Goal: Information Seeking & Learning: Learn about a topic

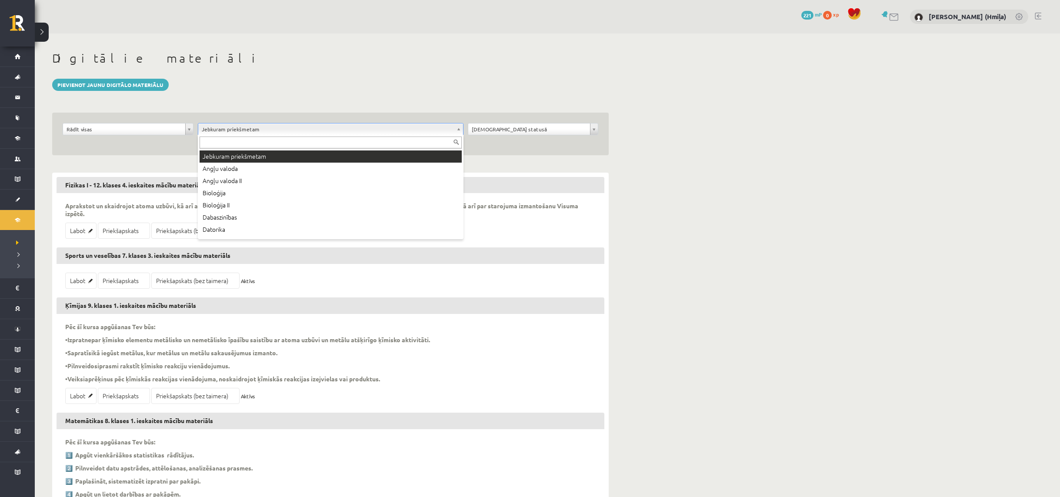
type input "*"
type input "***"
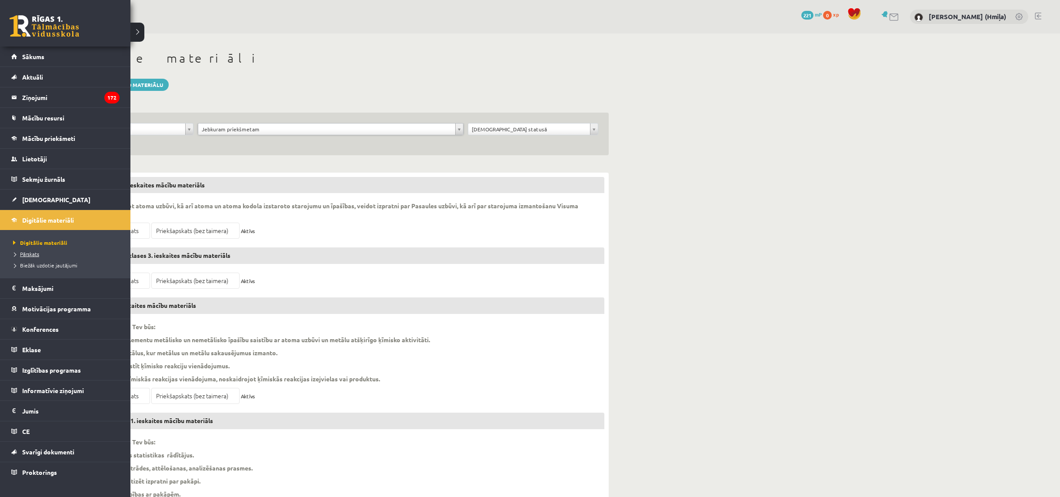
click at [33, 255] on span "Pārskats" at bounding box center [25, 254] width 28 height 7
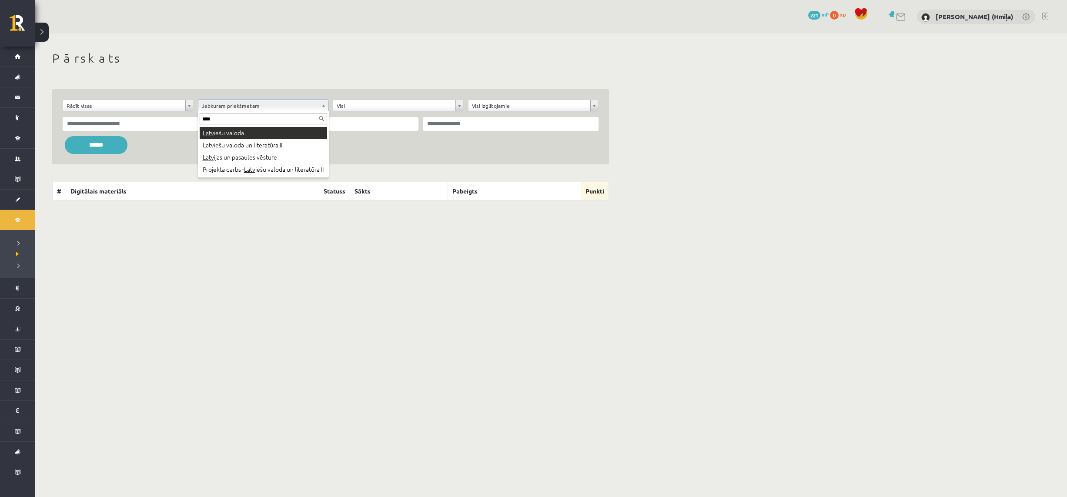
type input "****"
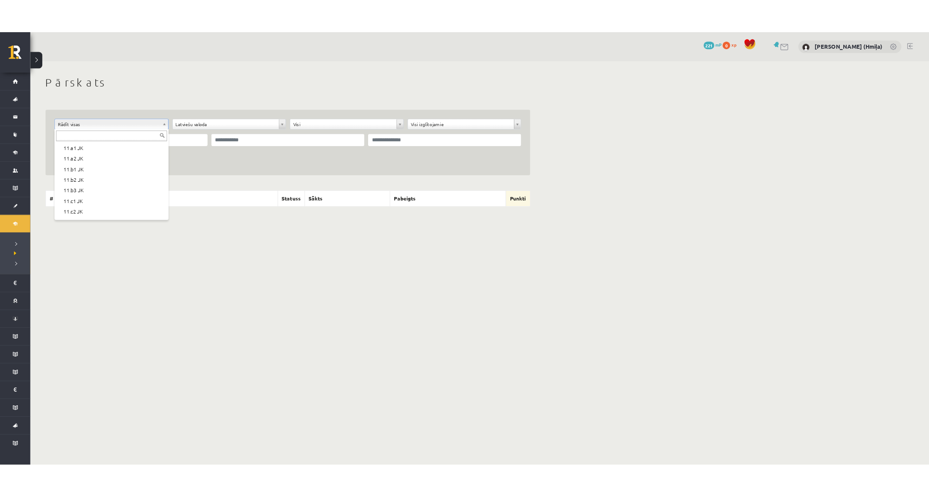
scroll to position [205, 0]
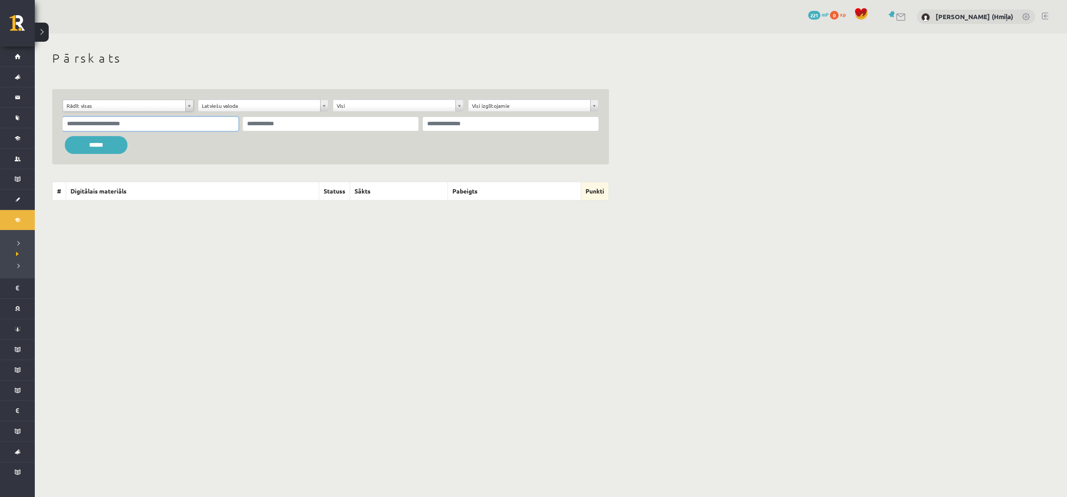
click at [218, 125] on input "text" at bounding box center [151, 124] width 176 height 14
paste input "**********"
type input "**********"
click at [120, 147] on input "******" at bounding box center [96, 145] width 63 height 18
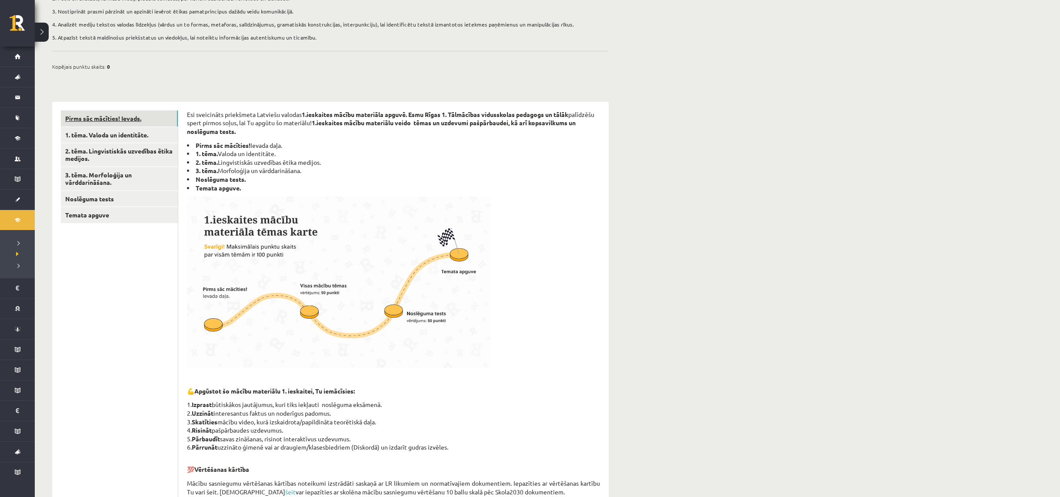
scroll to position [69, 0]
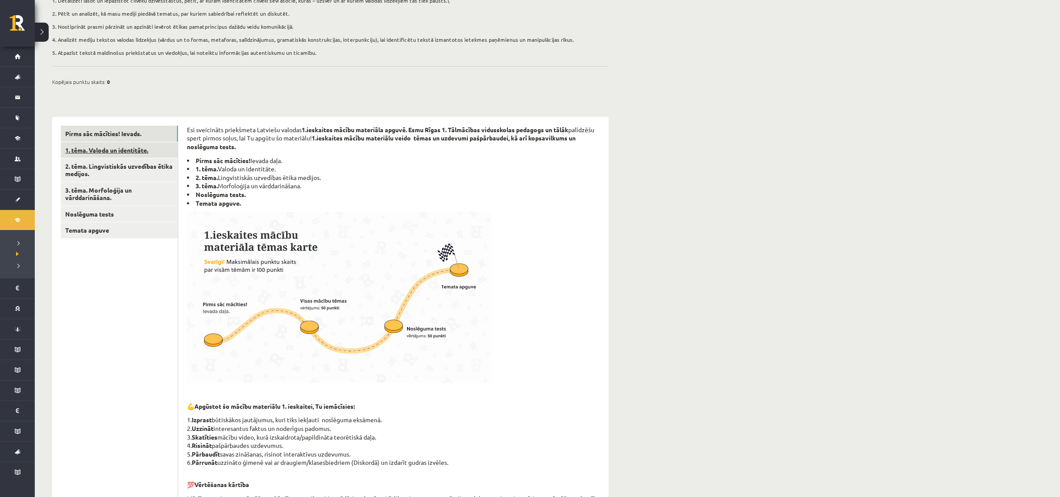
click at [139, 151] on link "1. tēma. Valoda un identitāte." at bounding box center [119, 150] width 117 height 16
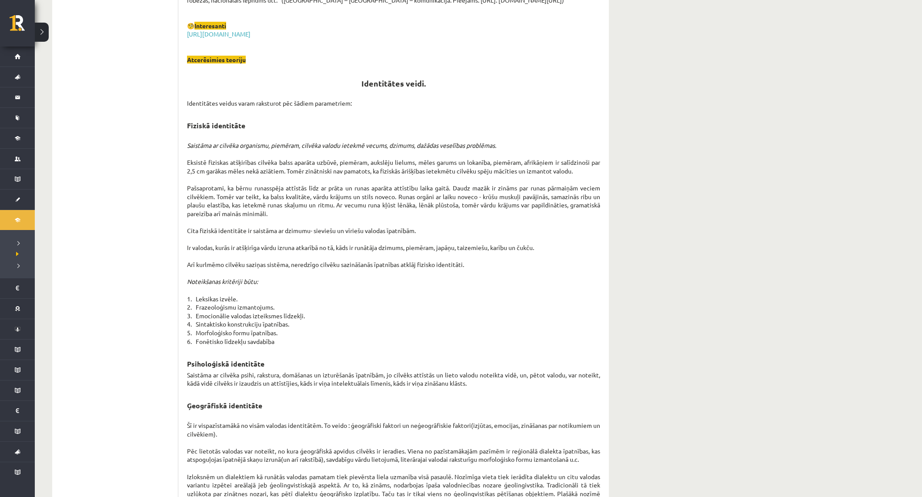
scroll to position [0, 0]
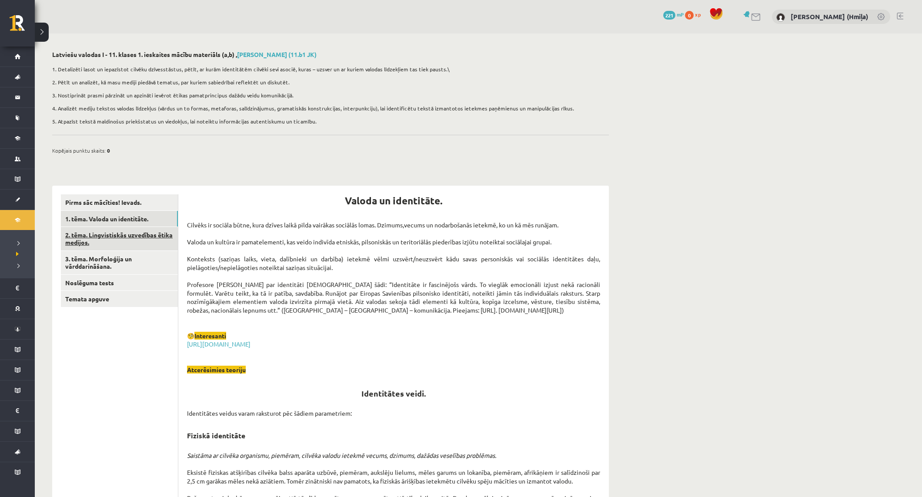
click at [124, 241] on link "2. tēma. Lingvistiskās uzvedības ētika medijos." at bounding box center [119, 238] width 117 height 23
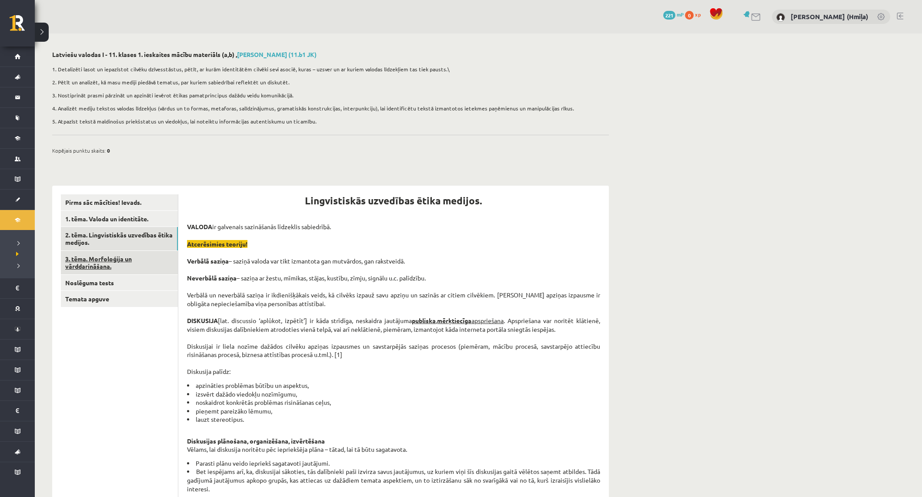
click at [114, 260] on link "3. tēma. Morfoloģija un vārddarināšana." at bounding box center [119, 262] width 117 height 23
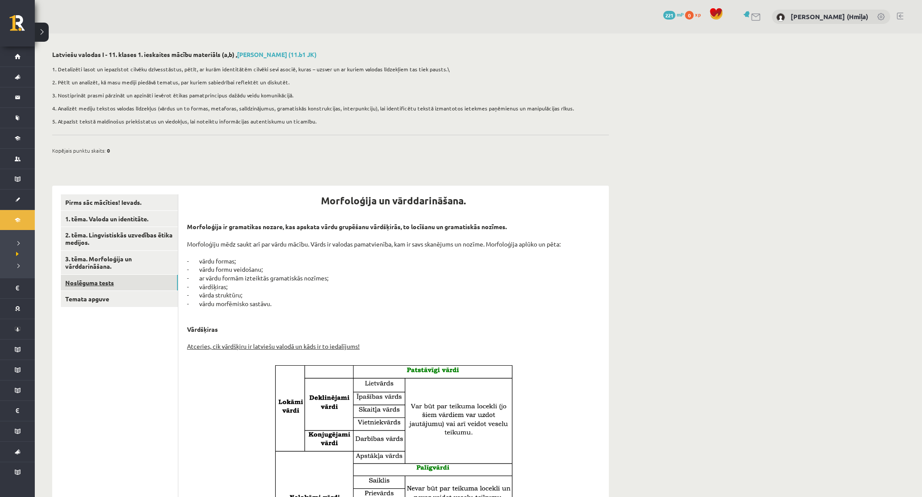
click at [108, 280] on link "Noslēguma tests" at bounding box center [119, 283] width 117 height 16
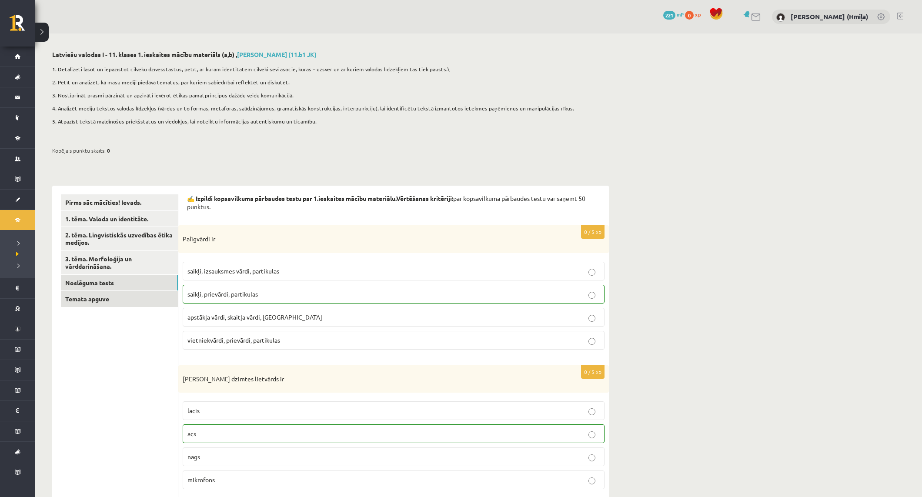
click at [113, 295] on link "Temata apguve" at bounding box center [119, 299] width 117 height 16
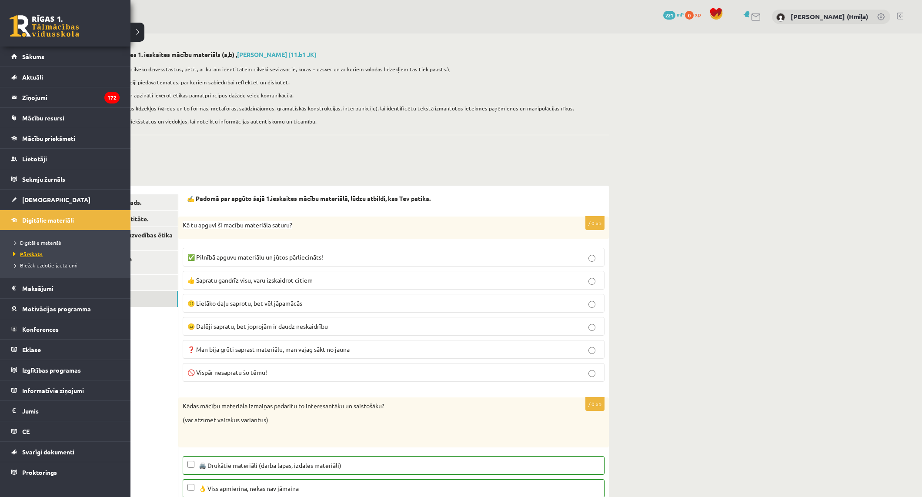
click at [33, 254] on span "Pārskats" at bounding box center [27, 254] width 32 height 7
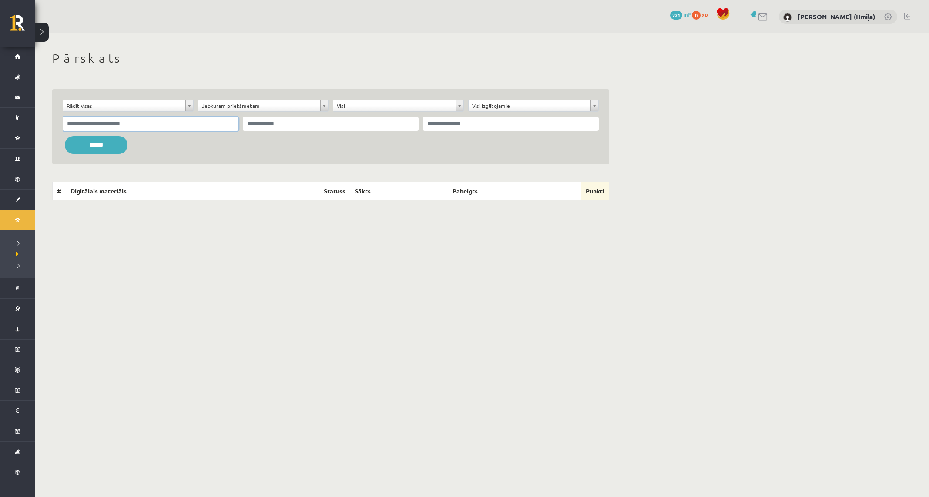
click at [189, 125] on input "text" at bounding box center [151, 124] width 176 height 14
paste input "**********"
type input "**********"
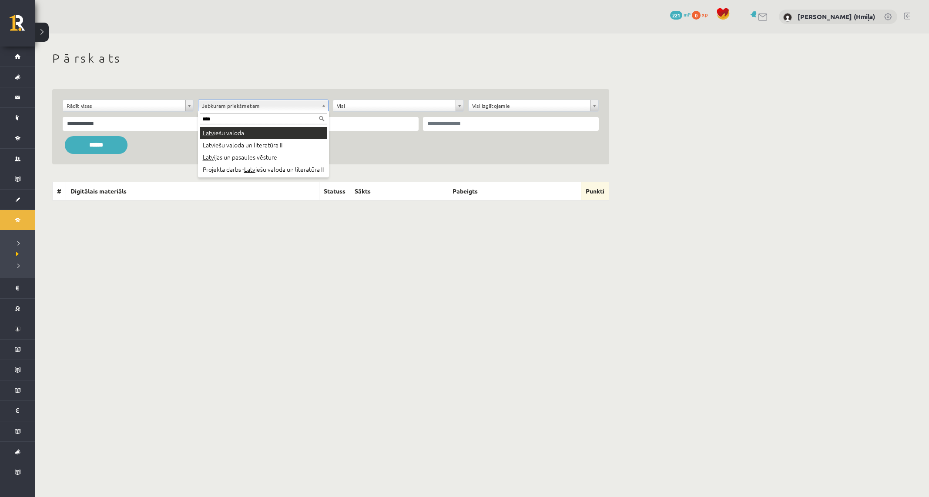
type input "****"
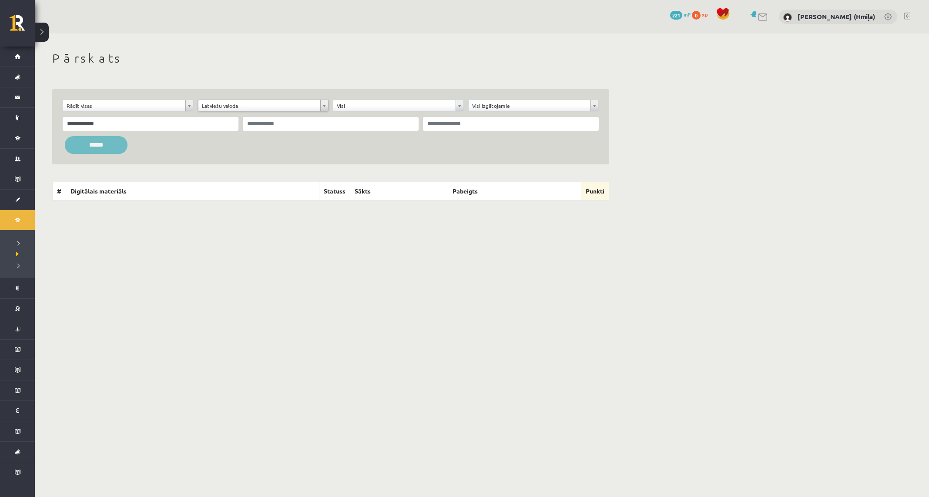
click at [107, 145] on input "******" at bounding box center [96, 145] width 63 height 18
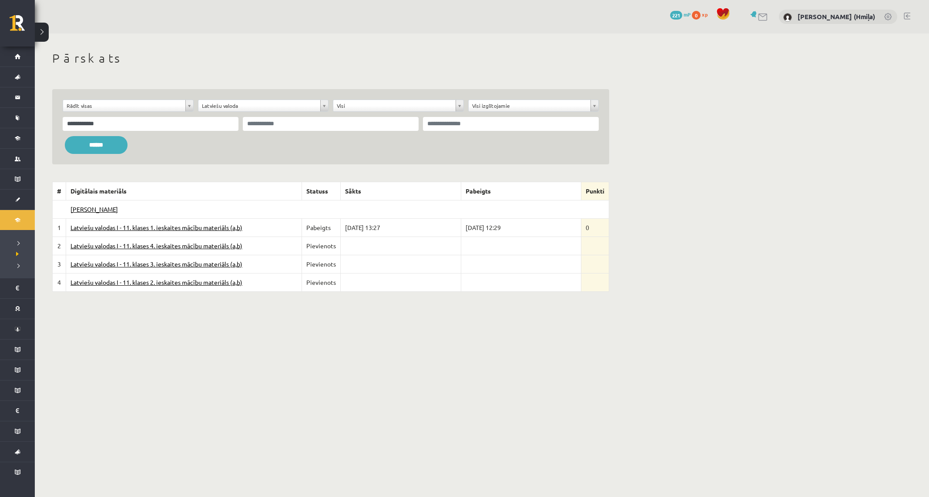
click at [157, 230] on link "Latviešu valodas I - 11. klases 1. ieskaites mācību materiāls (a,b)" at bounding box center [156, 228] width 172 height 8
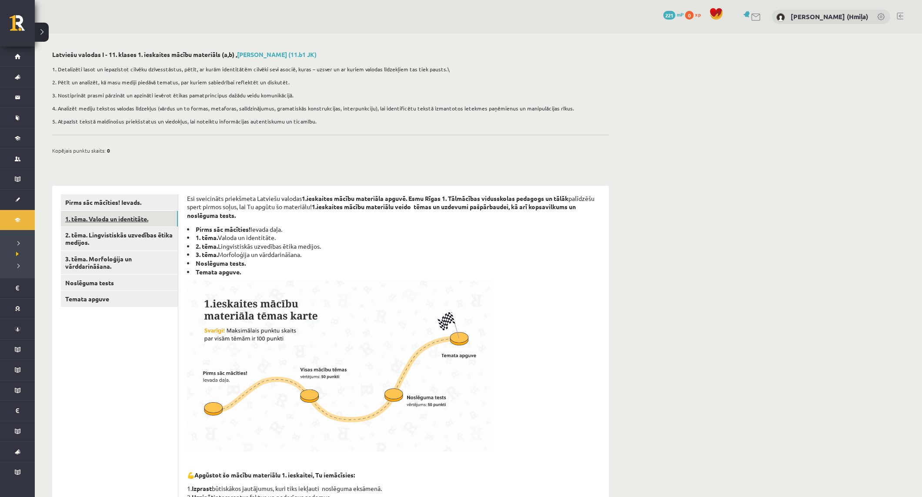
click at [126, 220] on link "1. tēma. Valoda un identitāte." at bounding box center [119, 219] width 117 height 16
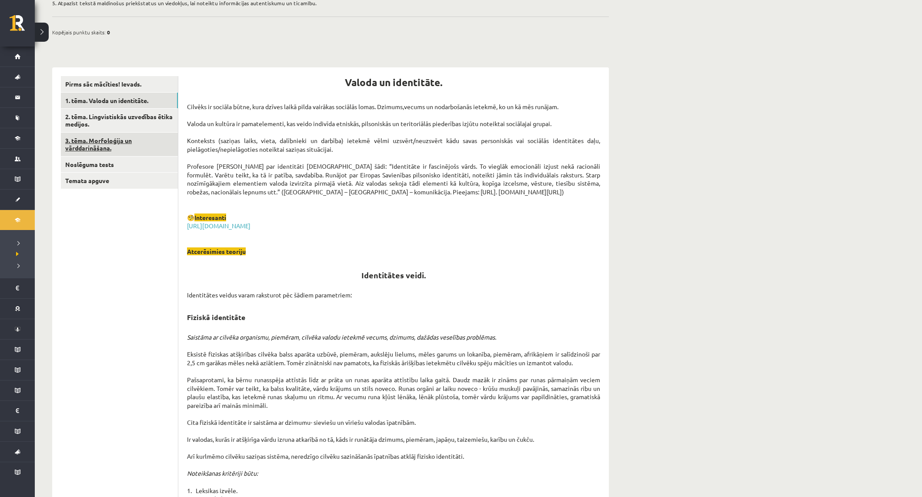
scroll to position [87, 0]
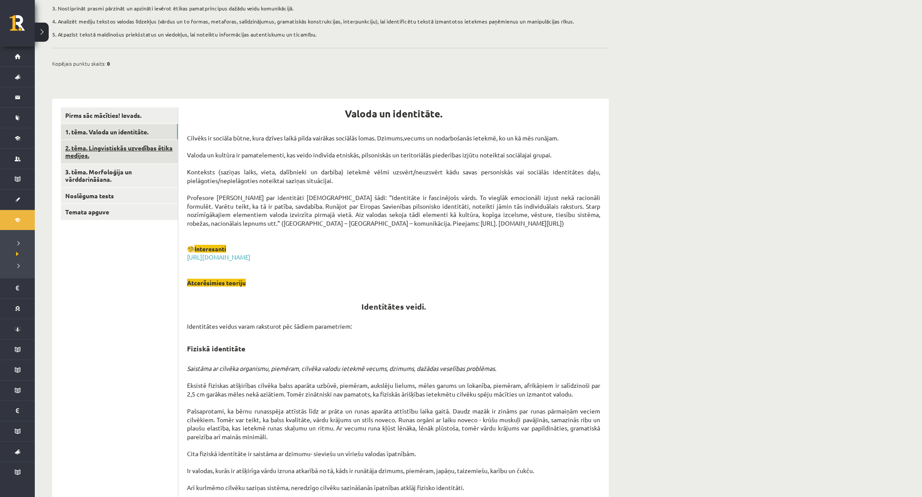
click at [144, 152] on link "2. tēma. Lingvistiskās uzvedības ētika medijos." at bounding box center [119, 151] width 117 height 23
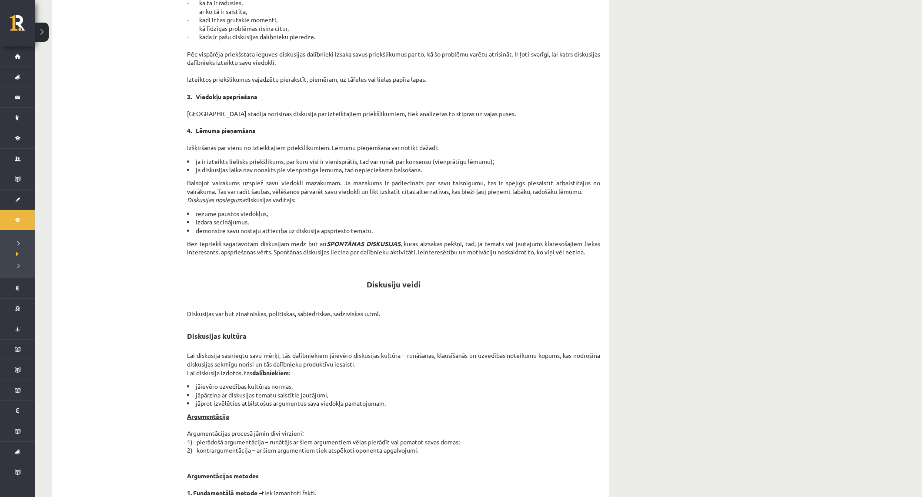
scroll to position [152, 0]
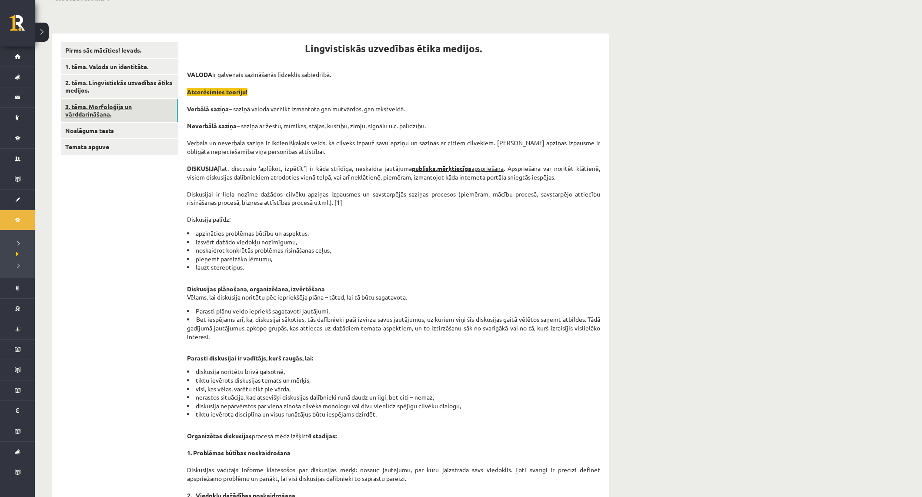
click at [114, 112] on link "3. tēma. Morfoloģija un vārddarināšana." at bounding box center [119, 110] width 117 height 23
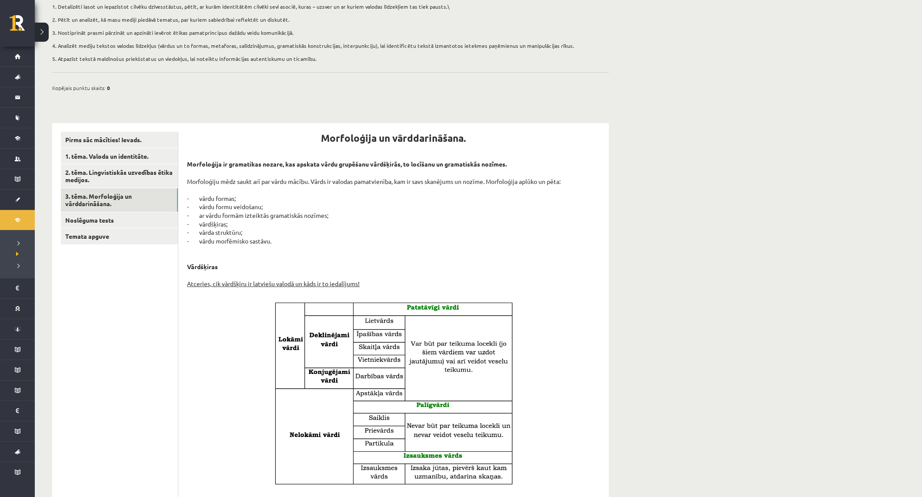
scroll to position [0, 0]
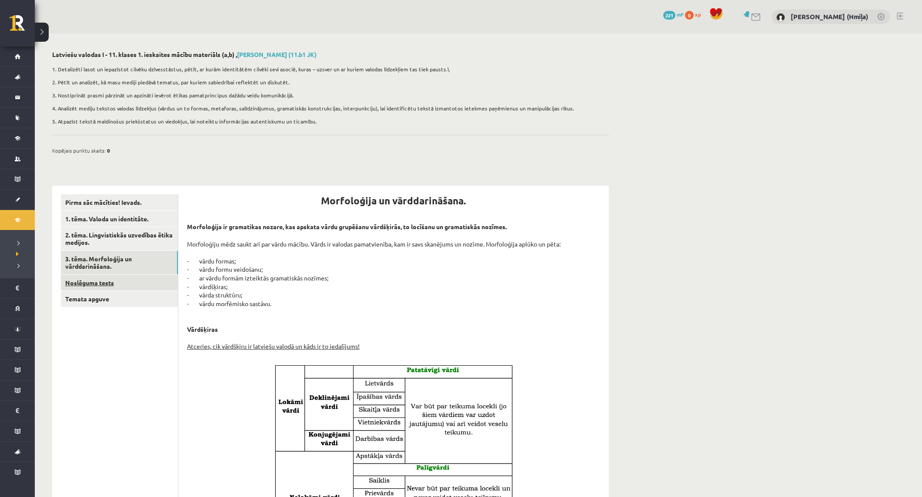
click at [113, 284] on link "Noslēguma tests" at bounding box center [119, 283] width 117 height 16
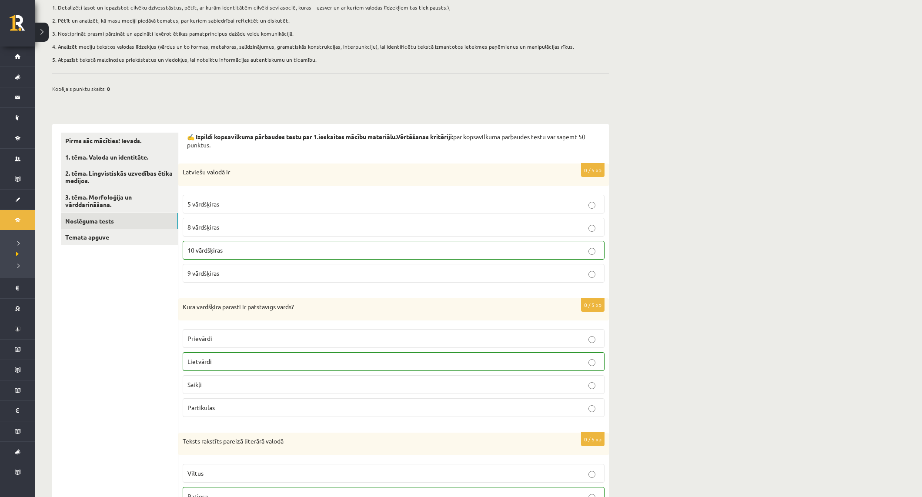
scroll to position [18, 0]
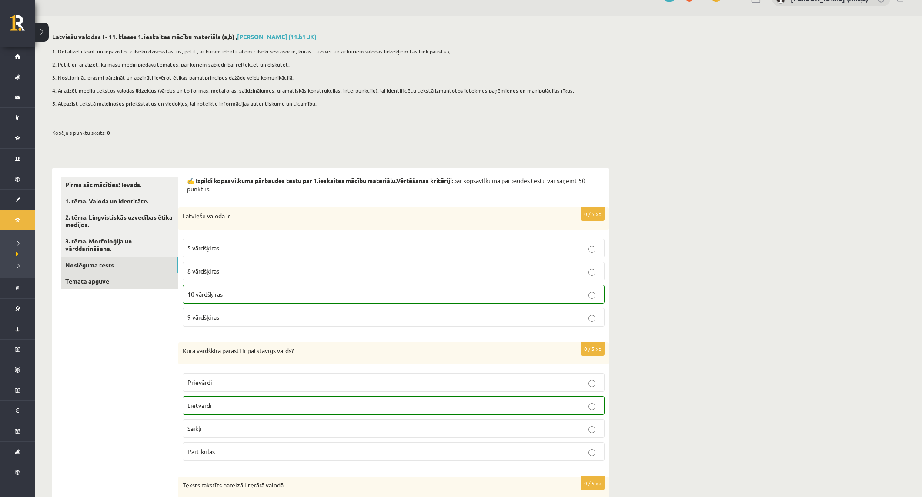
click at [107, 283] on link "Temata apguve" at bounding box center [119, 281] width 117 height 16
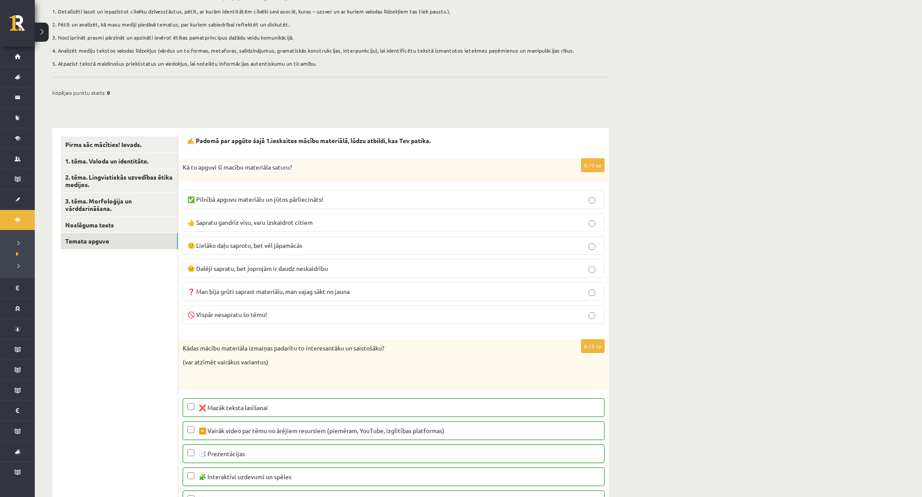
scroll to position [0, 0]
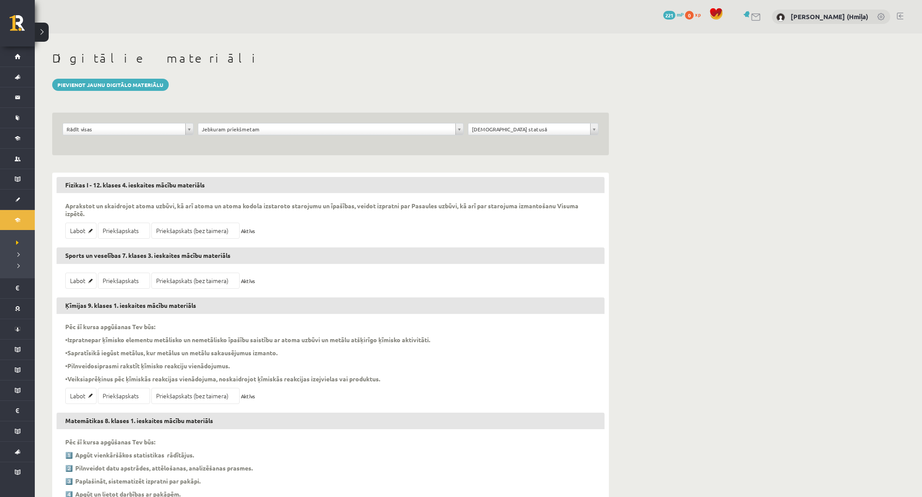
scroll to position [61565, 0]
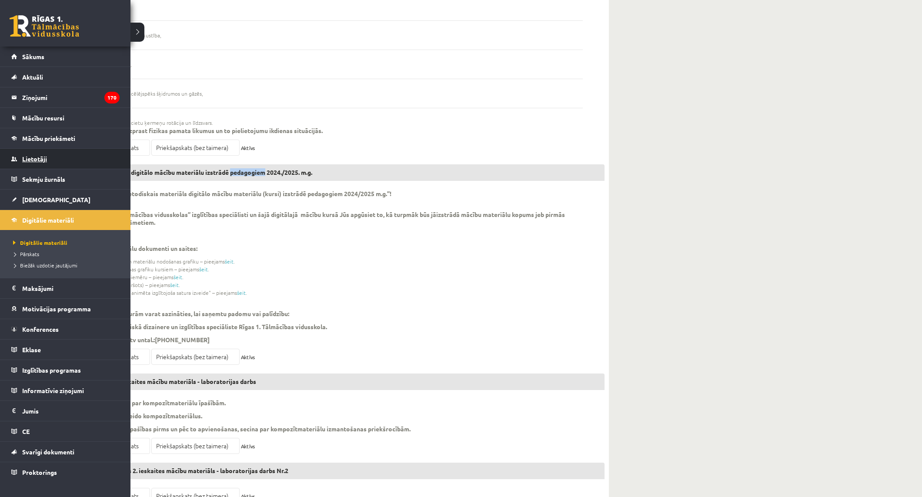
click at [43, 161] on span "Lietotāji" at bounding box center [34, 159] width 25 height 8
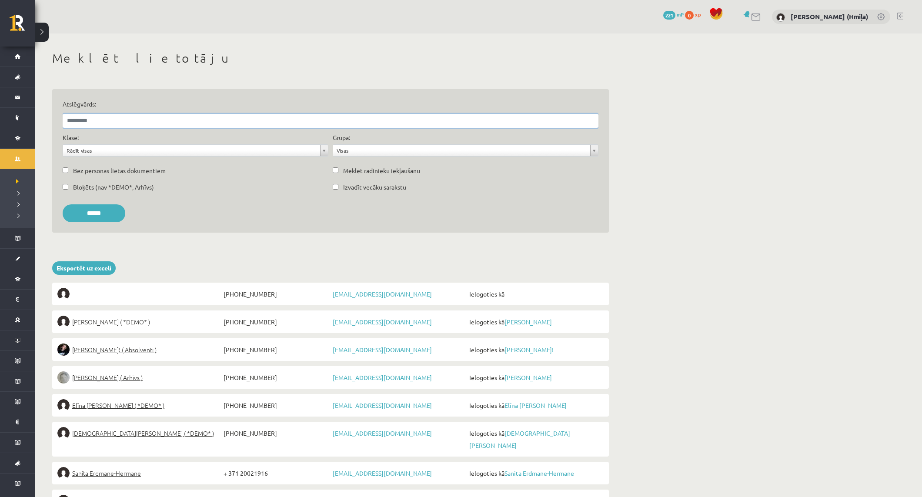
click at [322, 119] on input "Atslēgvārds:" at bounding box center [331, 121] width 536 height 14
paste input "**********"
type input "**********"
click at [385, 117] on input "Atslēgvārds:" at bounding box center [331, 121] width 536 height 14
paste input "**********"
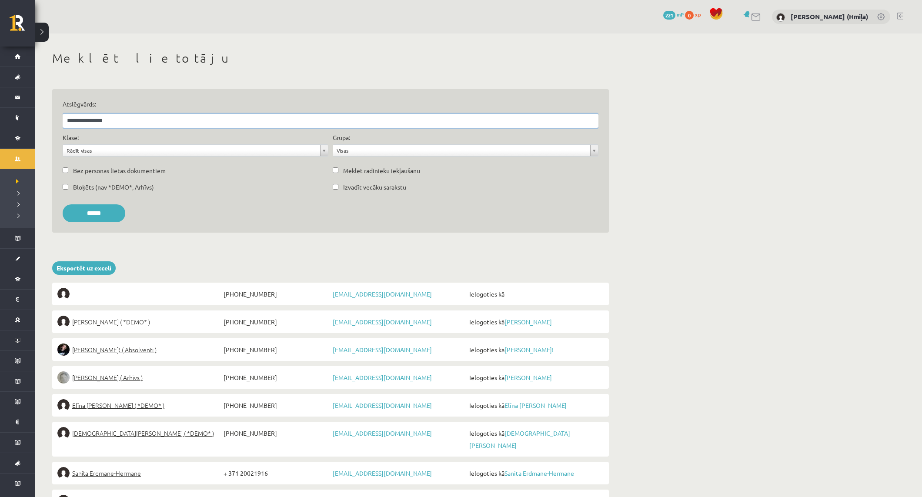
type input "**********"
click at [63, 204] on input "******" at bounding box center [94, 213] width 63 height 18
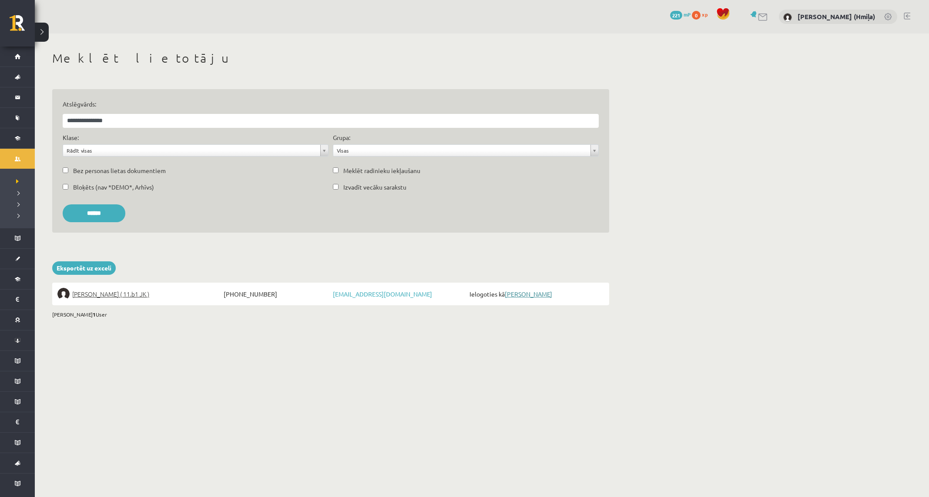
click at [536, 295] on link "[PERSON_NAME]" at bounding box center [528, 294] width 47 height 8
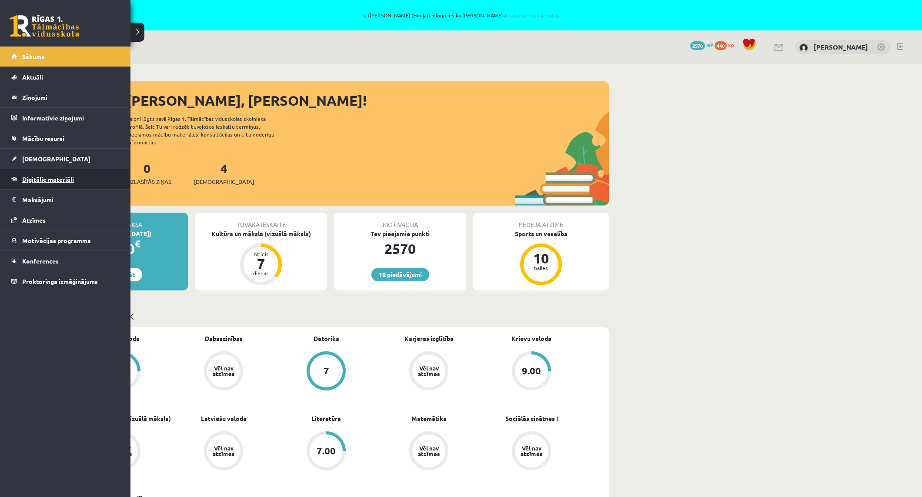
click at [28, 177] on span "Digitālie materiāli" at bounding box center [48, 179] width 52 height 8
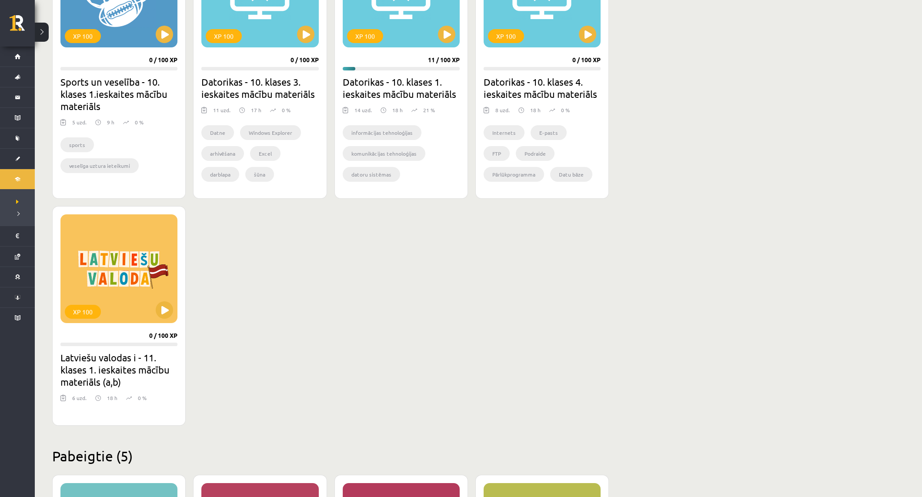
scroll to position [666, 0]
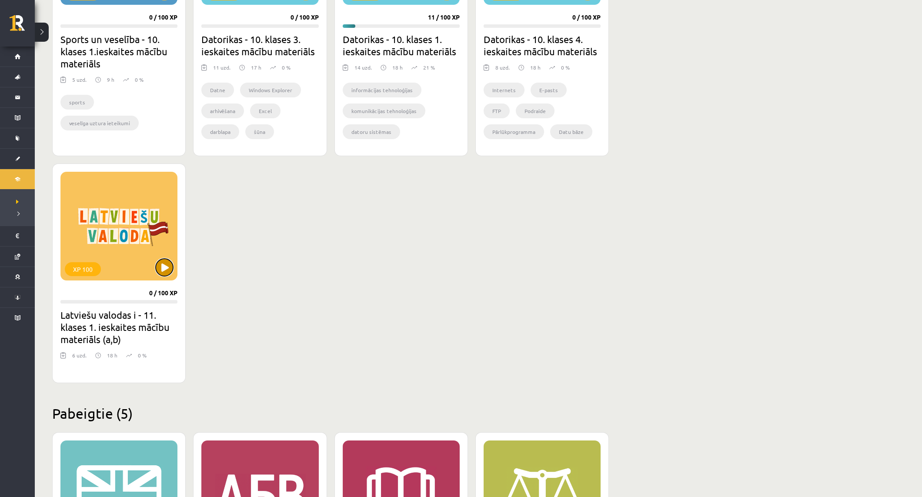
click at [164, 269] on button at bounding box center [164, 267] width 17 height 17
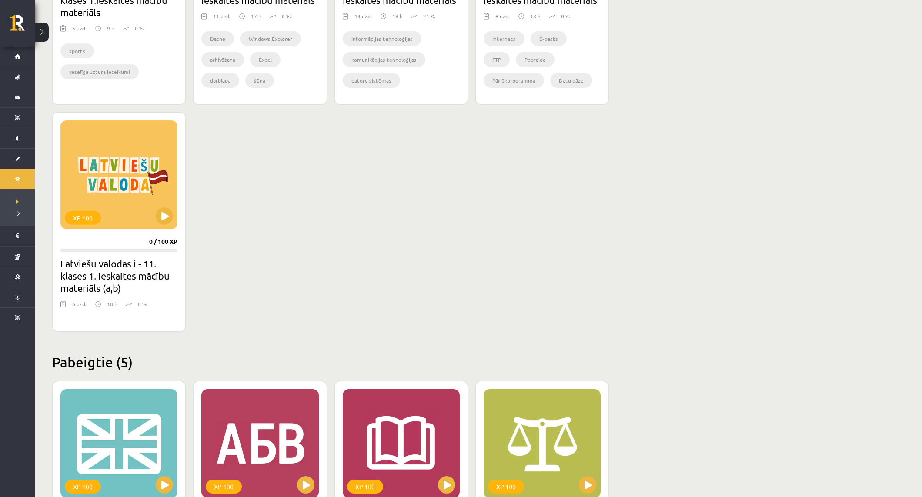
scroll to position [718, 0]
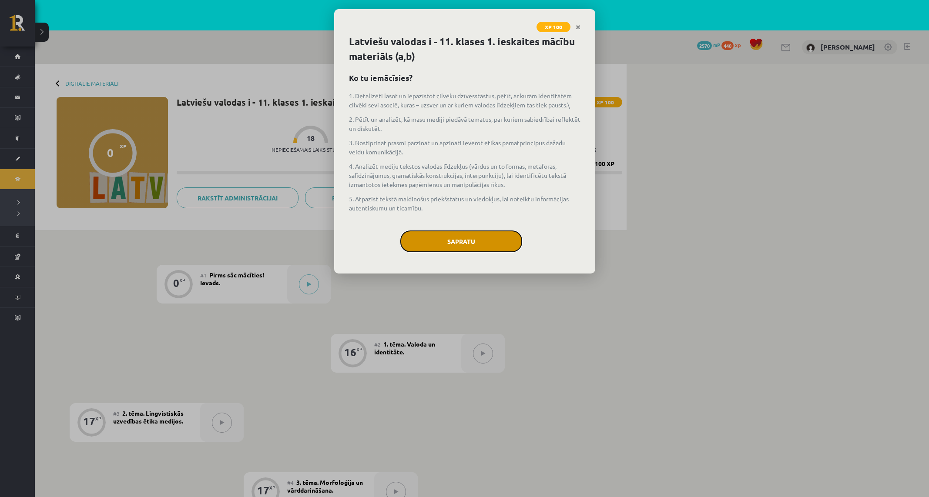
click at [490, 244] on button "Sapratu" at bounding box center [461, 242] width 122 height 22
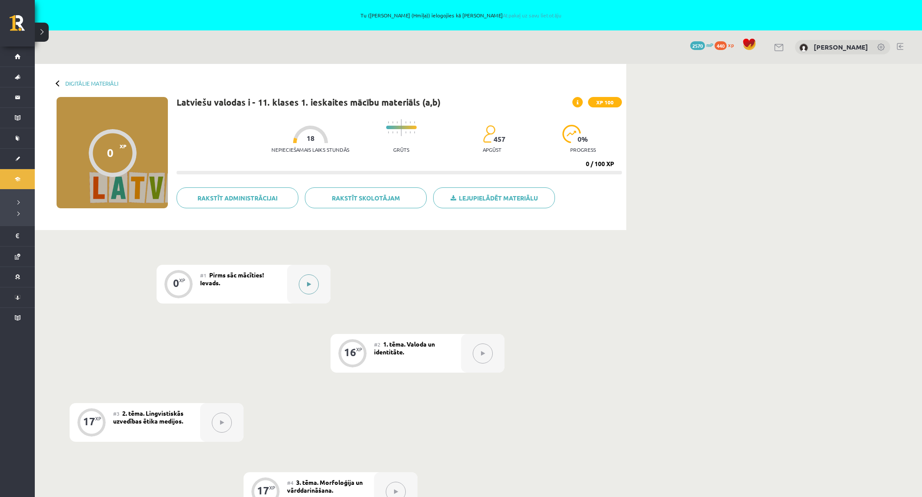
click at [314, 287] on button at bounding box center [309, 284] width 20 height 20
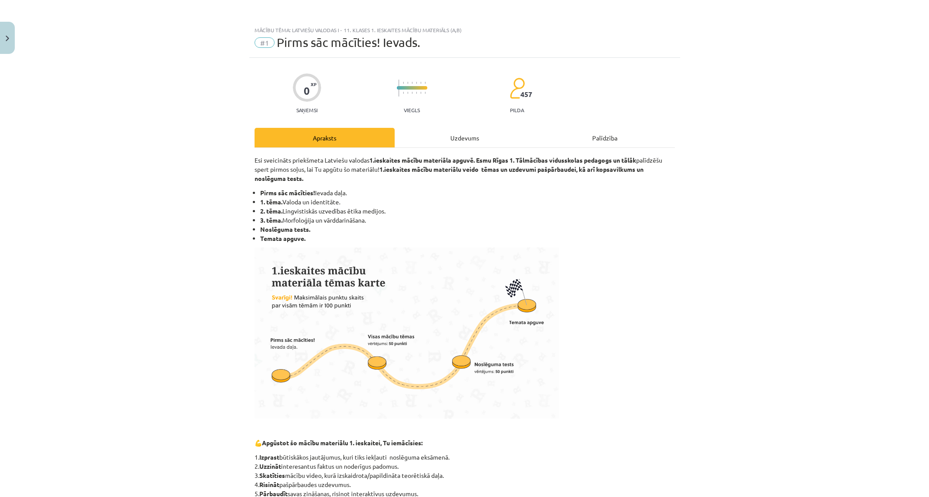
click at [465, 134] on div "Uzdevums" at bounding box center [464, 138] width 140 height 20
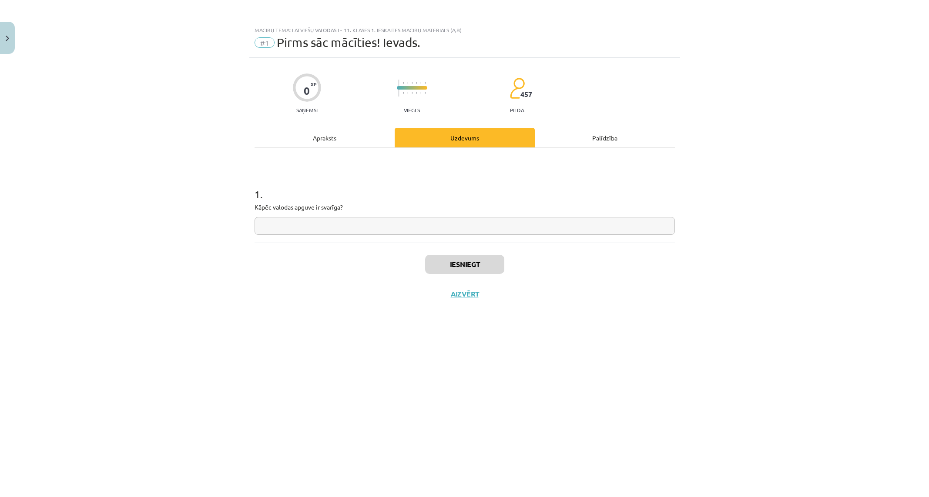
click at [404, 221] on input "text" at bounding box center [464, 226] width 420 height 18
type input "*"
click at [471, 264] on button "Iesniegt" at bounding box center [464, 264] width 79 height 19
click at [483, 297] on button "Nākamā nodarbība" at bounding box center [464, 300] width 85 height 20
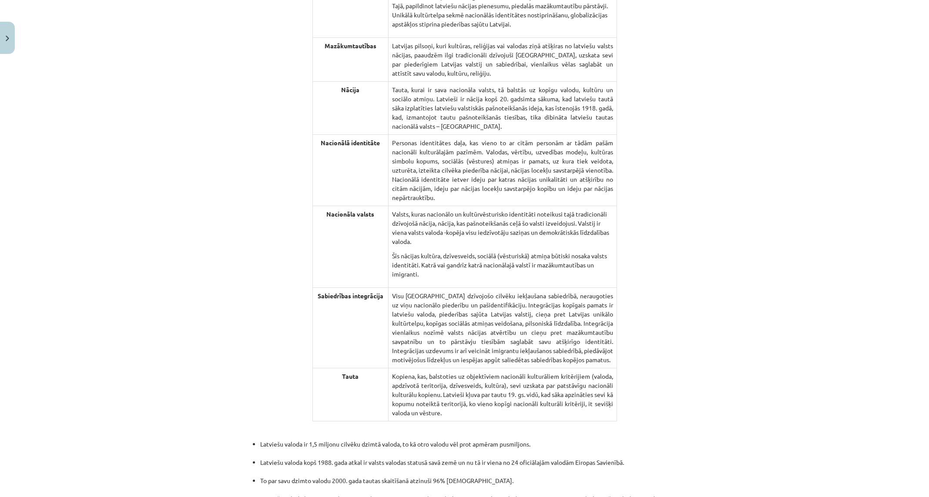
scroll to position [1653, 0]
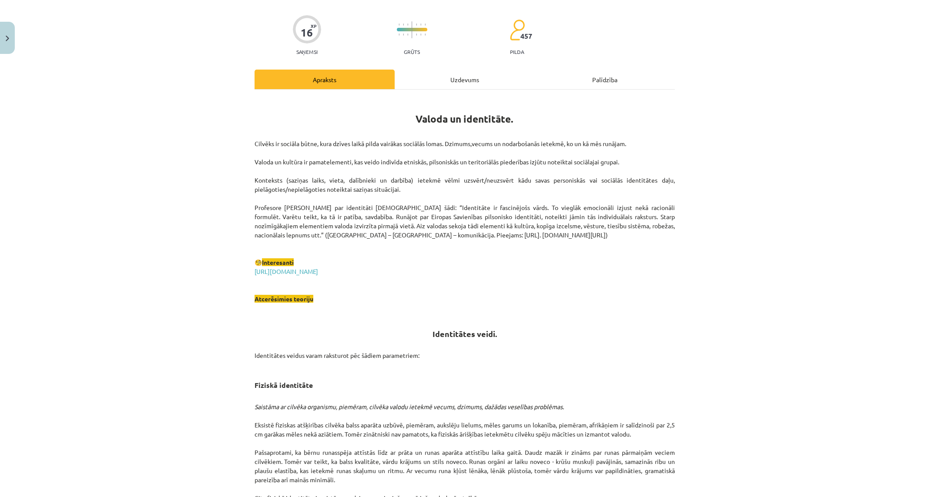
click at [444, 80] on div "Uzdevums" at bounding box center [464, 80] width 140 height 20
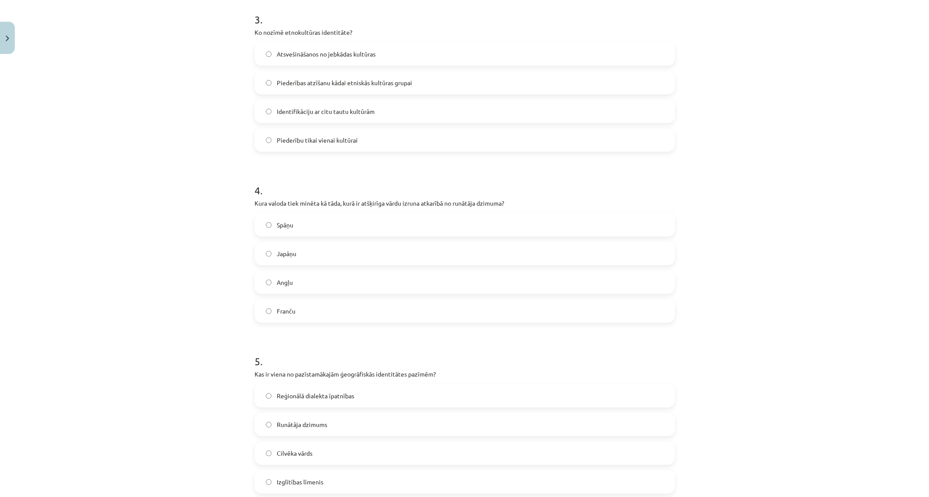
scroll to position [533, 0]
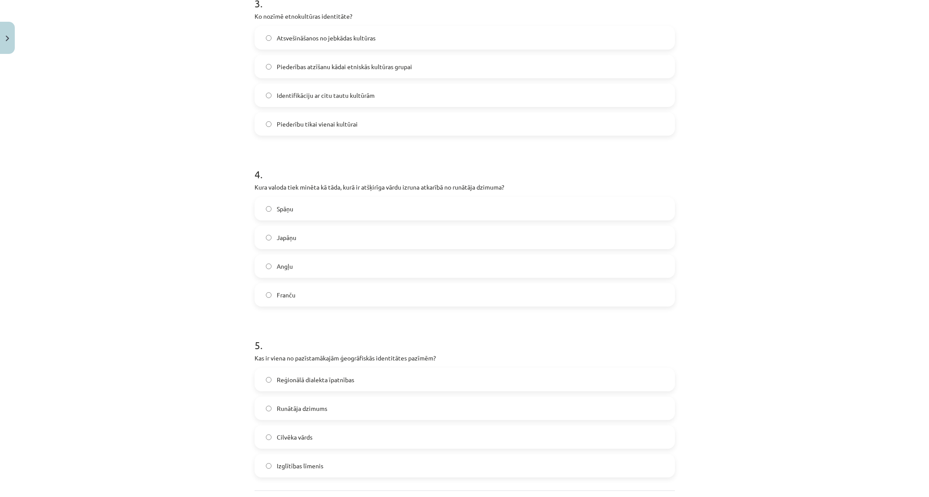
click at [348, 241] on label "Japāņu" at bounding box center [464, 238] width 418 height 22
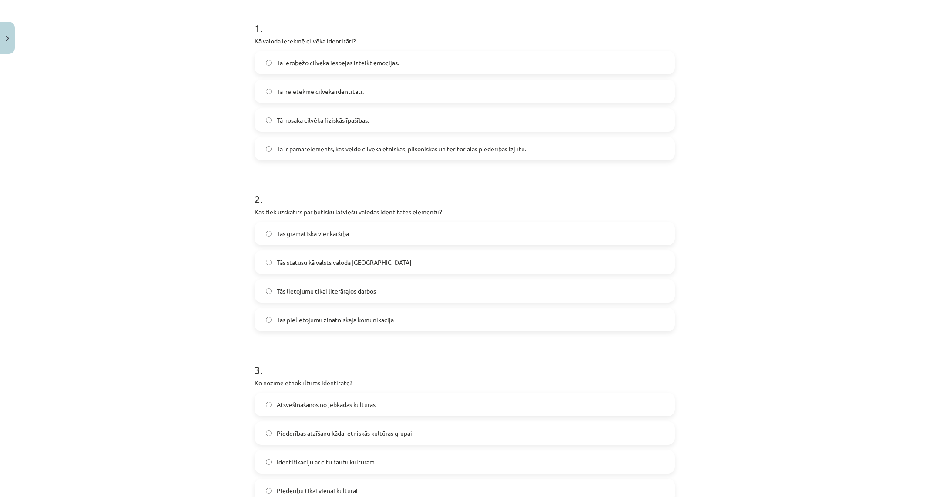
scroll to position [159, 0]
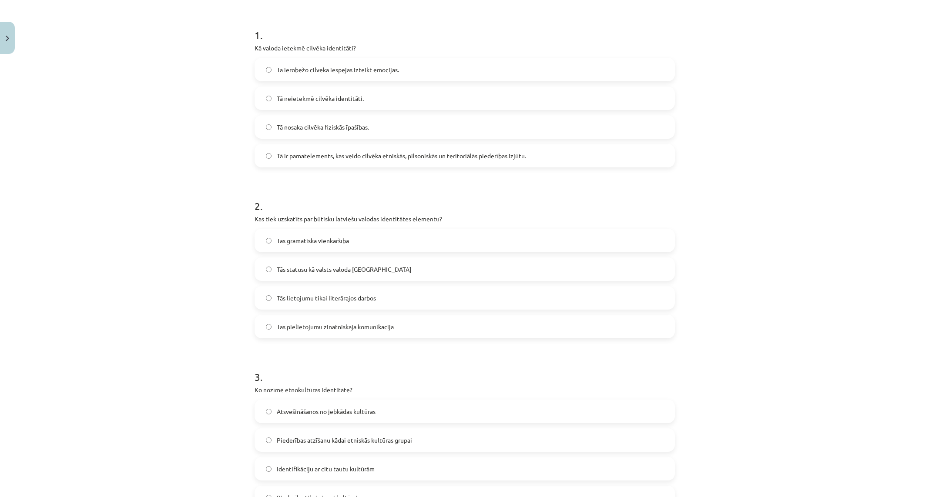
click at [325, 272] on span "Tās statusu kā valsts valoda [GEOGRAPHIC_DATA]" at bounding box center [344, 269] width 135 height 9
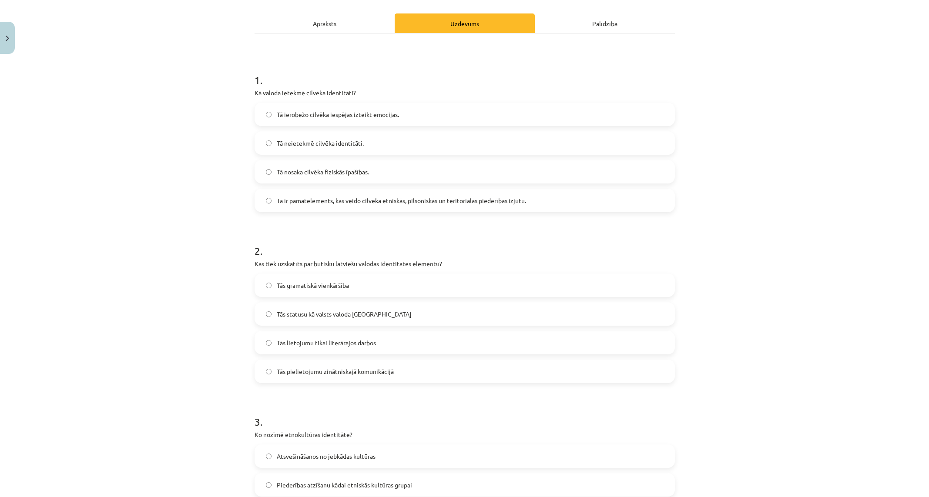
scroll to position [114, 0]
click at [306, 203] on span "Tā ir pamatelements, kas veido cilvēka etniskās, pilsoniskās un teritoriālās pi…" at bounding box center [401, 201] width 249 height 9
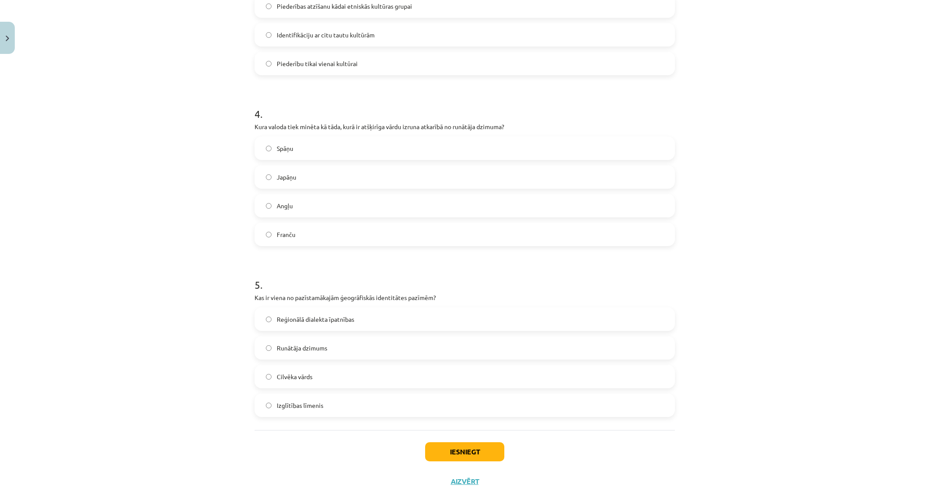
scroll to position [614, 0]
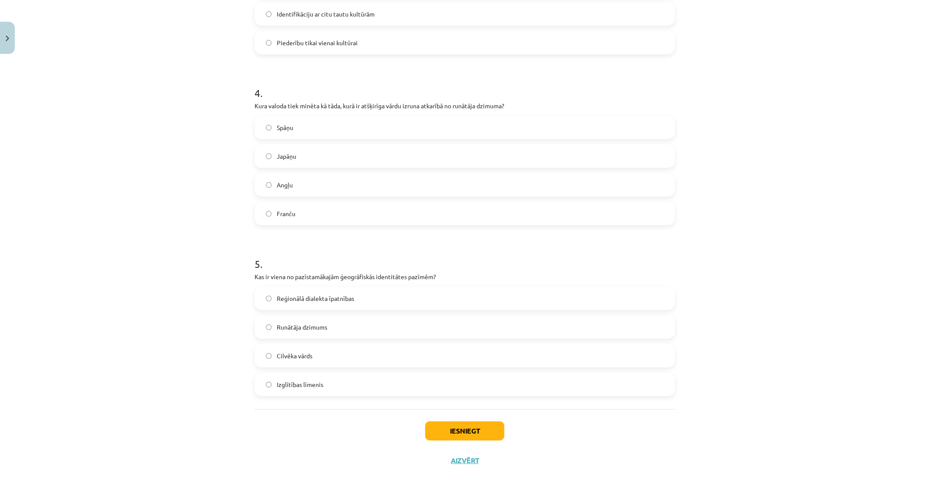
click at [313, 300] on span "Reģionālā dialekta īpatnības" at bounding box center [315, 298] width 77 height 9
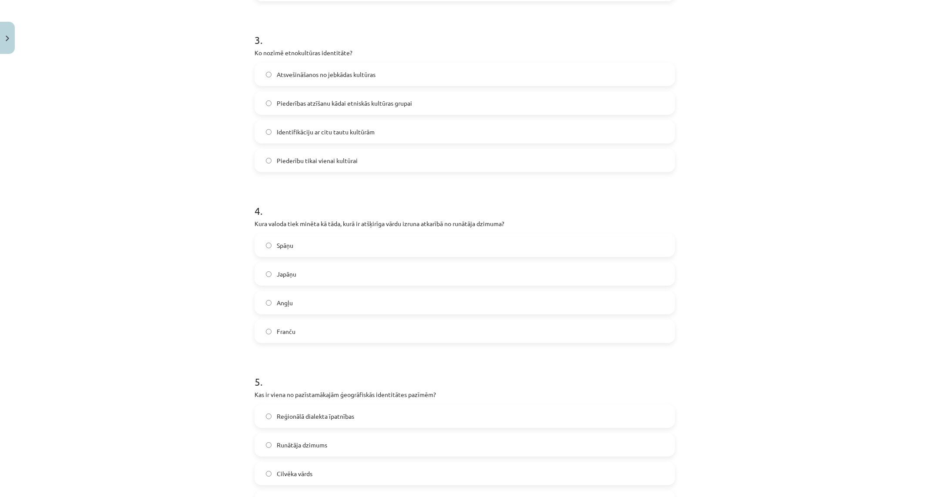
scroll to position [478, 0]
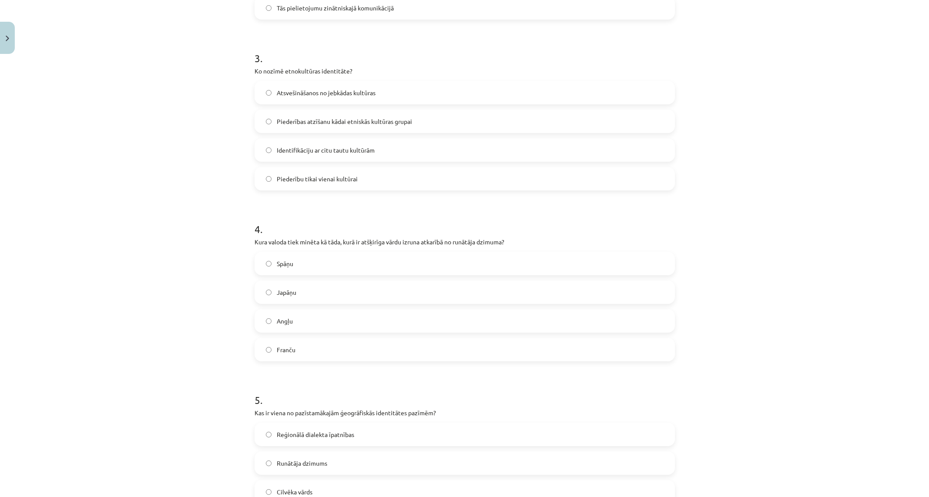
click at [335, 126] on span "Piederības atzīšanu kādai etniskās kultūras grupai" at bounding box center [344, 121] width 135 height 9
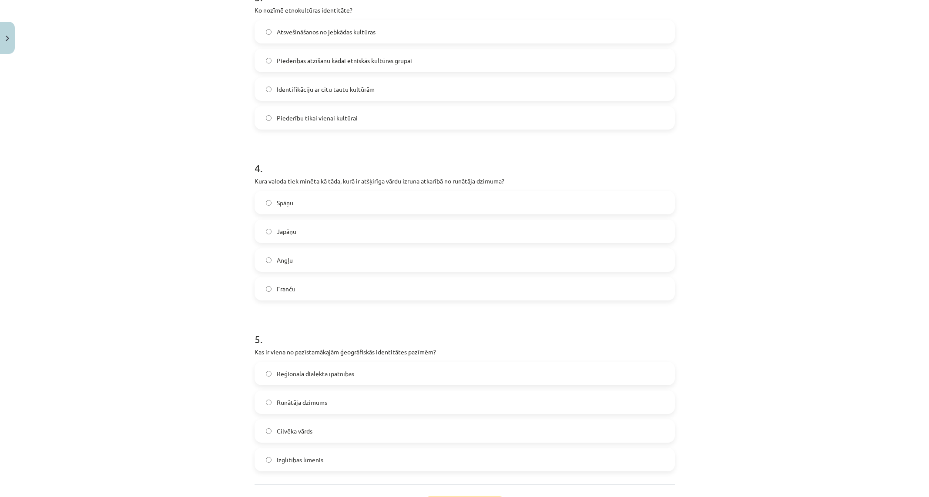
scroll to position [614, 0]
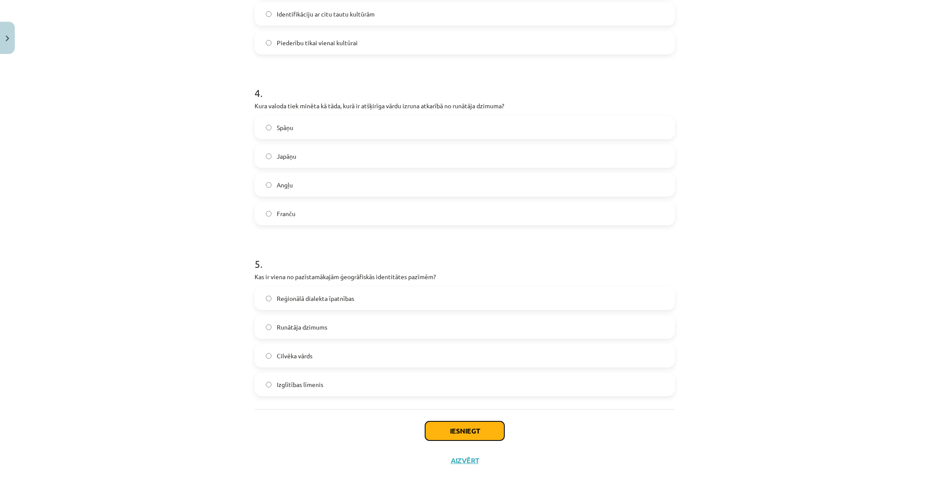
click at [486, 433] on button "Iesniegt" at bounding box center [464, 430] width 79 height 19
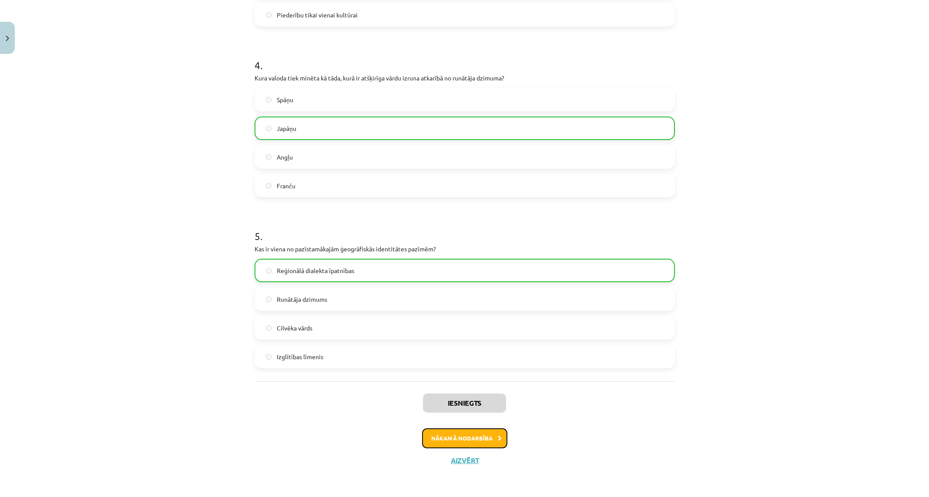
click at [498, 434] on button "Nākamā nodarbība" at bounding box center [464, 438] width 85 height 20
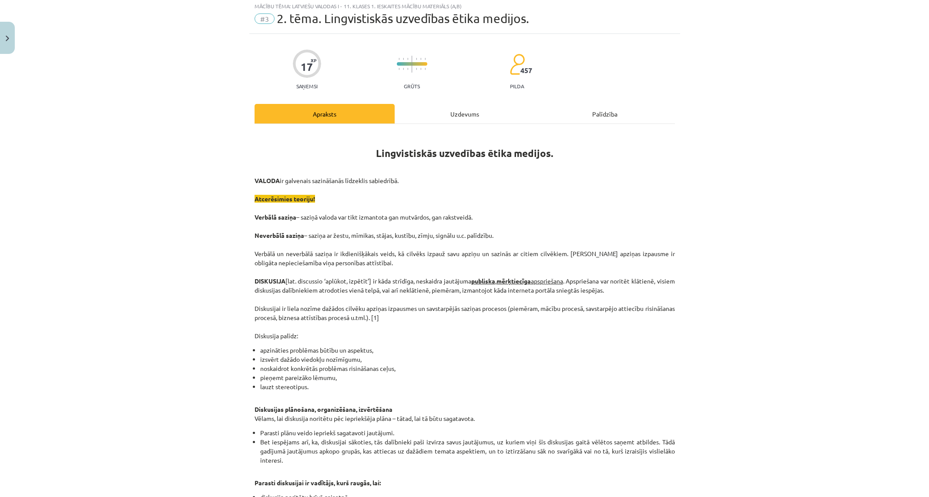
scroll to position [22, 0]
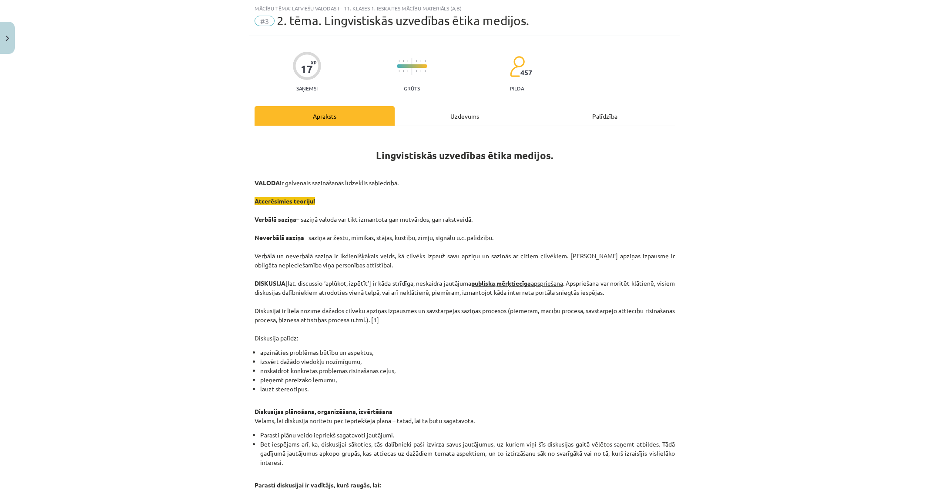
click at [450, 113] on div "Uzdevums" at bounding box center [464, 116] width 140 height 20
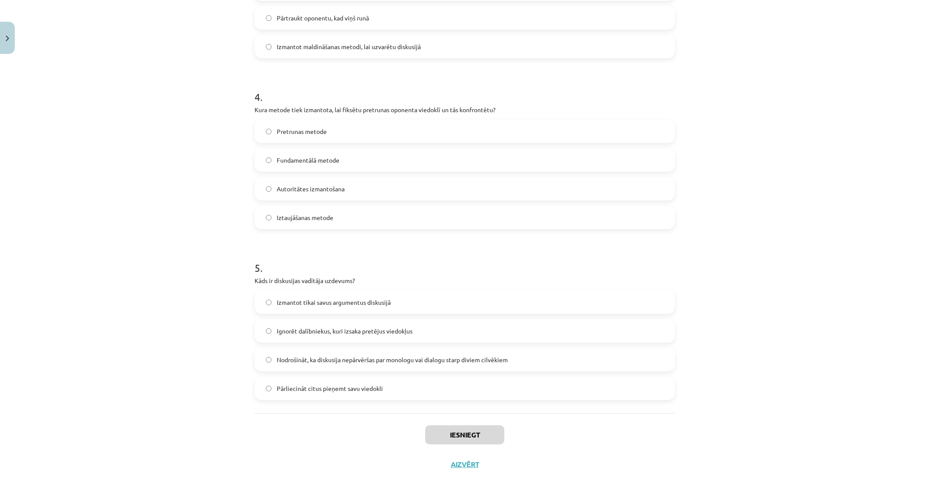
scroll to position [614, 0]
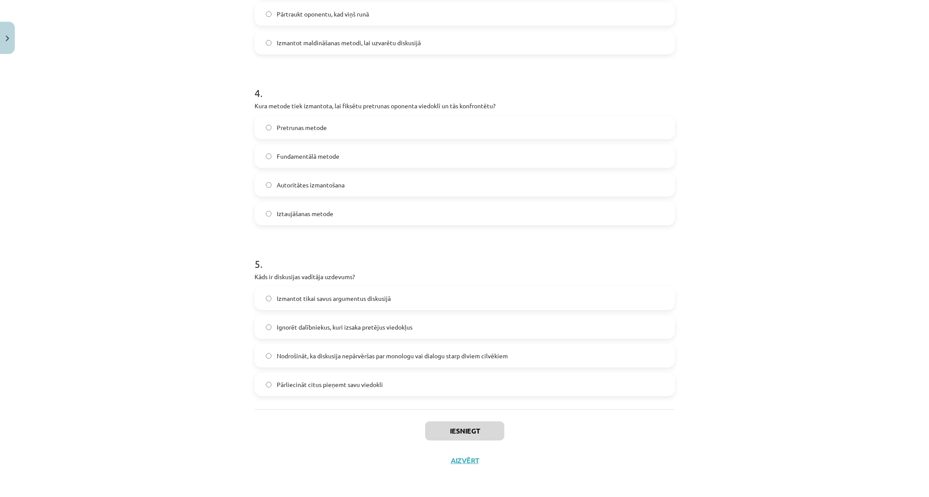
click at [361, 358] on span "Nodrošināt, ka diskusija nepārvēršas par monologu vai dialogu starp diviem cilv…" at bounding box center [392, 355] width 231 height 9
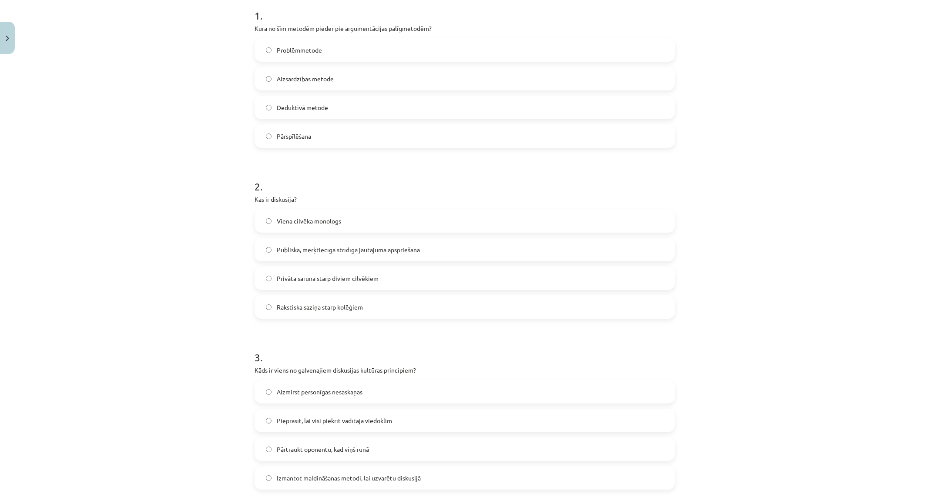
scroll to position [108, 0]
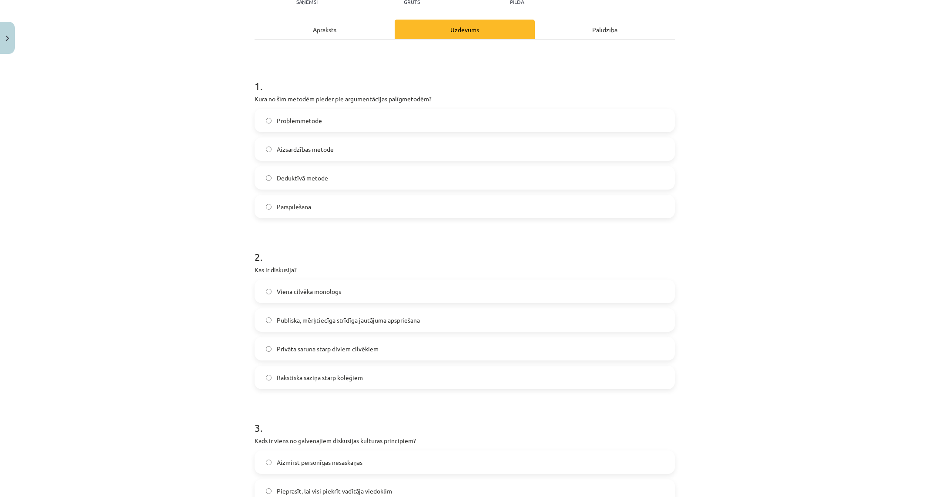
click at [368, 206] on label "Pārspīlēšana" at bounding box center [464, 207] width 418 height 22
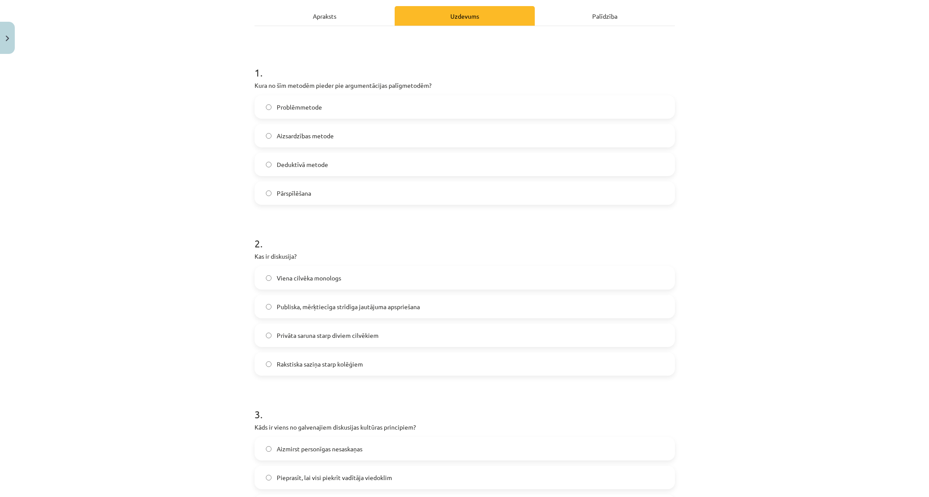
scroll to position [135, 0]
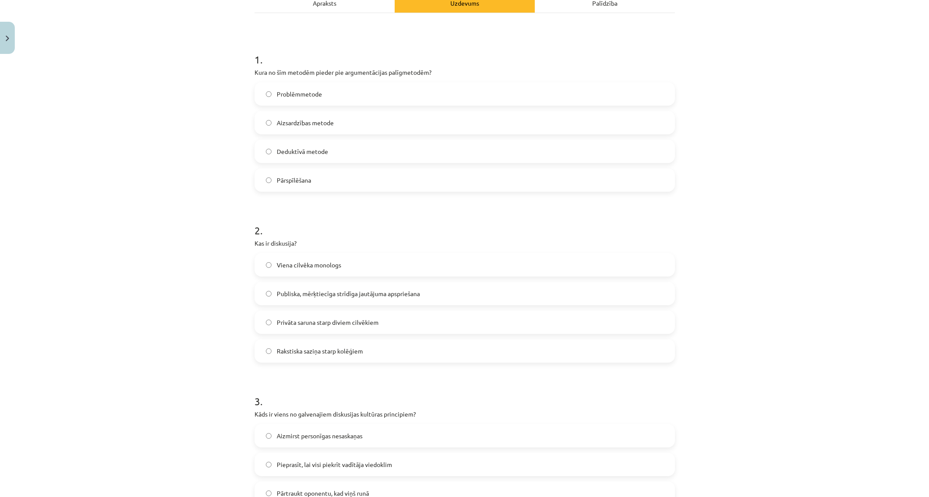
click at [360, 298] on span "Publiska, mērķtiecīga strīdīga jautājuma apspriešana" at bounding box center [348, 293] width 143 height 9
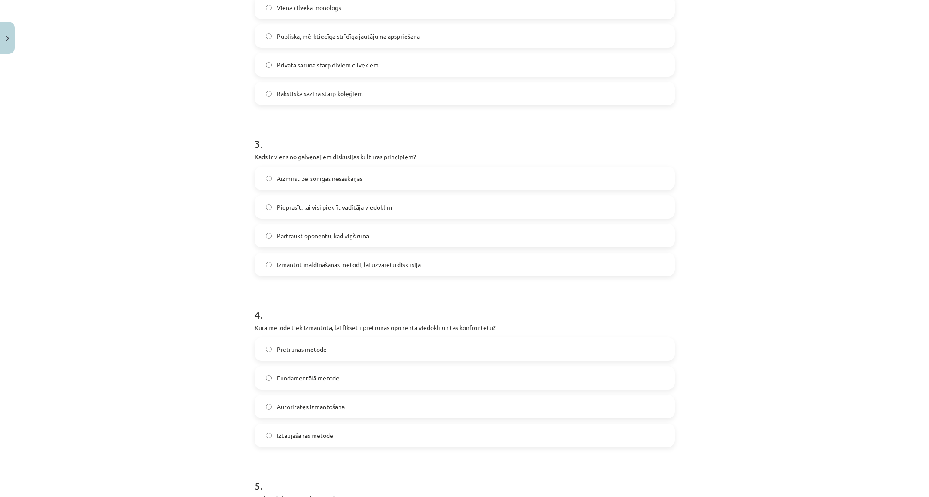
scroll to position [448, 0]
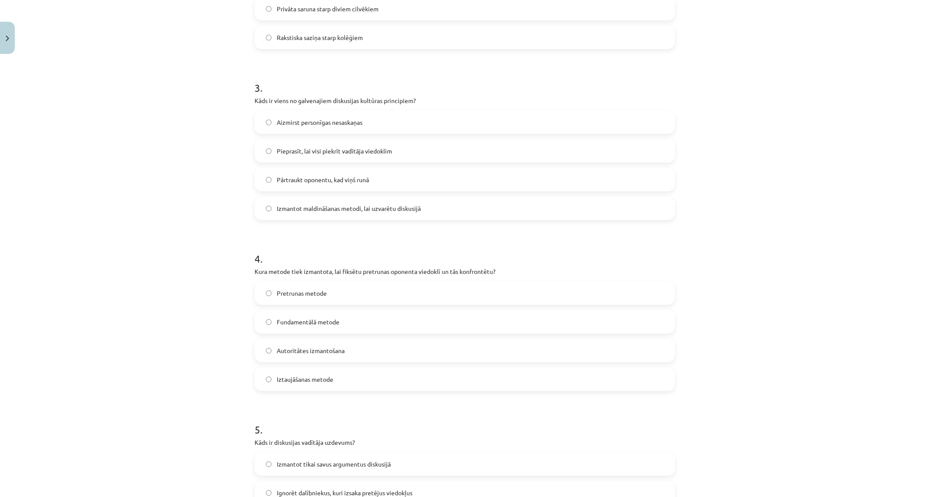
click at [304, 296] on span "Pretrunas metode" at bounding box center [302, 293] width 50 height 9
click at [320, 129] on label "Aizmirst personīgas nesaskaņas" at bounding box center [464, 122] width 418 height 22
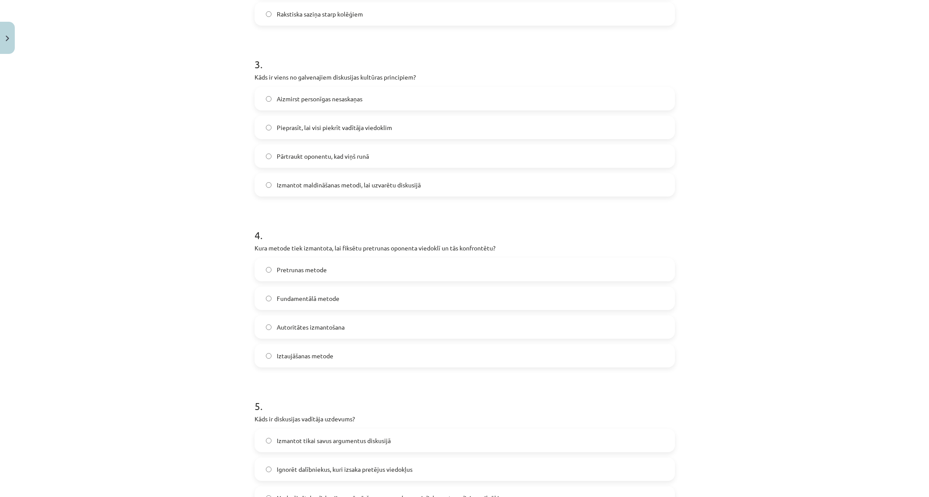
scroll to position [614, 0]
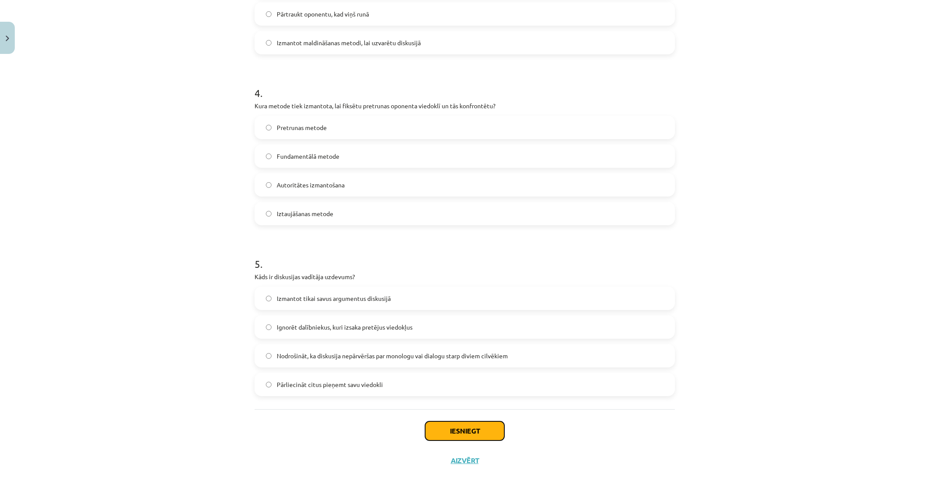
click at [485, 438] on button "Iesniegt" at bounding box center [464, 430] width 79 height 19
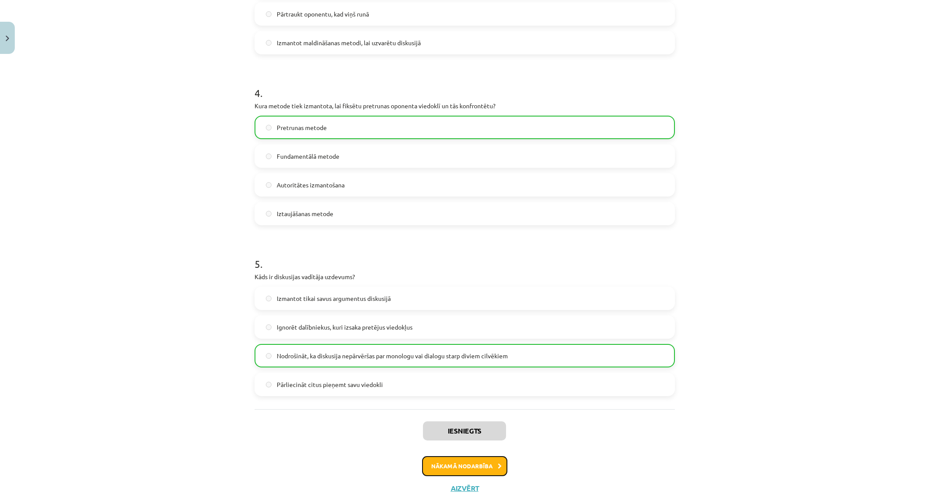
click at [488, 465] on button "Nākamā nodarbība" at bounding box center [464, 466] width 85 height 20
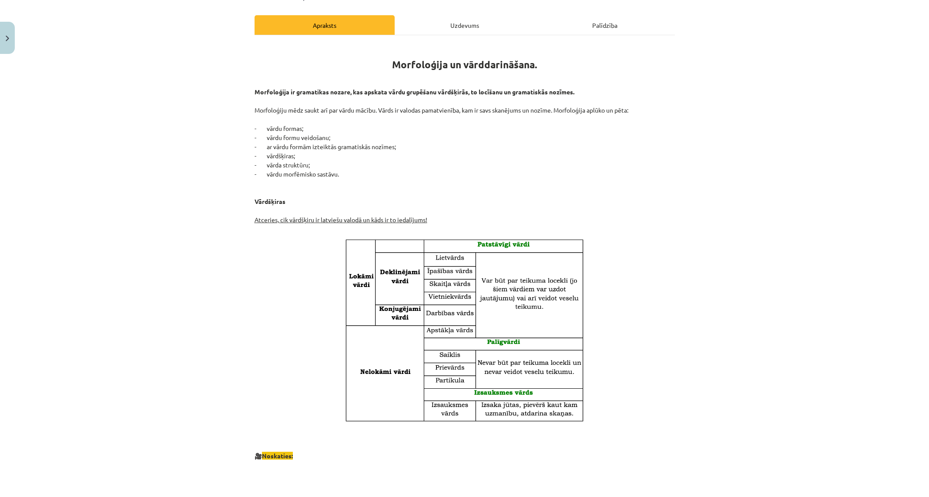
scroll to position [0, 0]
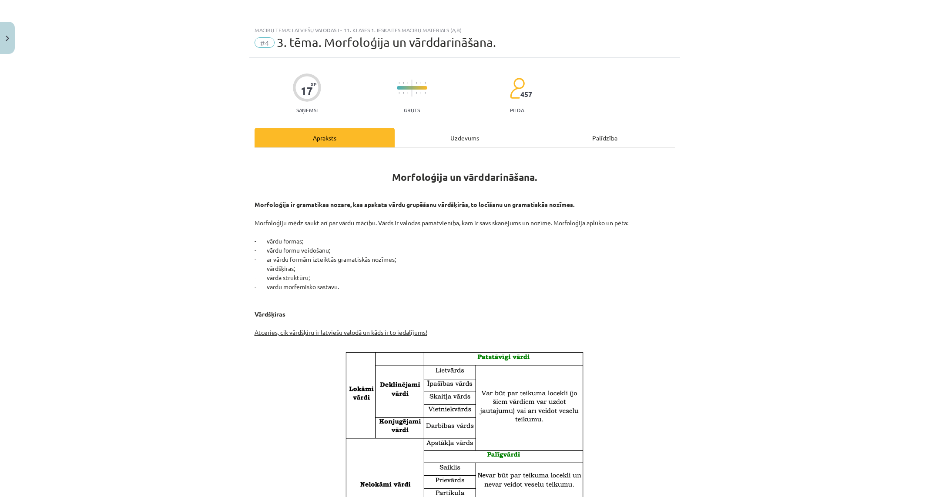
click at [454, 134] on div "Uzdevums" at bounding box center [464, 138] width 140 height 20
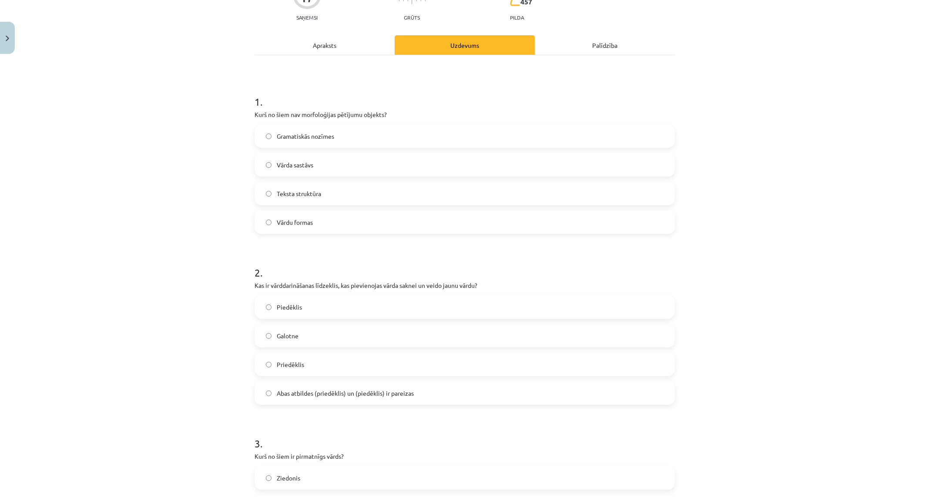
scroll to position [94, 0]
click at [327, 390] on span "Abas atbildes (priedēklis) un (piedēklis) ir pareizas" at bounding box center [345, 391] width 137 height 9
click at [299, 193] on span "Teksta struktūra" at bounding box center [299, 191] width 44 height 9
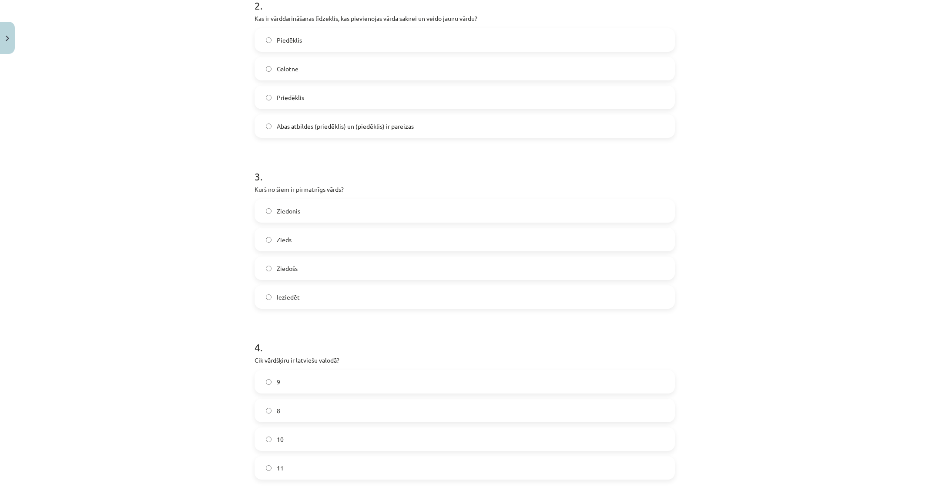
scroll to position [406, 0]
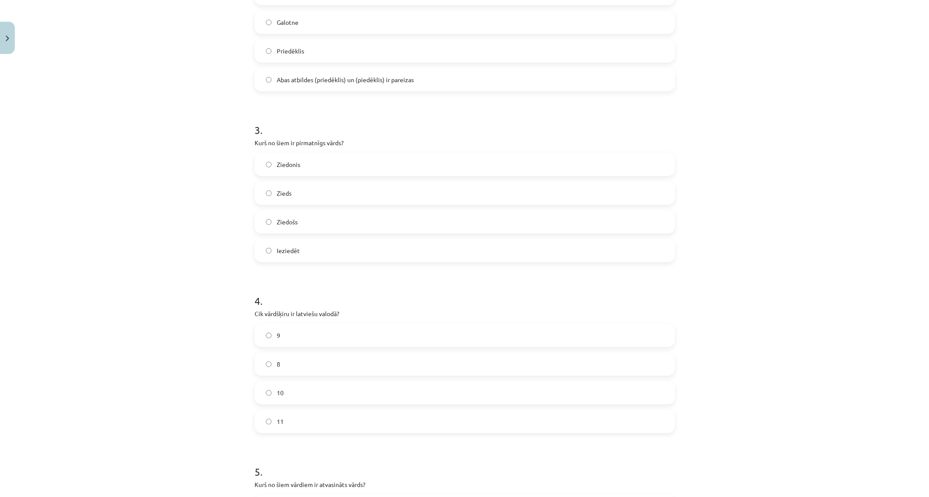
click at [285, 400] on label "10" at bounding box center [464, 393] width 418 height 22
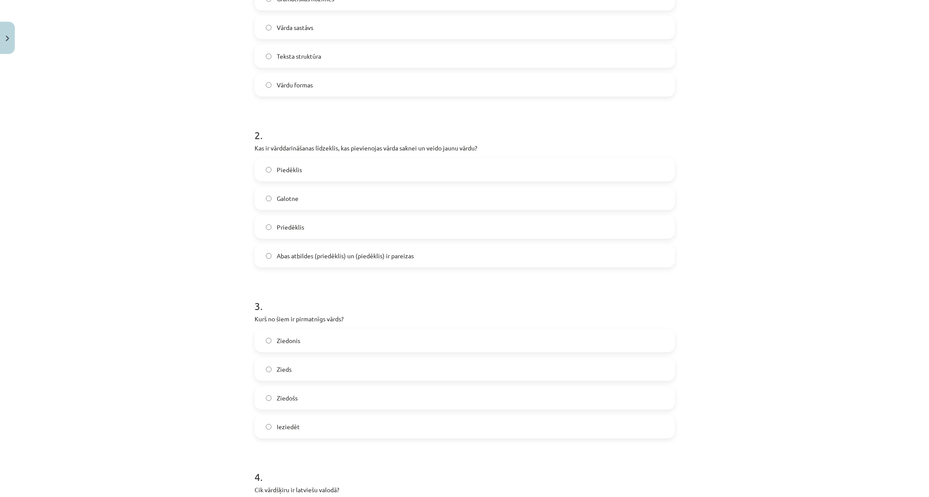
scroll to position [230, 0]
click at [303, 372] on label "Zieds" at bounding box center [464, 370] width 418 height 22
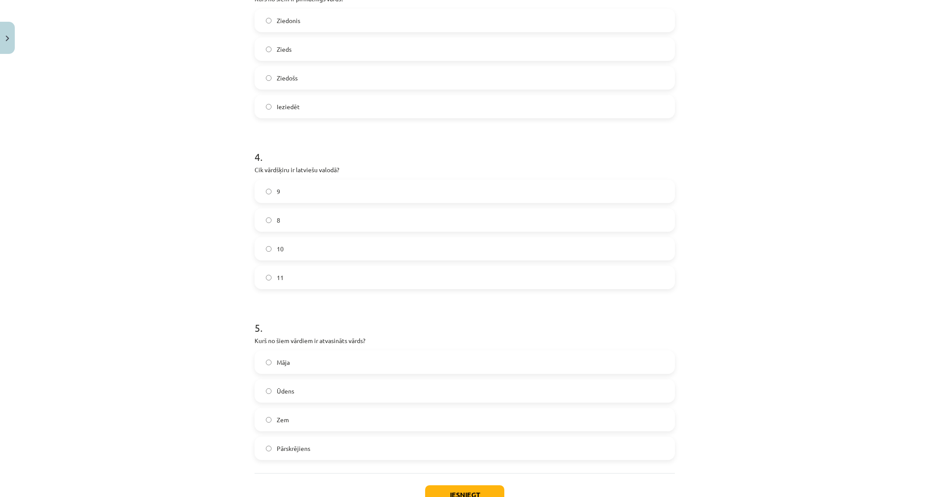
scroll to position [590, 0]
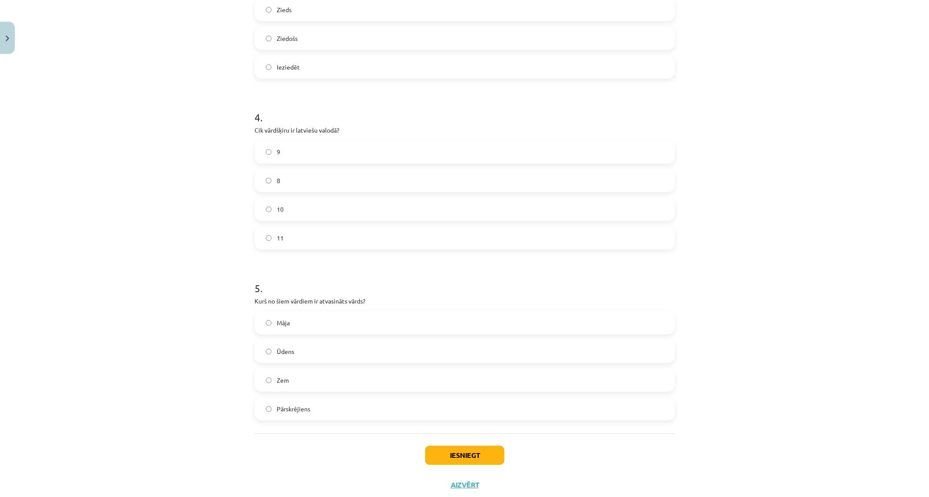
click at [330, 407] on label "Pārskrējiens" at bounding box center [464, 409] width 418 height 22
click at [447, 450] on button "Iesniegt" at bounding box center [464, 455] width 79 height 19
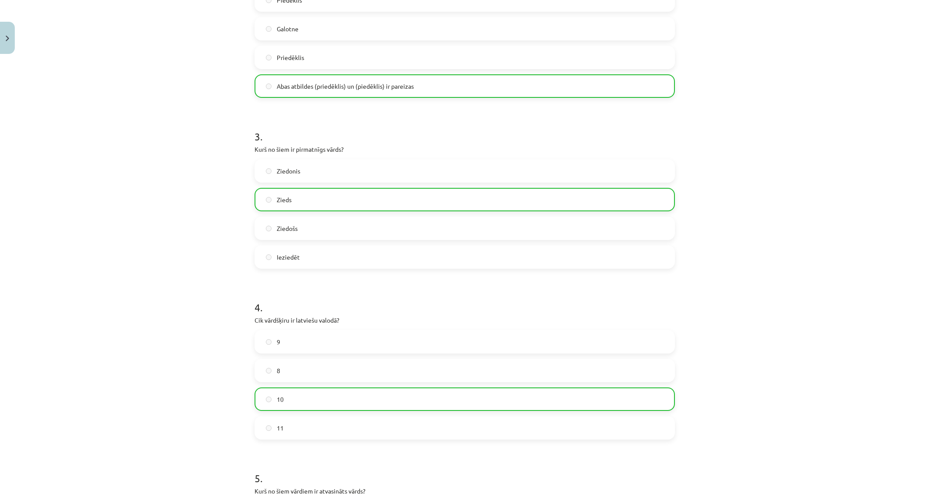
scroll to position [642, 0]
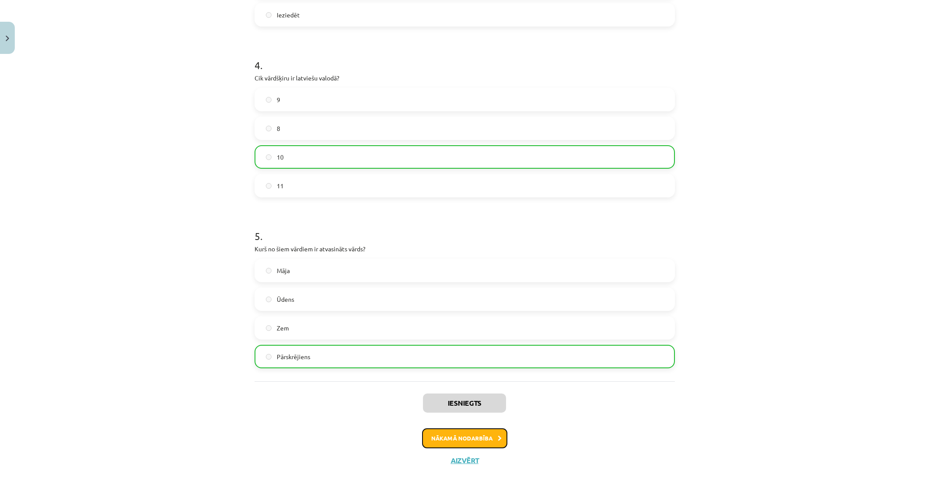
click at [498, 443] on button "Nākamā nodarbība" at bounding box center [464, 438] width 85 height 20
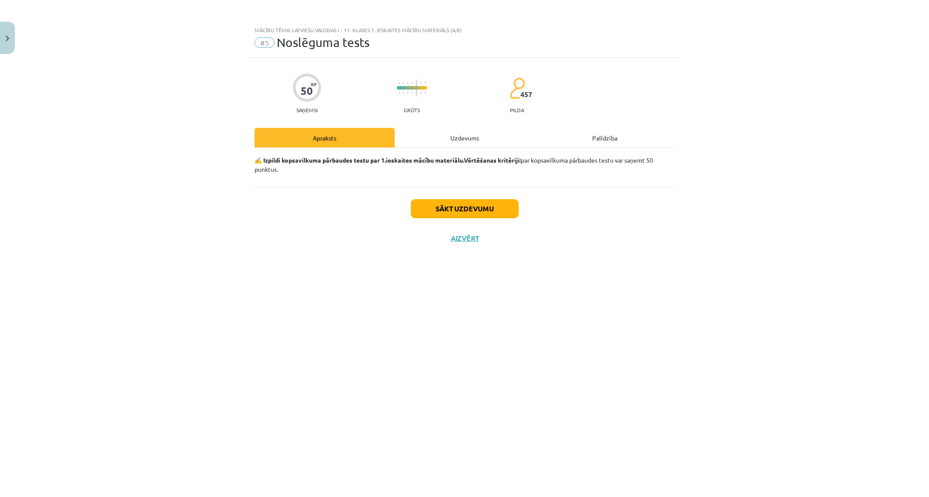
click at [461, 135] on div "Uzdevums" at bounding box center [464, 138] width 140 height 20
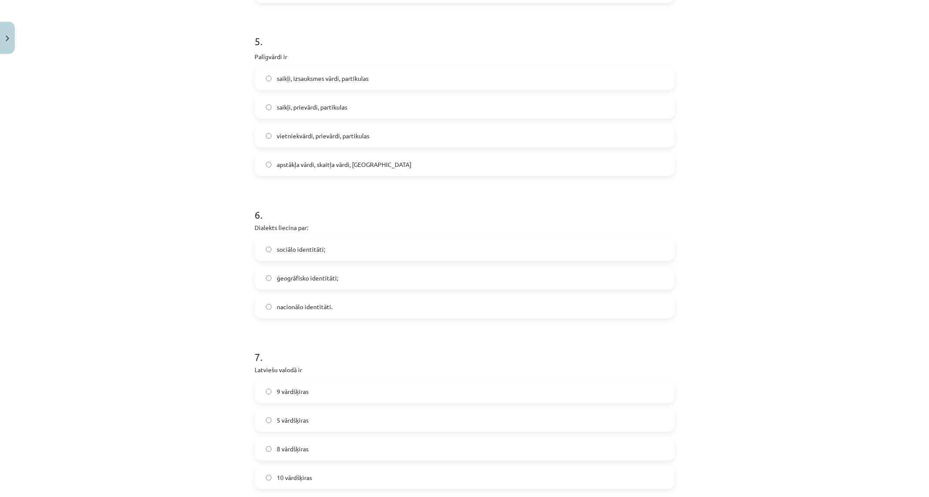
scroll to position [782, 0]
click at [351, 111] on label "saikļi, prievārdi, partikulas" at bounding box center [464, 108] width 418 height 22
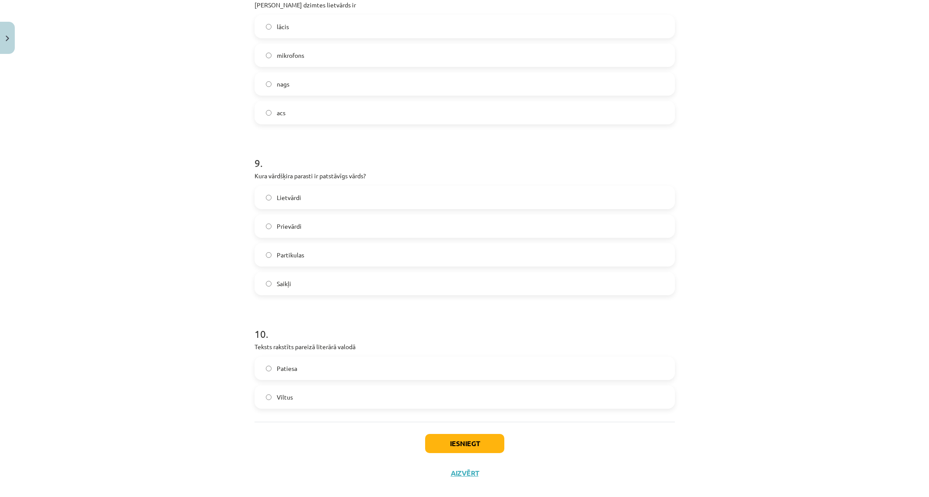
scroll to position [1278, 0]
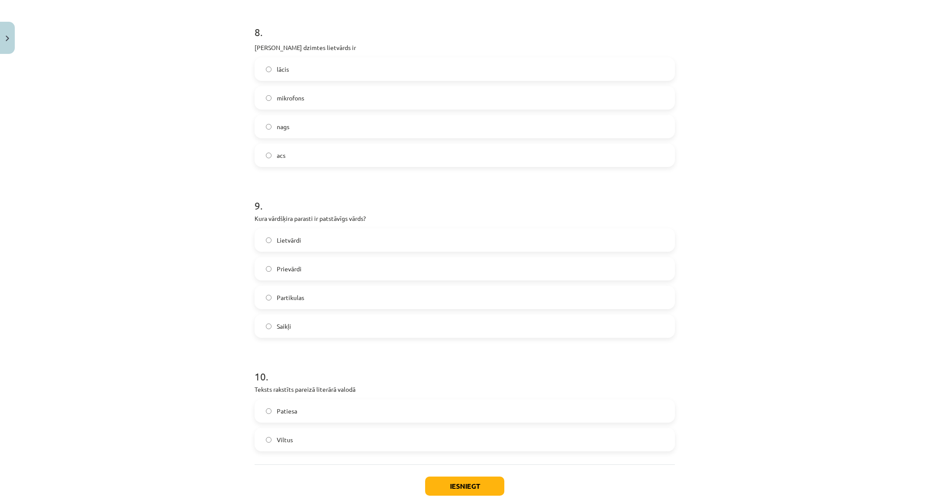
click at [298, 161] on label "acs" at bounding box center [464, 155] width 418 height 22
click at [297, 413] on label "Patiesa" at bounding box center [464, 411] width 418 height 22
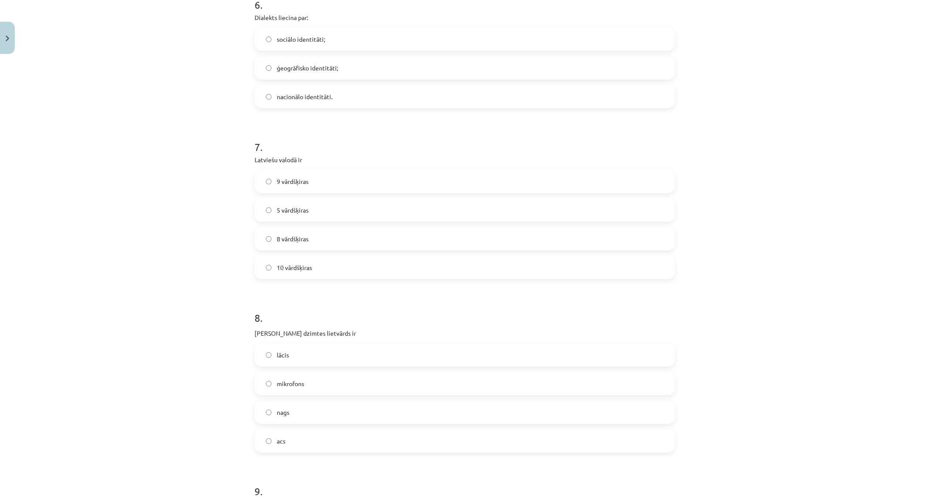
scroll to position [949, 0]
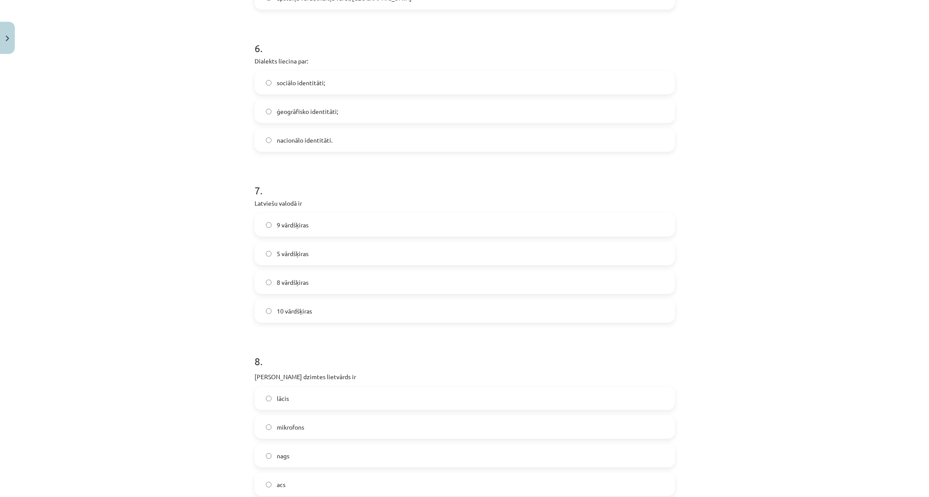
click at [326, 318] on label "10 vārdšķiras" at bounding box center [464, 311] width 418 height 22
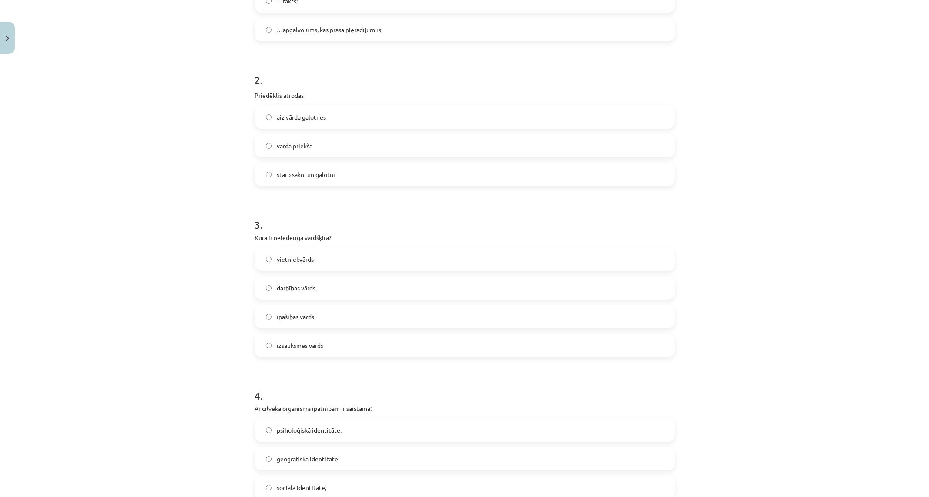
scroll to position [255, 0]
click at [301, 147] on span "vārda priekšā" at bounding box center [295, 147] width 36 height 9
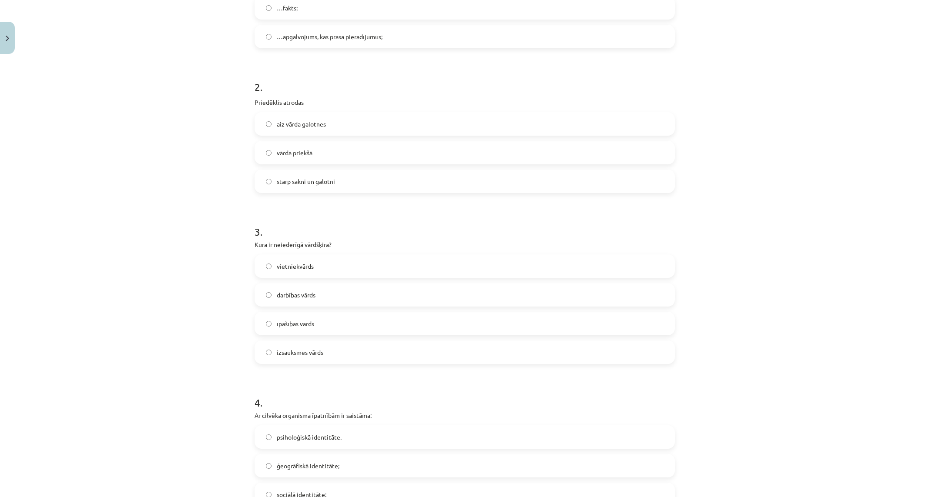
scroll to position [249, 0]
click at [296, 357] on label "izsauksmes vārds" at bounding box center [464, 353] width 418 height 22
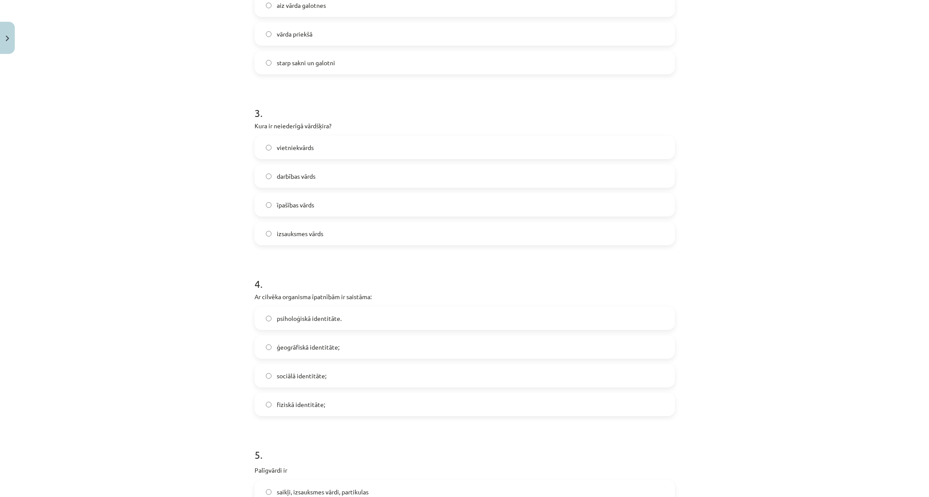
scroll to position [370, 0]
click at [320, 404] on span "fiziskā identitāte;" at bounding box center [301, 402] width 48 height 9
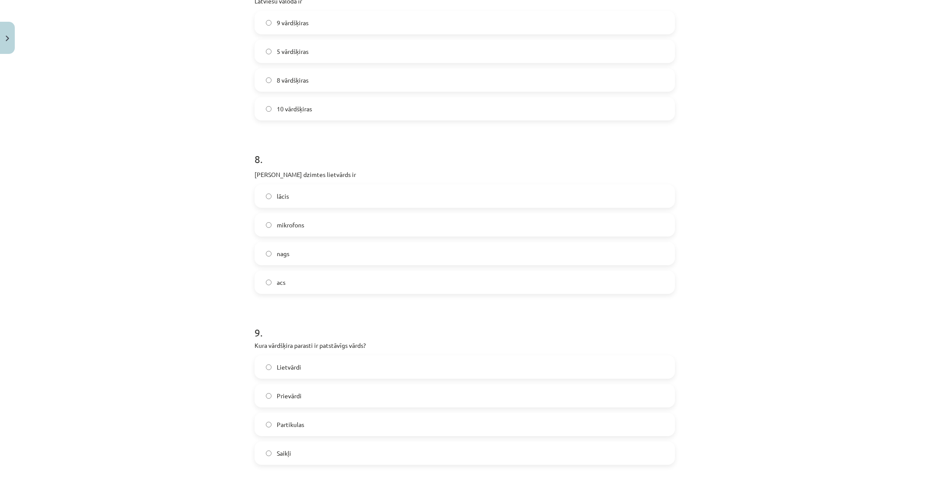
scroll to position [1186, 0]
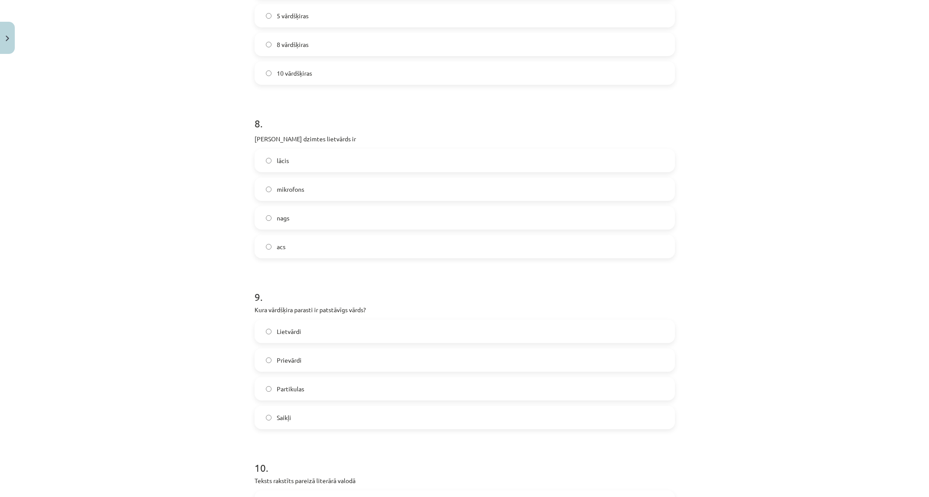
click at [347, 333] on label "Lietvārdi" at bounding box center [464, 332] width 418 height 22
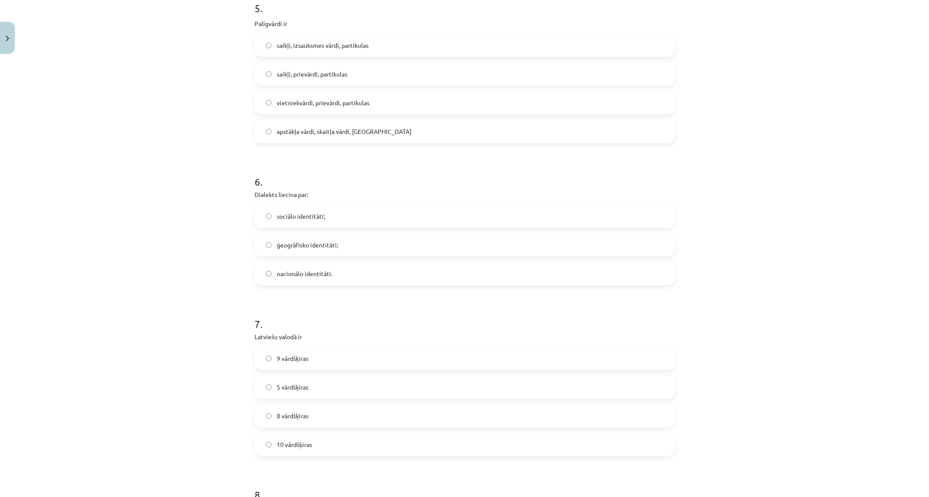
scroll to position [809, 0]
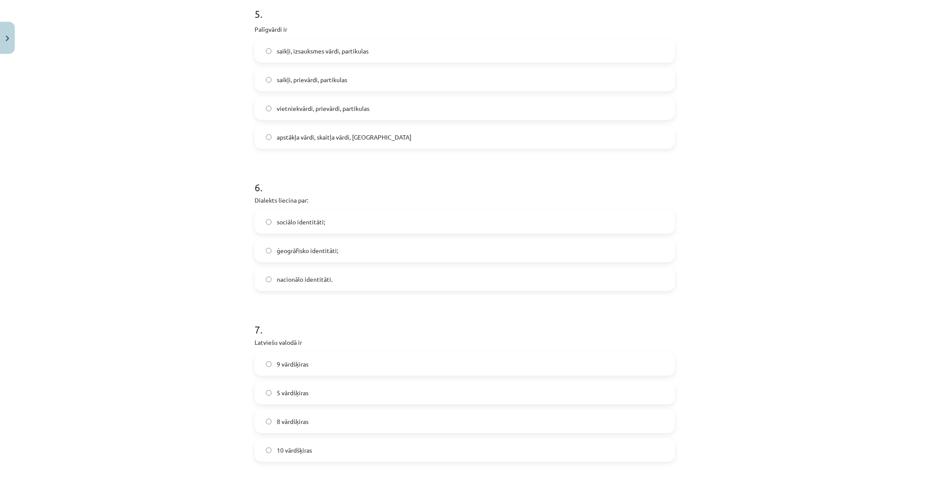
click at [321, 254] on span "ģeogrāfisko identitāti;" at bounding box center [307, 250] width 61 height 9
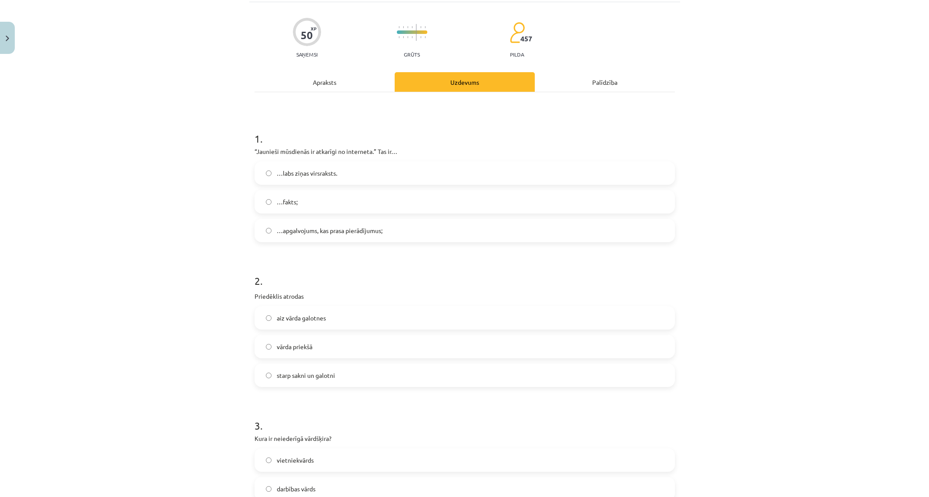
scroll to position [55, 0]
click at [320, 230] on span "…apgalvojums, kas prasa pierādījumus;" at bounding box center [330, 231] width 106 height 9
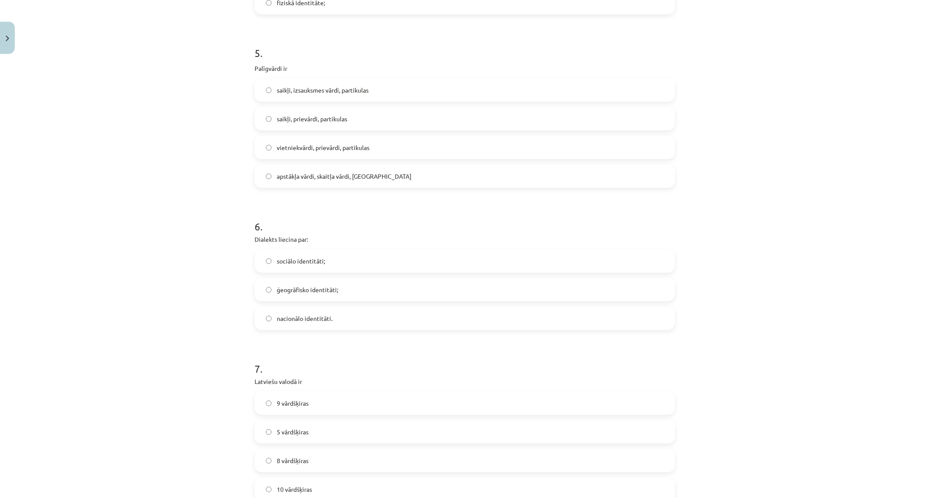
scroll to position [1333, 0]
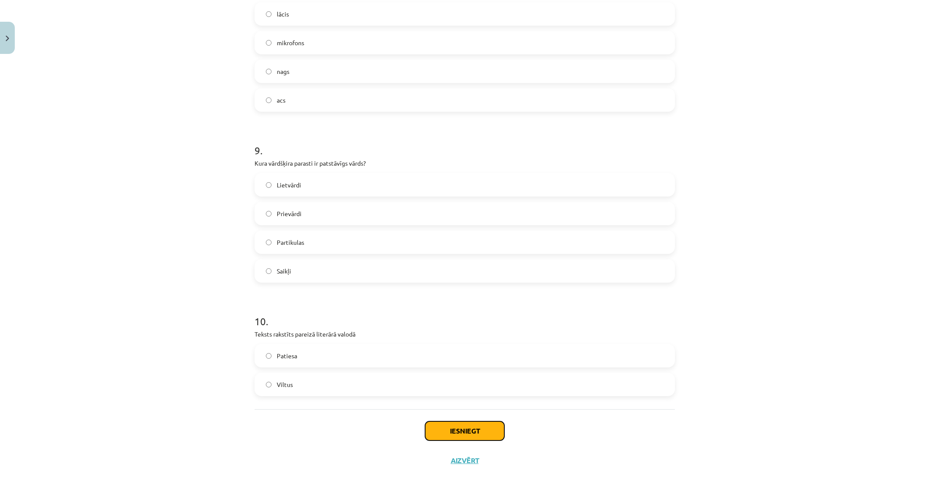
click at [487, 434] on button "Iesniegt" at bounding box center [464, 430] width 79 height 19
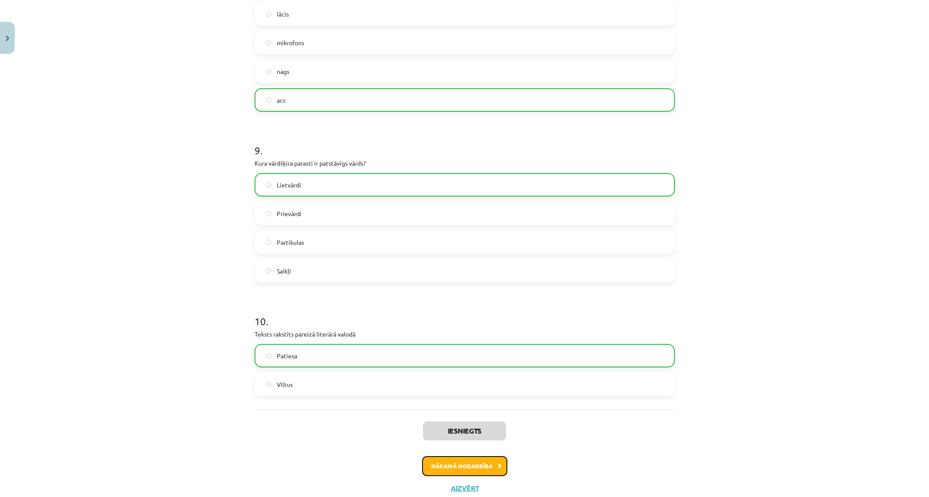
click at [488, 466] on button "Nākamā nodarbība" at bounding box center [464, 466] width 85 height 20
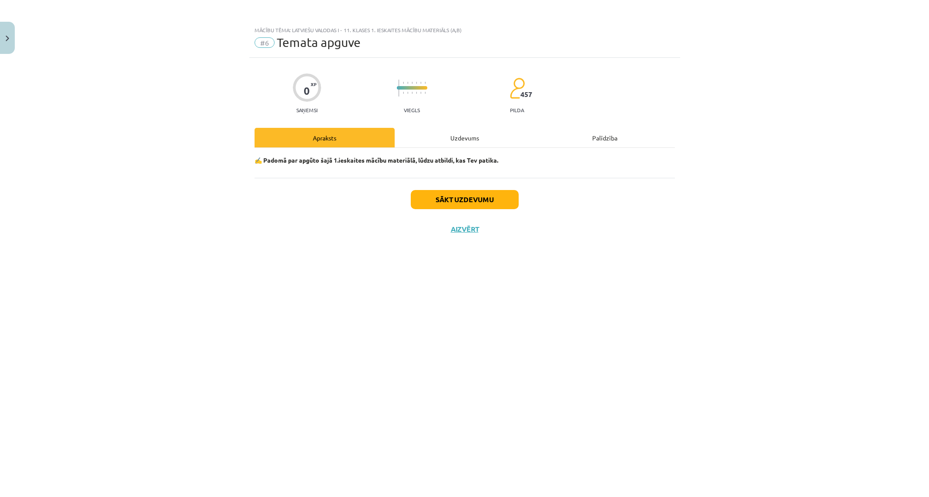
scroll to position [0, 0]
click at [471, 137] on div "Uzdevums" at bounding box center [464, 138] width 140 height 20
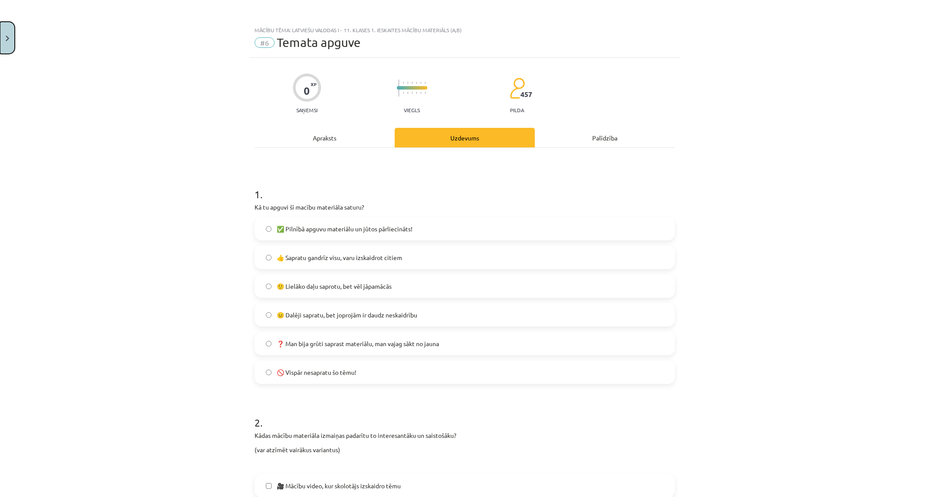
click at [10, 38] on button "Close" at bounding box center [7, 38] width 15 height 32
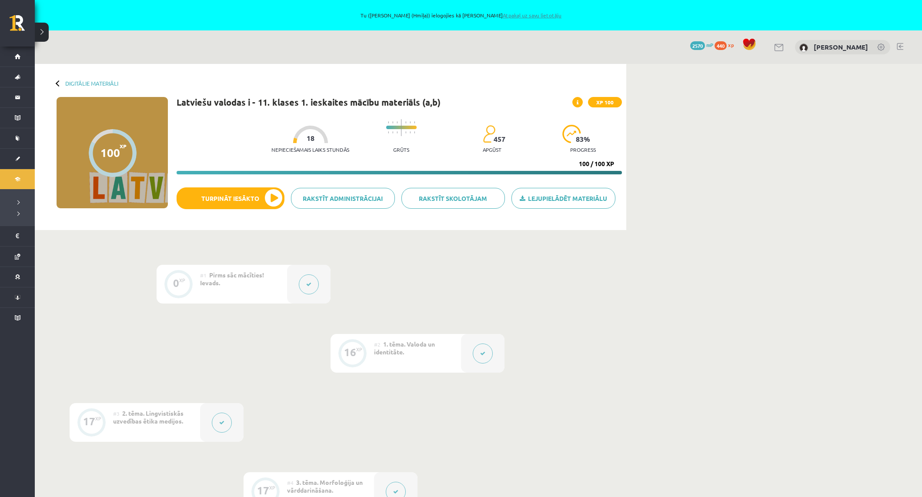
click at [515, 16] on link "Atpakaļ uz savu lietotāju" at bounding box center [532, 15] width 59 height 7
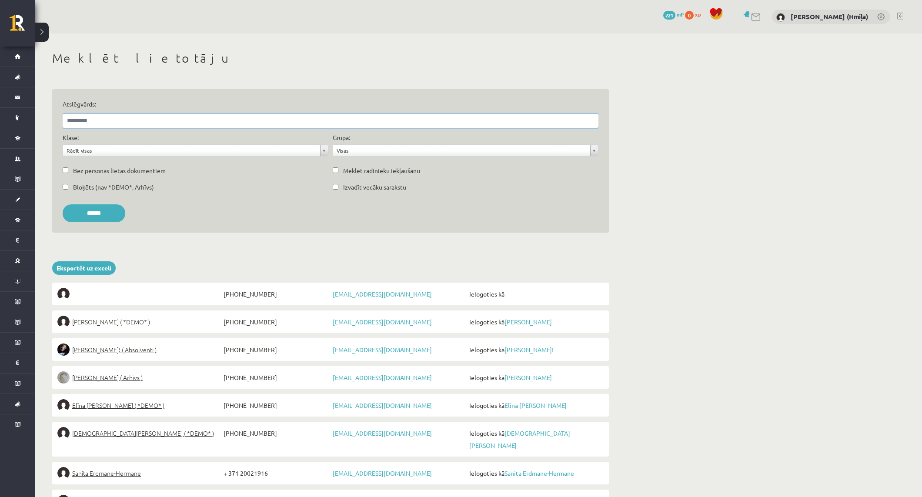
click at [147, 119] on input "Atslēgvārds:" at bounding box center [331, 121] width 536 height 14
paste input "**********"
type input "**********"
click at [63, 204] on input "******" at bounding box center [94, 213] width 63 height 18
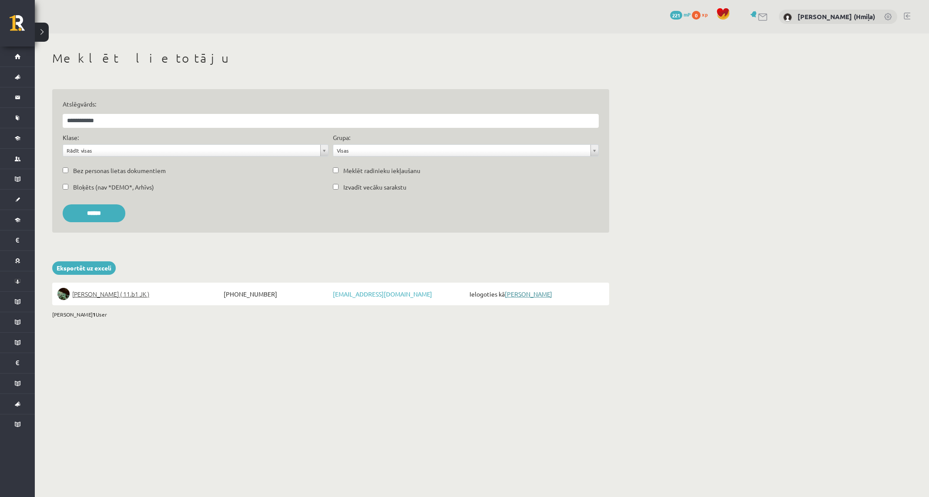
click at [518, 295] on link "[PERSON_NAME]" at bounding box center [528, 294] width 47 height 8
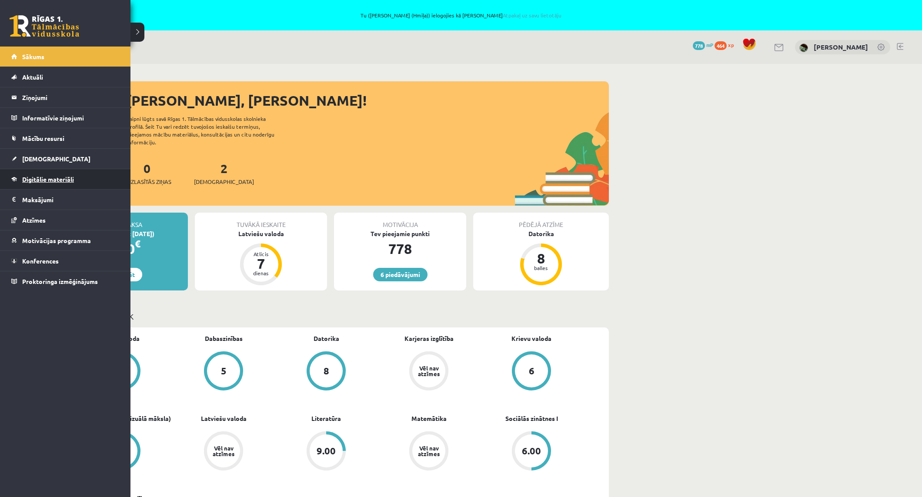
click at [27, 184] on link "Digitālie materiāli" at bounding box center [65, 179] width 108 height 20
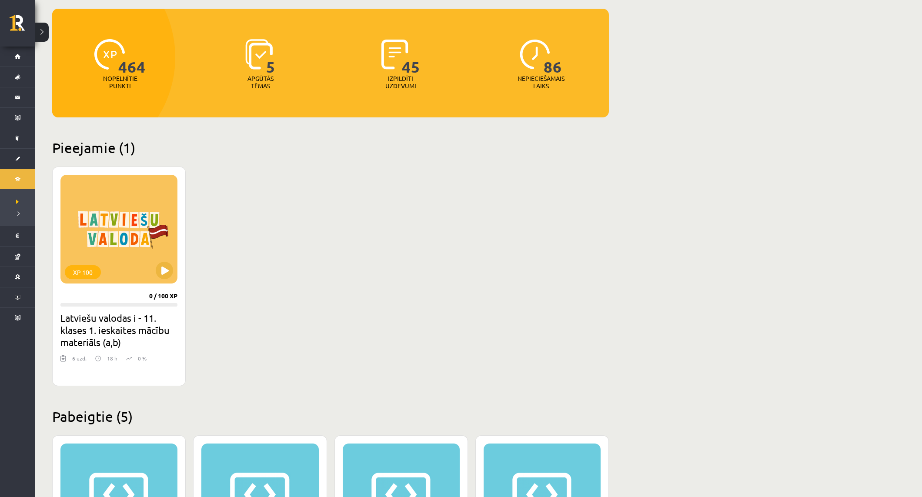
scroll to position [124, 0]
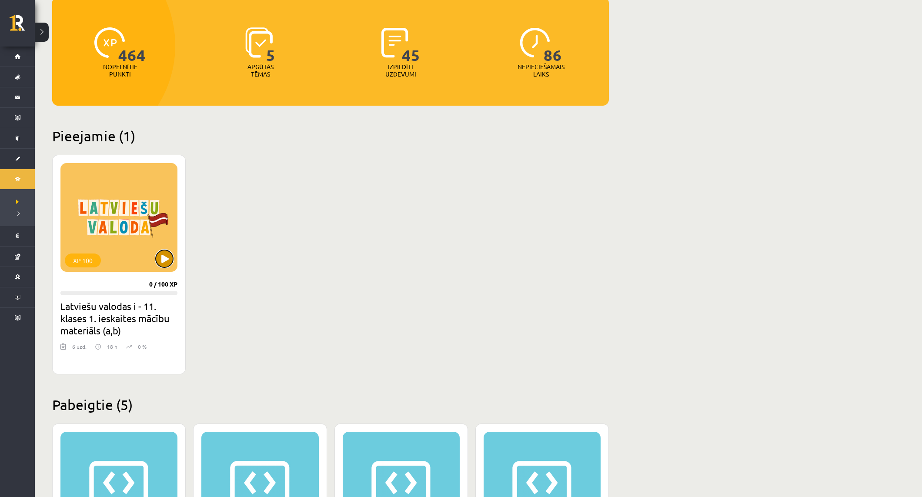
click at [167, 255] on button at bounding box center [164, 258] width 17 height 17
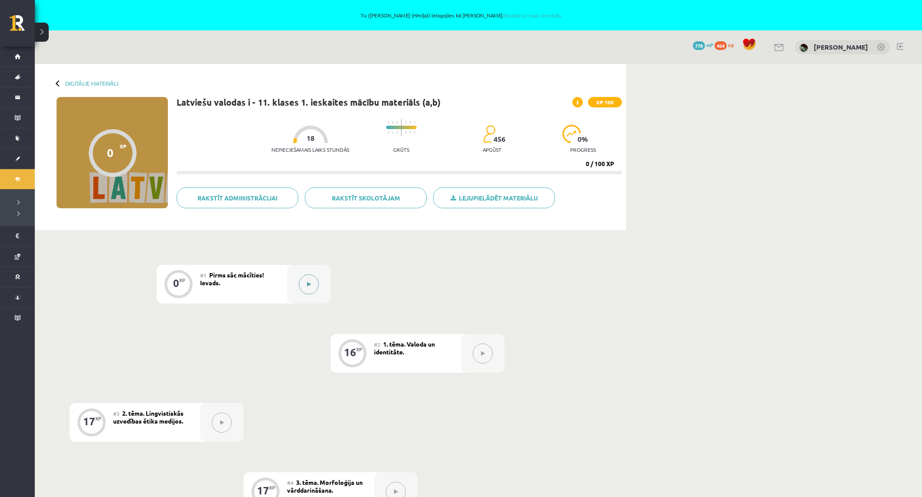
click at [317, 289] on button at bounding box center [309, 284] width 20 height 20
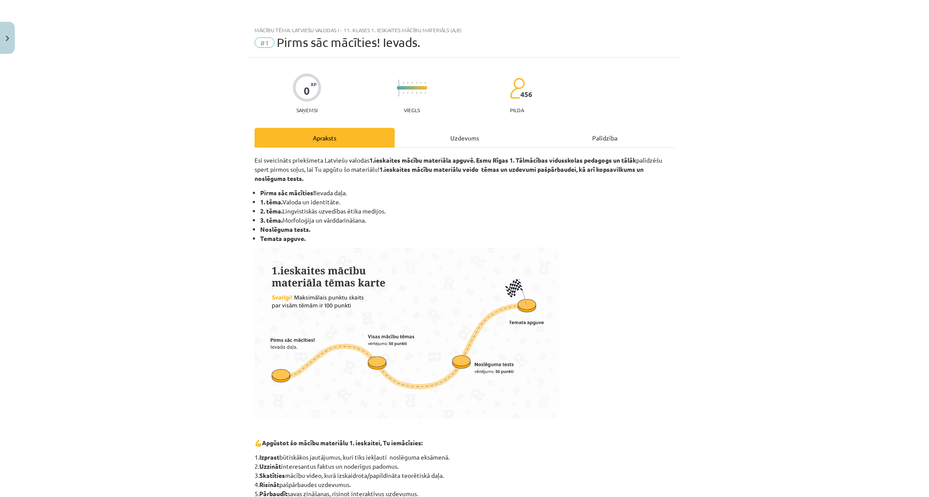
click at [444, 139] on div "Uzdevums" at bounding box center [464, 138] width 140 height 20
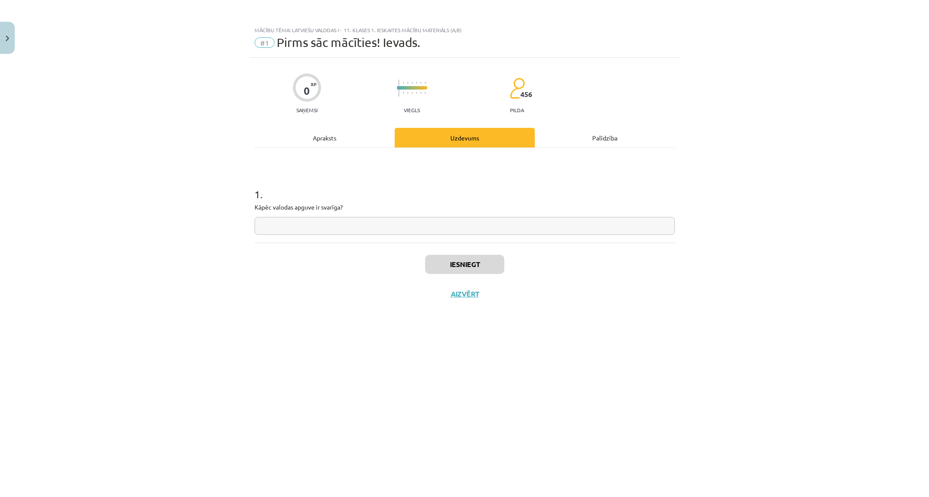
click at [352, 221] on input "text" at bounding box center [464, 226] width 420 height 18
type input "*"
click at [496, 266] on button "Iesniegt" at bounding box center [464, 264] width 79 height 19
click at [474, 303] on button "Nākamā nodarbība" at bounding box center [464, 300] width 85 height 20
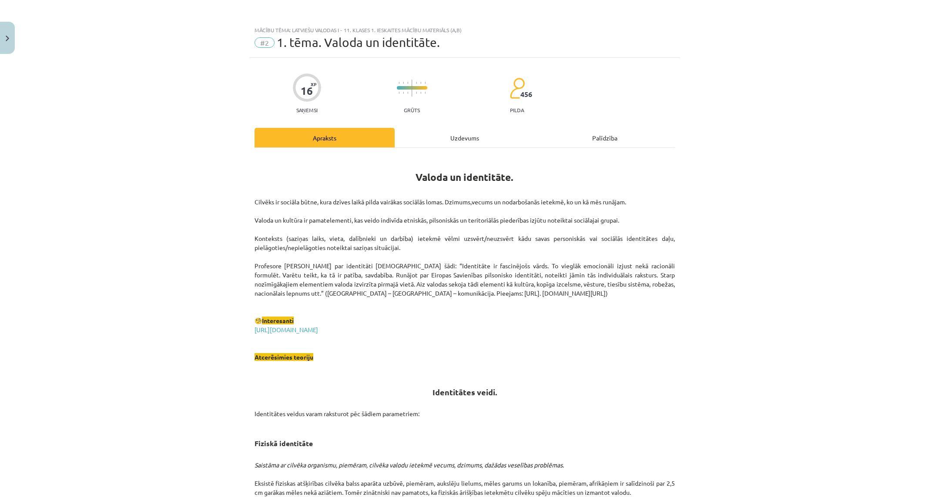
click at [461, 132] on div "Uzdevums" at bounding box center [464, 138] width 140 height 20
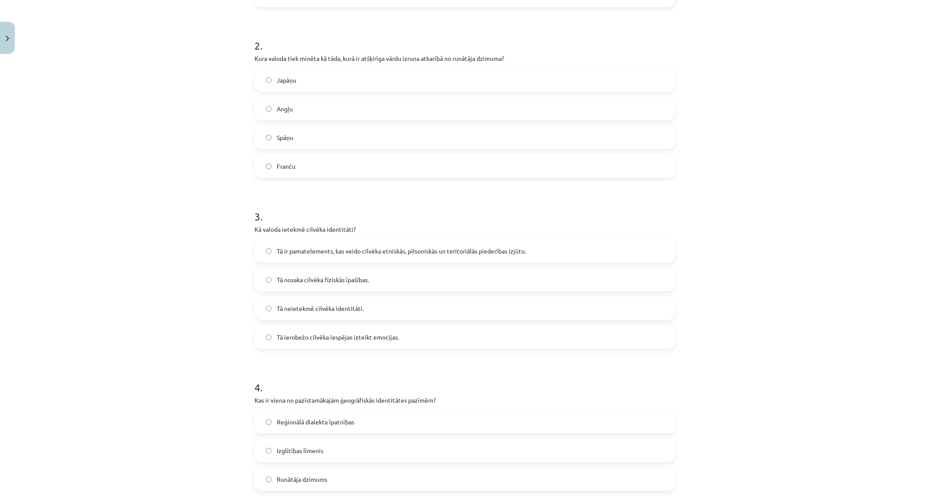
scroll to position [325, 0]
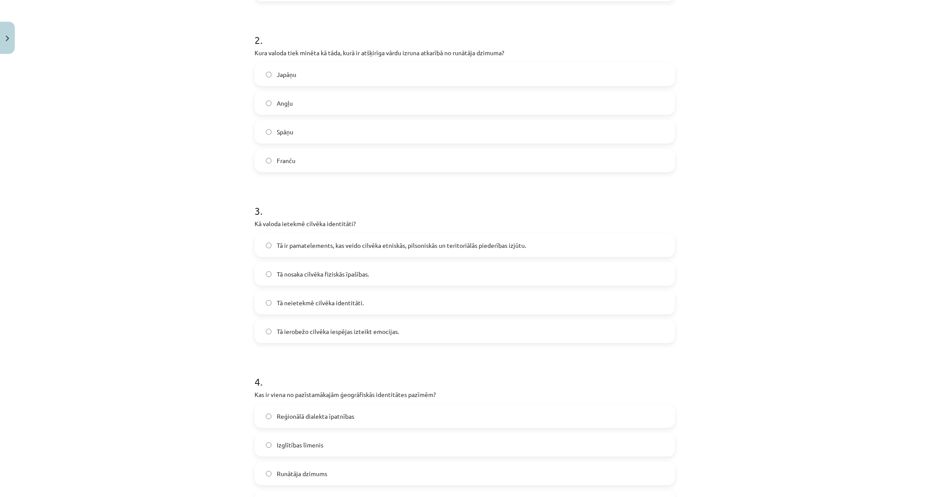
click at [338, 242] on span "Tā ir pamatelements, kas veido cilvēka etniskās, pilsoniskās un teritoriālās pi…" at bounding box center [401, 245] width 249 height 9
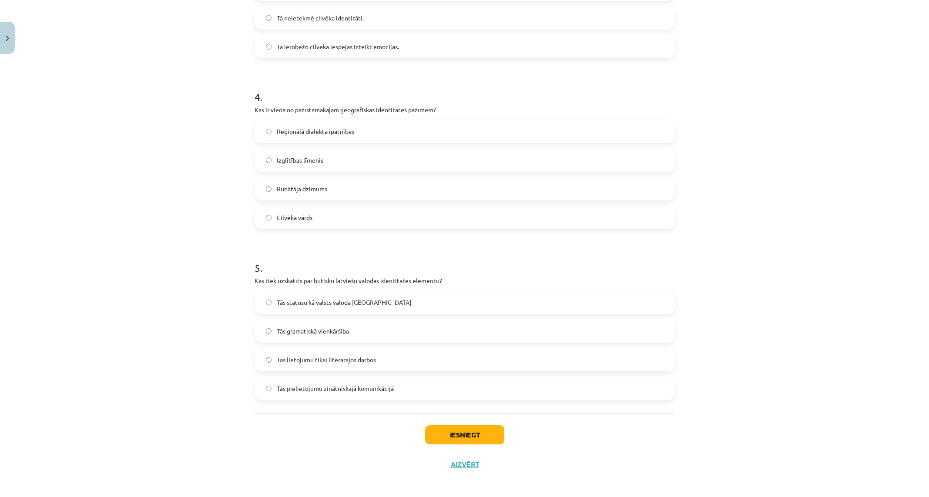
scroll to position [614, 0]
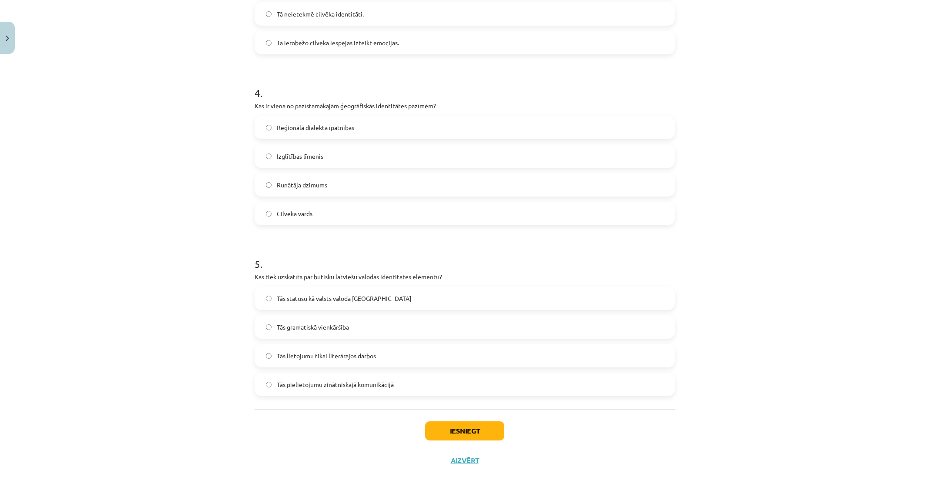
click at [317, 302] on span "Tās statusu kā valsts valoda Latvijā" at bounding box center [344, 298] width 135 height 9
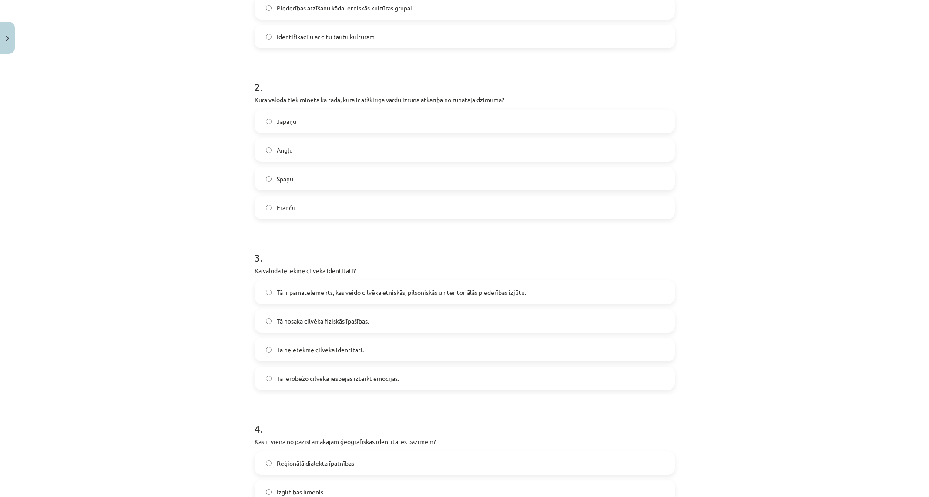
scroll to position [276, 0]
click at [317, 122] on label "Japāņu" at bounding box center [464, 124] width 418 height 22
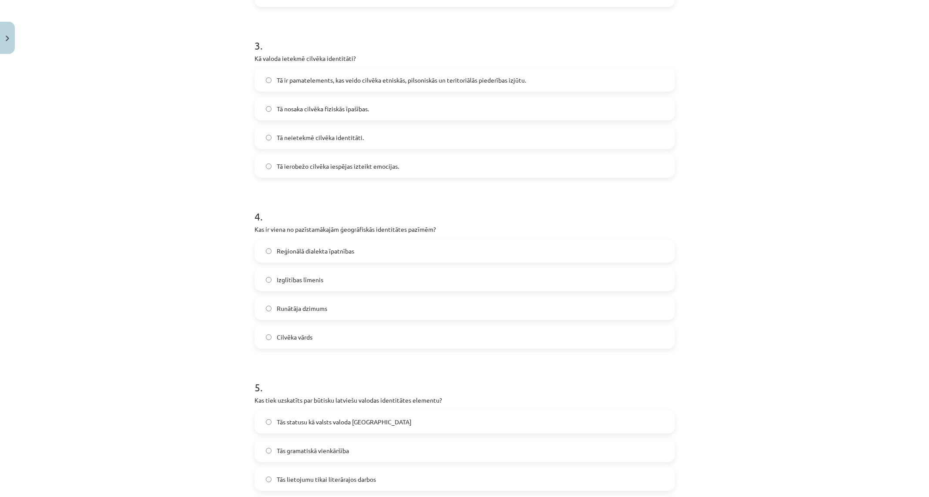
scroll to position [492, 0]
click at [325, 248] on span "Reģionālā dialekta īpatnības" at bounding box center [315, 249] width 77 height 9
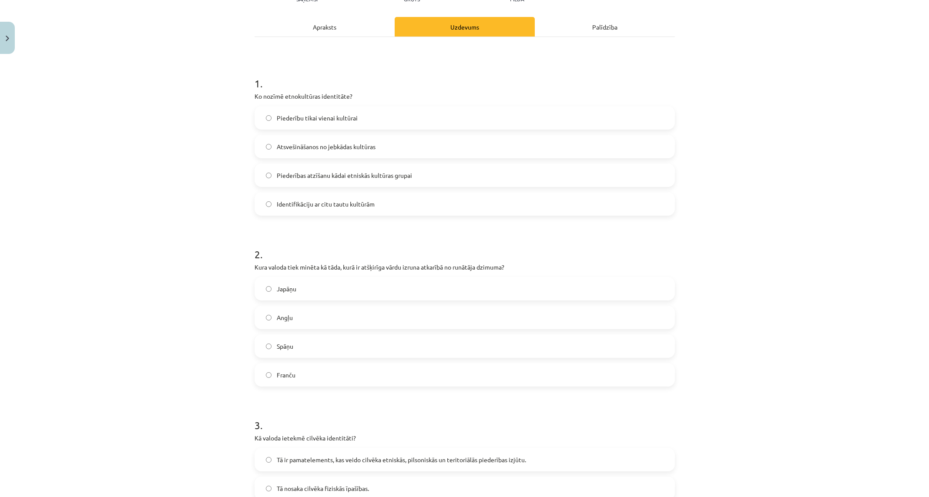
scroll to position [67, 0]
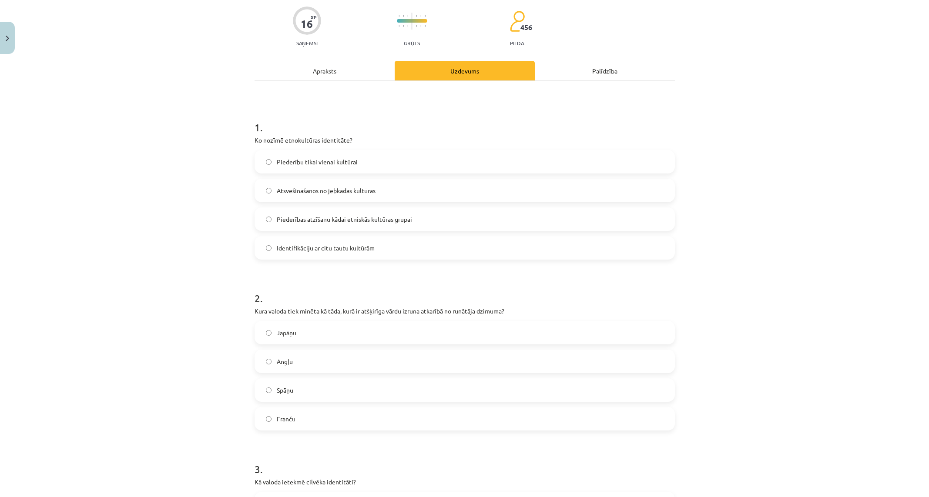
click at [321, 224] on label "Piederības atzīšanu kādai etniskās kultūras grupai" at bounding box center [464, 219] width 418 height 22
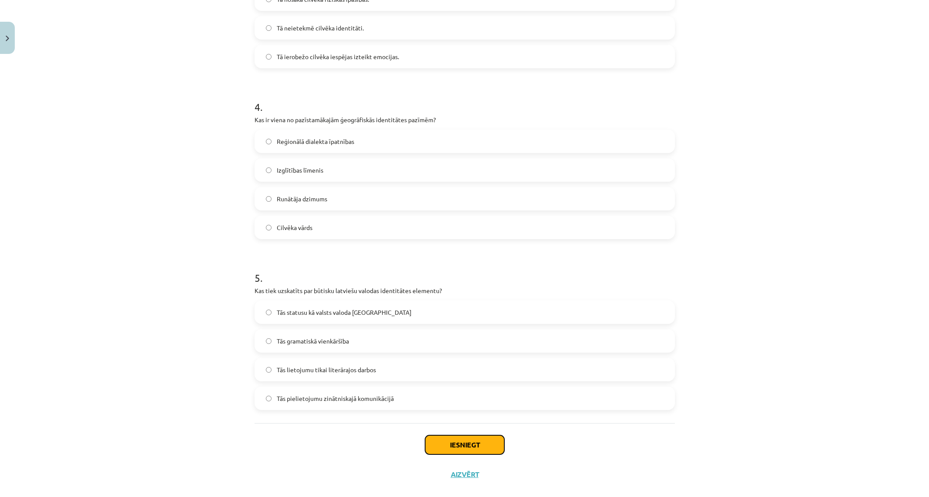
click at [475, 448] on button "Iesniegt" at bounding box center [464, 444] width 79 height 19
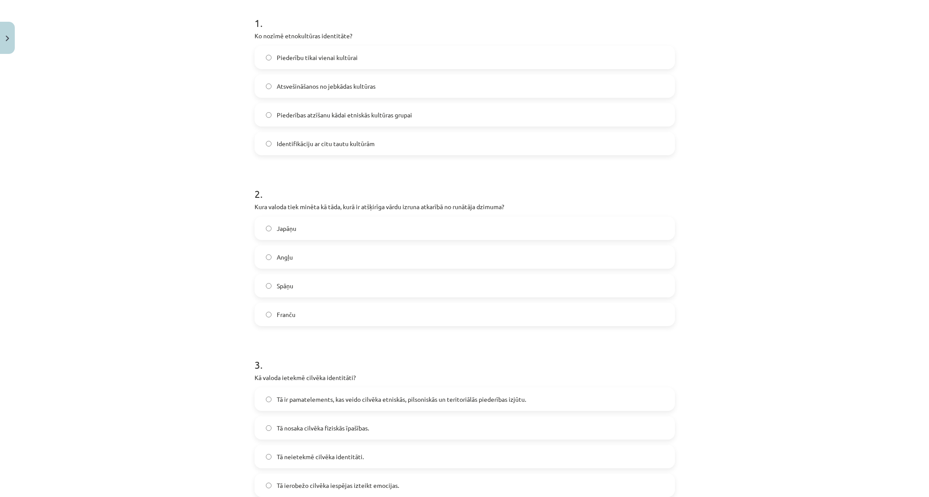
scroll to position [170, 0]
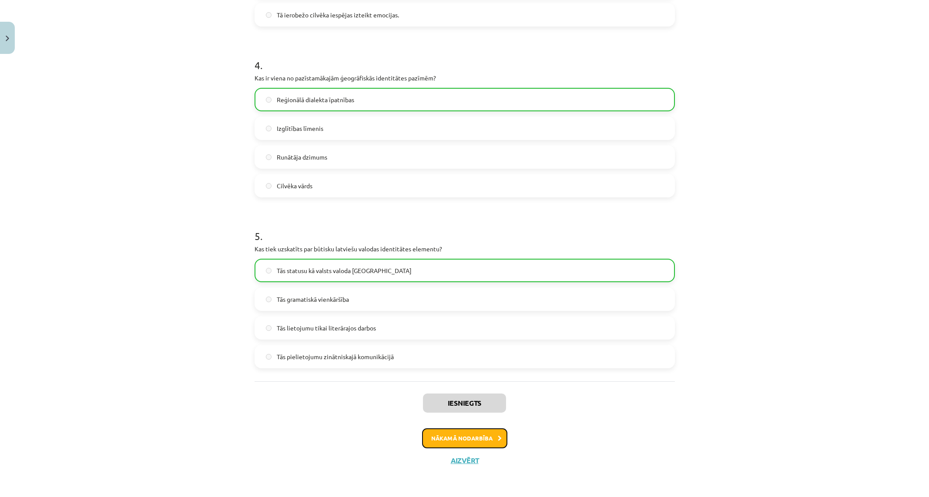
click at [481, 438] on button "Nākamā nodarbība" at bounding box center [464, 438] width 85 height 20
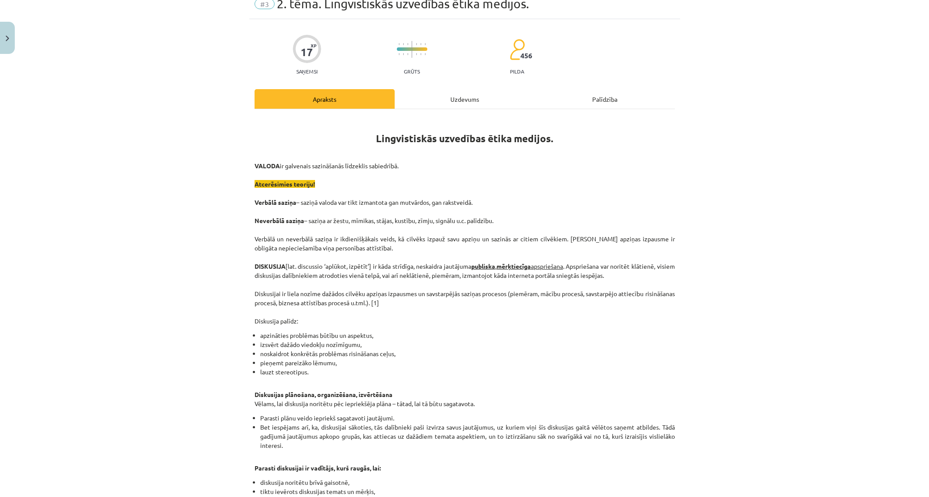
scroll to position [22, 0]
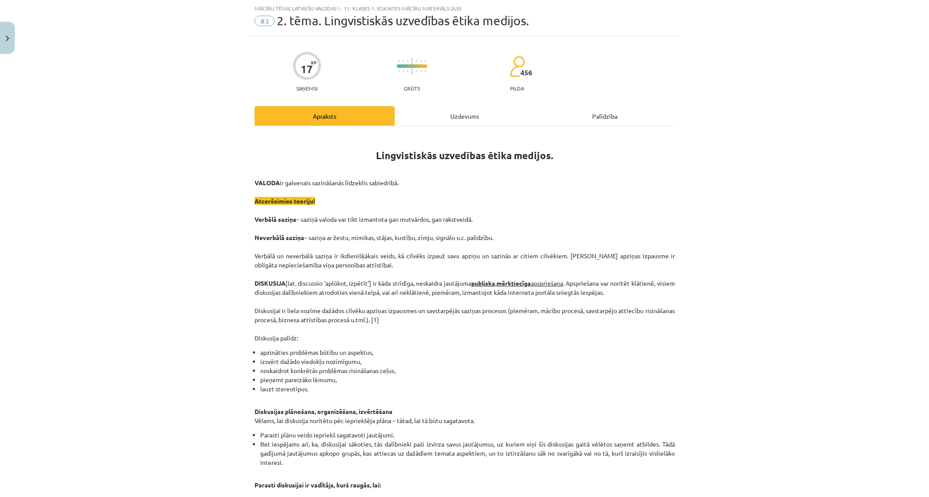
click at [457, 117] on div "Uzdevums" at bounding box center [464, 116] width 140 height 20
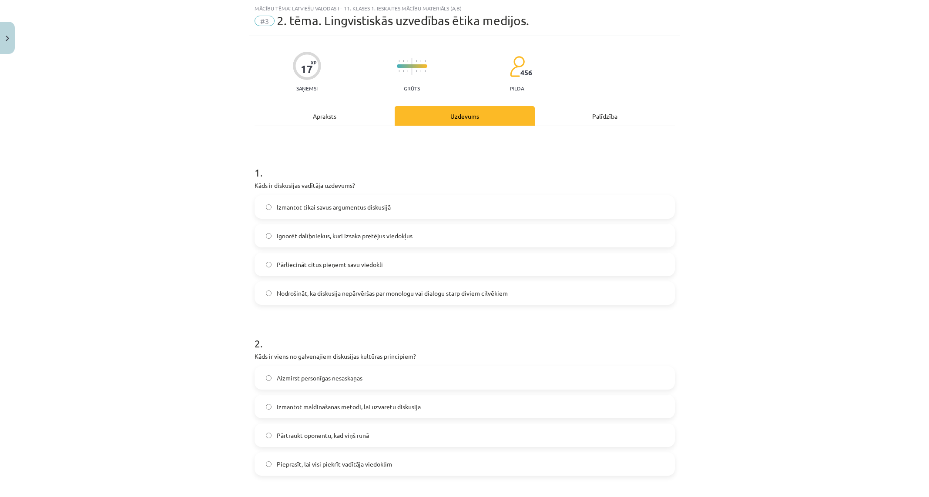
click at [338, 293] on span "Nodrošināt, ka diskusija nepārvēršas par monologu vai dialogu starp diviem cilv…" at bounding box center [392, 293] width 231 height 9
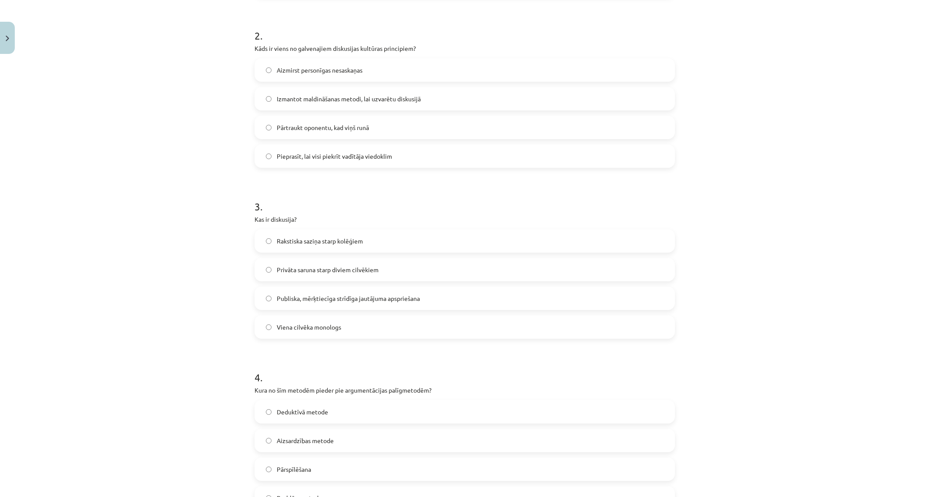
scroll to position [340, 0]
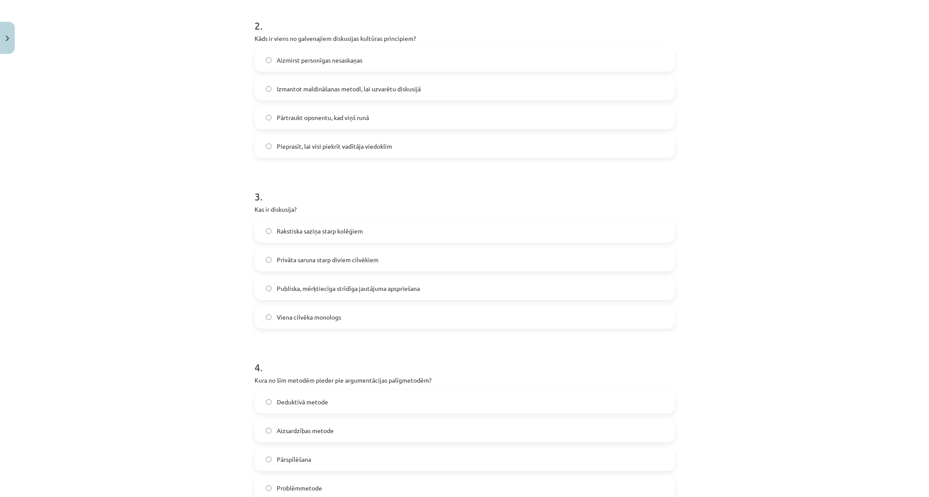
click at [303, 289] on span "Publiska, mērķtiecīga strīdīga jautājuma apspriešana" at bounding box center [348, 288] width 143 height 9
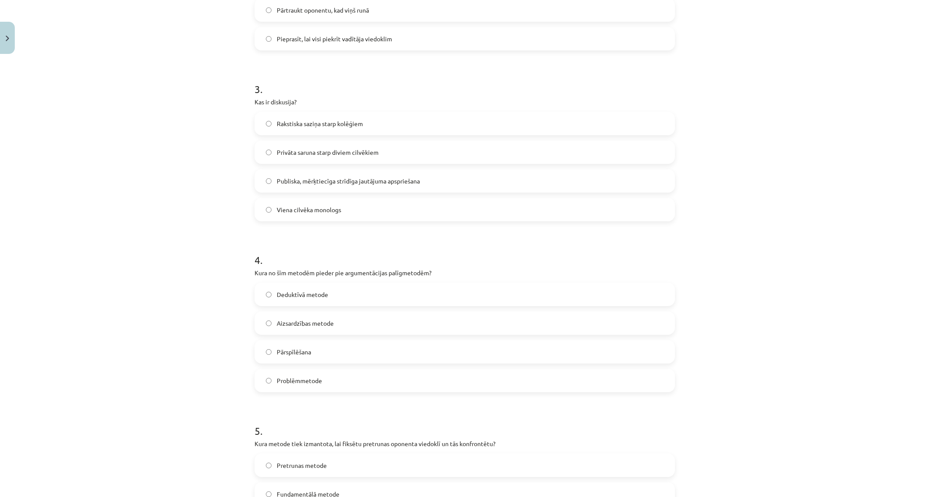
scroll to position [448, 0]
click at [304, 354] on span "Pārspīlēšana" at bounding box center [294, 350] width 34 height 9
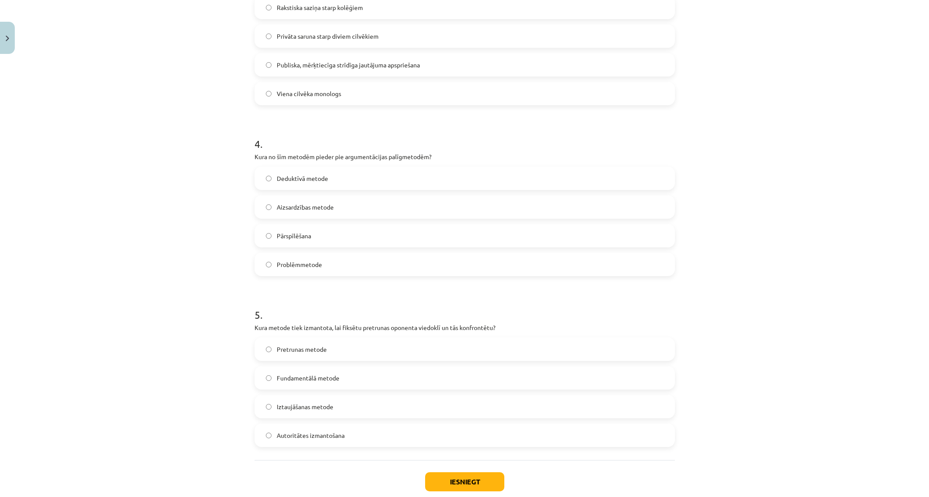
scroll to position [565, 0]
click at [339, 349] on label "Pretrunas metode" at bounding box center [464, 348] width 418 height 22
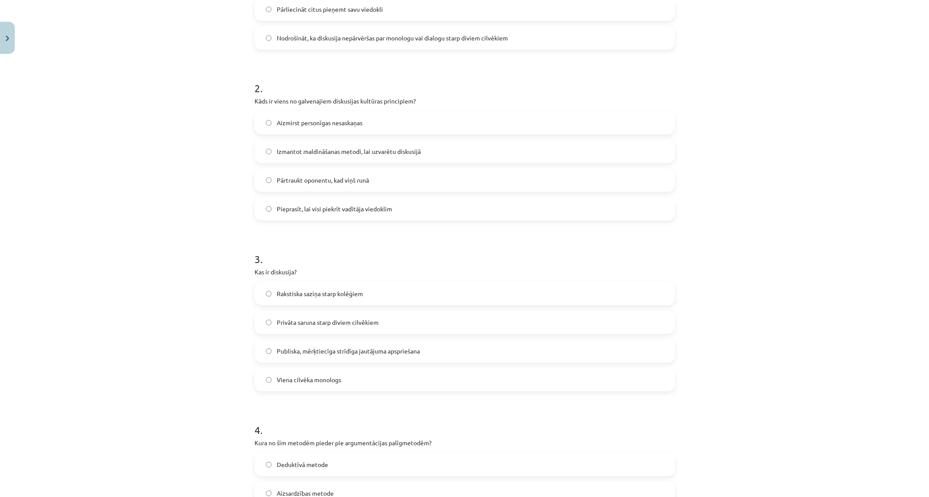
scroll to position [276, 0]
click at [321, 121] on span "Aizmirst personīgas nesaskaņas" at bounding box center [320, 124] width 86 height 9
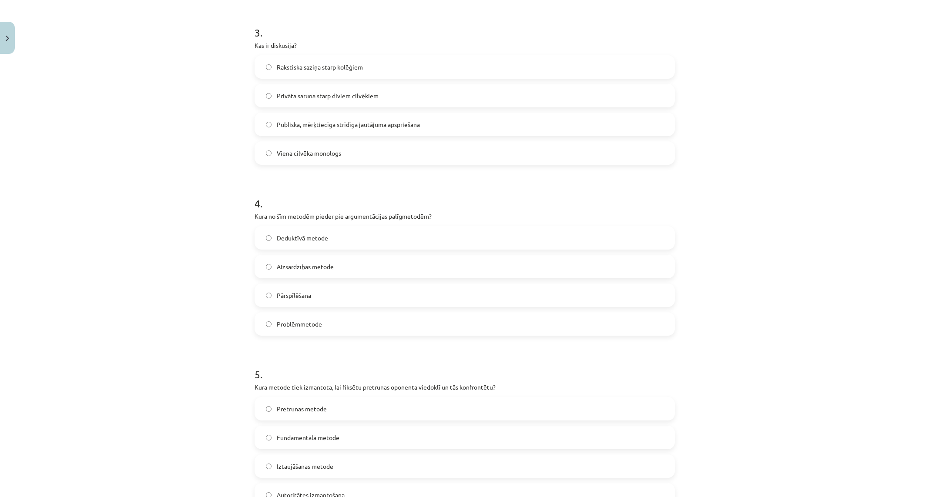
scroll to position [614, 0]
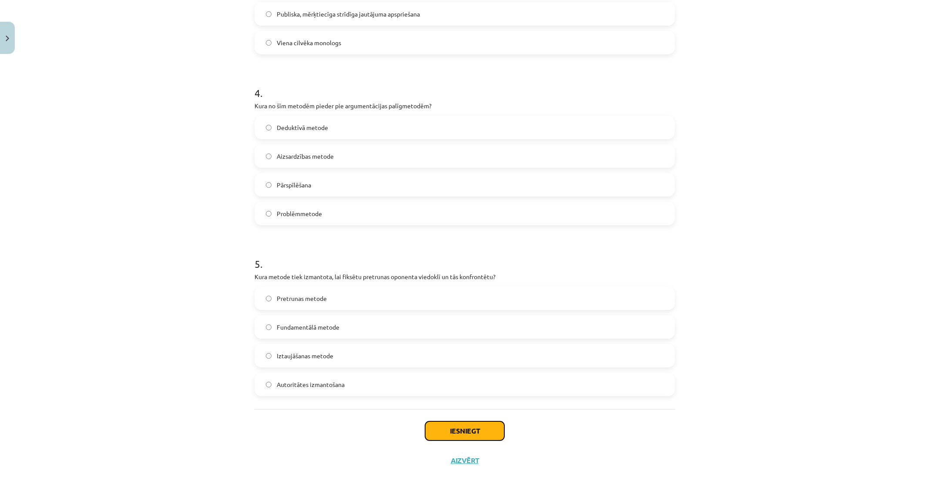
click at [485, 425] on button "Iesniegt" at bounding box center [464, 430] width 79 height 19
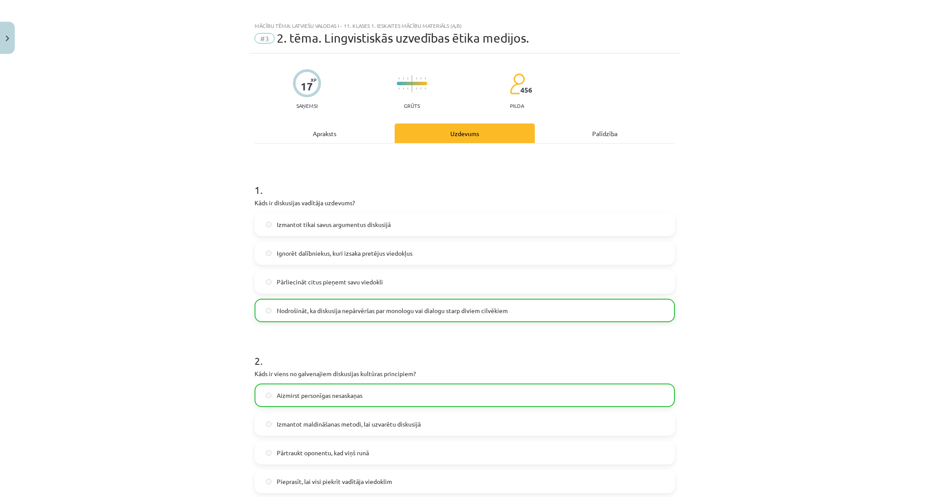
scroll to position [0, 0]
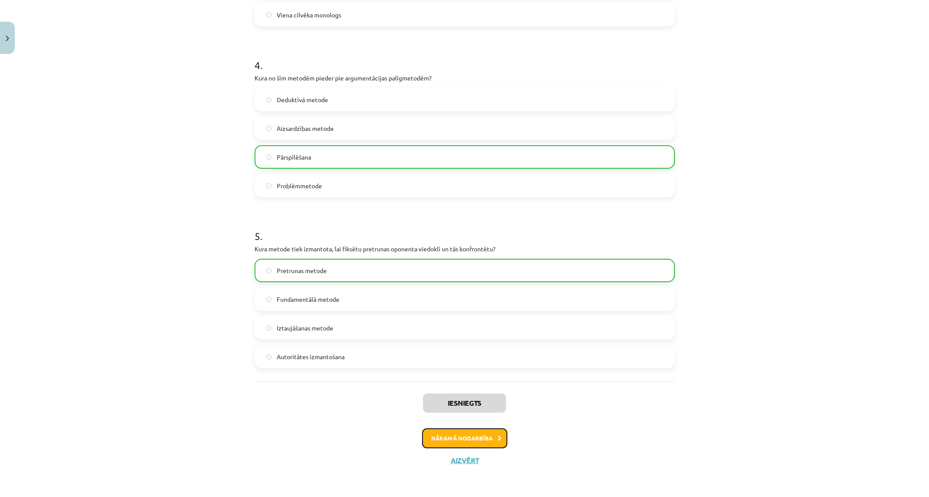
click at [484, 443] on button "Nākamā nodarbība" at bounding box center [464, 438] width 85 height 20
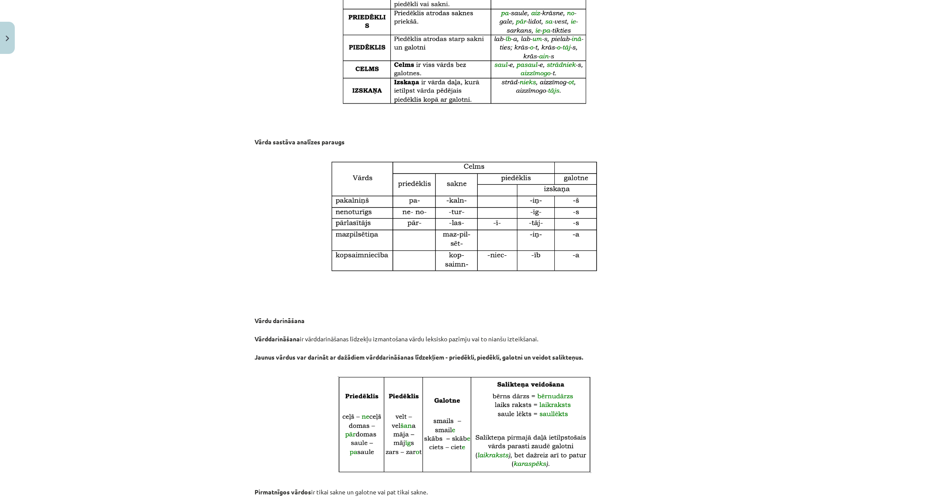
scroll to position [1361, 0]
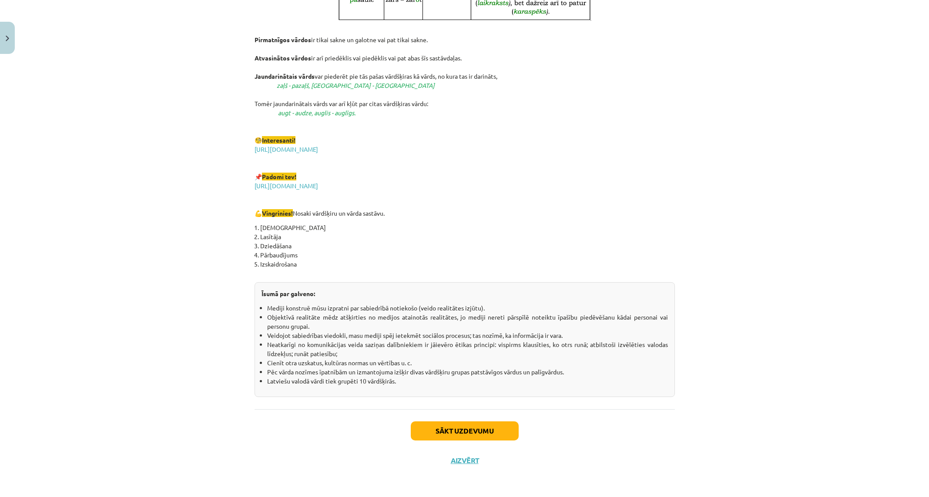
click at [476, 441] on div "Sākt uzdevumu Aizvērt" at bounding box center [464, 439] width 420 height 61
click at [478, 435] on button "Sākt uzdevumu" at bounding box center [465, 430] width 108 height 19
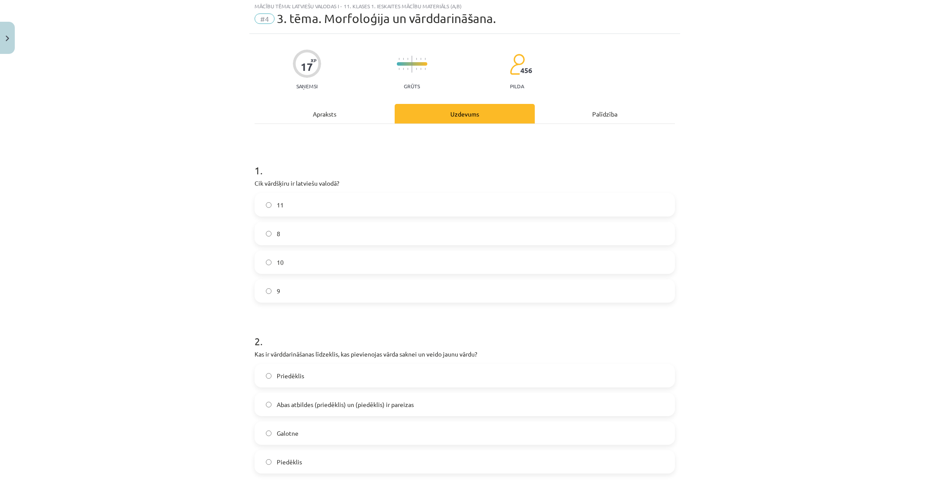
scroll to position [22, 0]
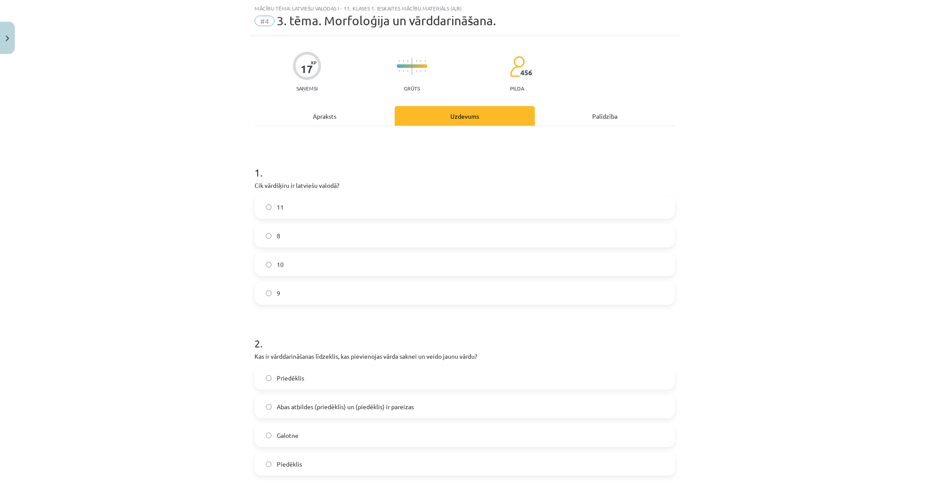
click at [343, 268] on label "10" at bounding box center [464, 265] width 418 height 22
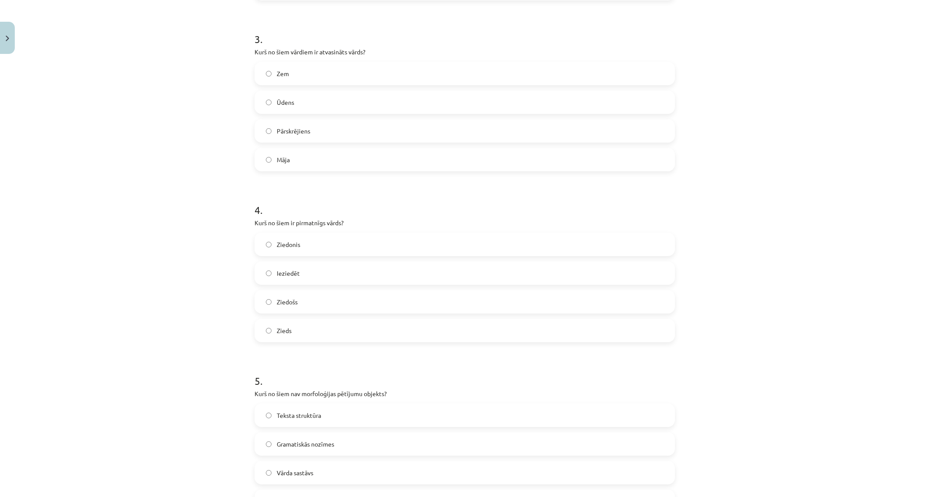
scroll to position [592, 0]
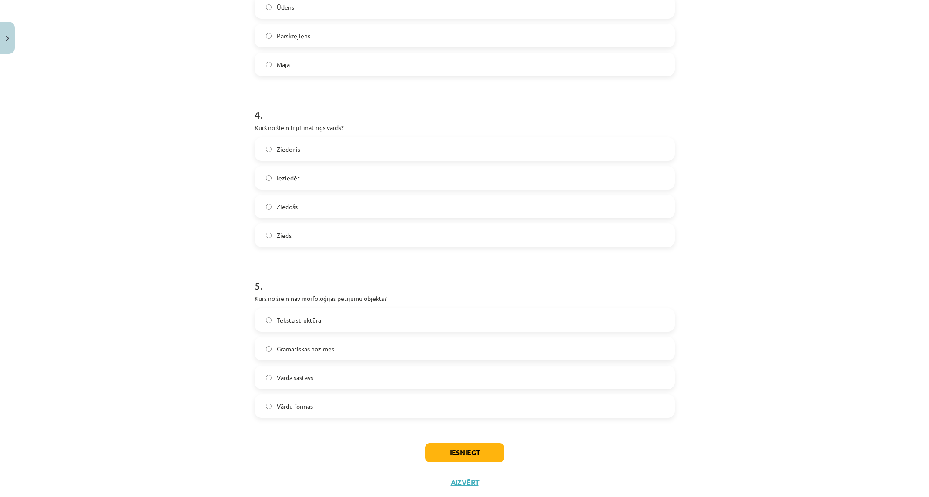
click at [321, 324] on label "Teksta struktūra" at bounding box center [464, 320] width 418 height 22
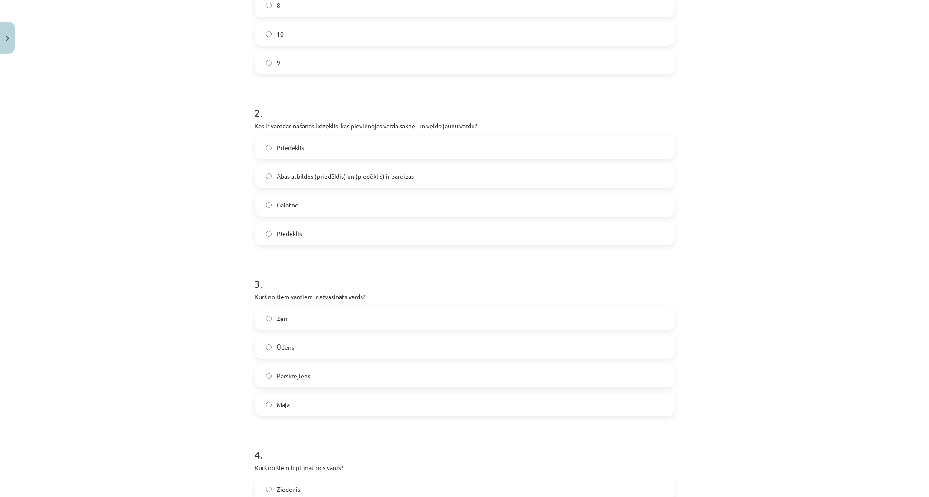
scroll to position [252, 0]
click at [324, 181] on span "Abas atbildes (priedēklis) un (piedēklis) ir pareizas" at bounding box center [345, 176] width 137 height 9
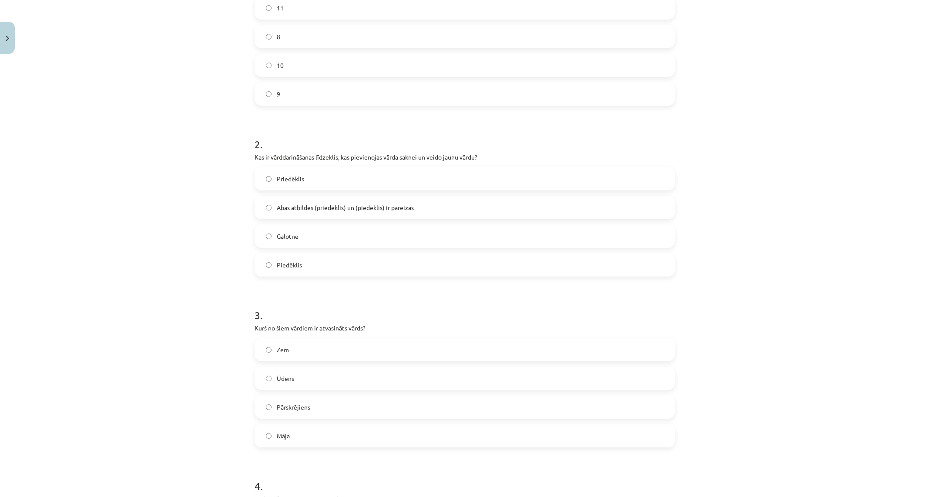
scroll to position [214, 0]
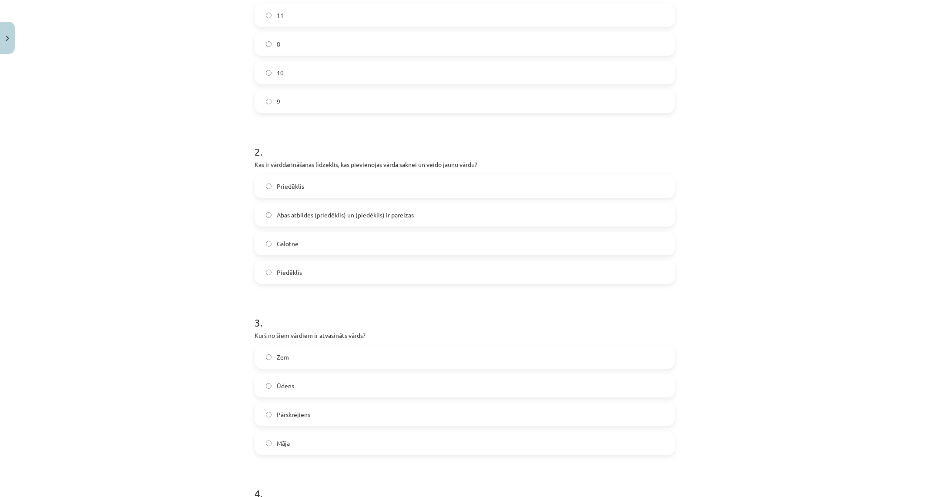
click at [326, 414] on label "Pārskrējiens" at bounding box center [464, 415] width 418 height 22
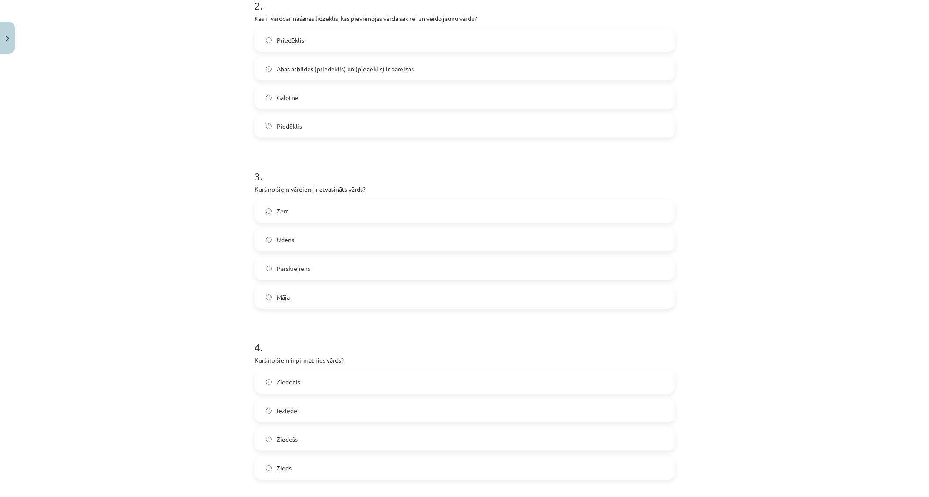
scroll to position [361, 0]
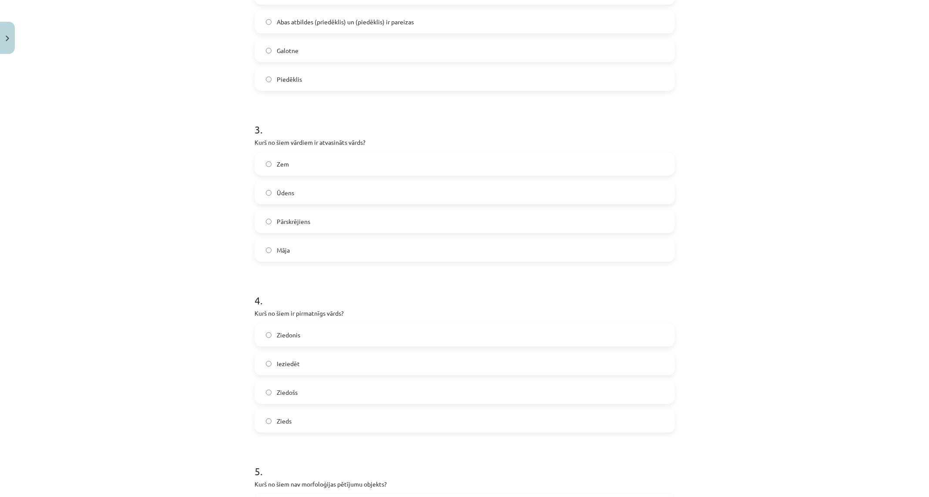
click at [294, 425] on label "Zieds" at bounding box center [464, 421] width 418 height 22
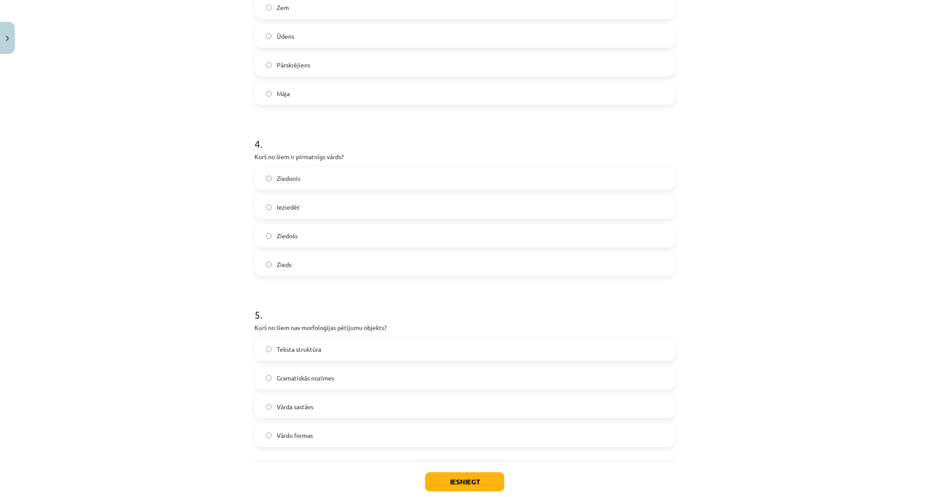
scroll to position [614, 0]
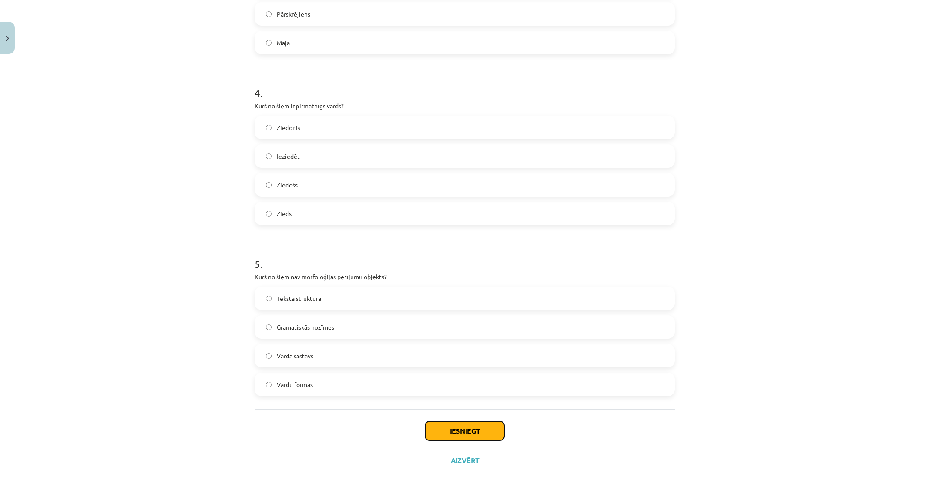
click at [468, 425] on button "Iesniegt" at bounding box center [464, 430] width 79 height 19
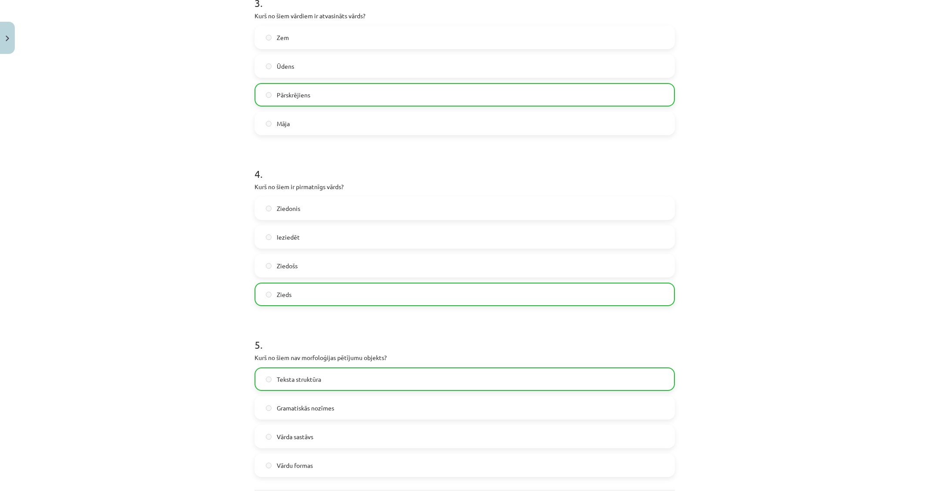
scroll to position [642, 0]
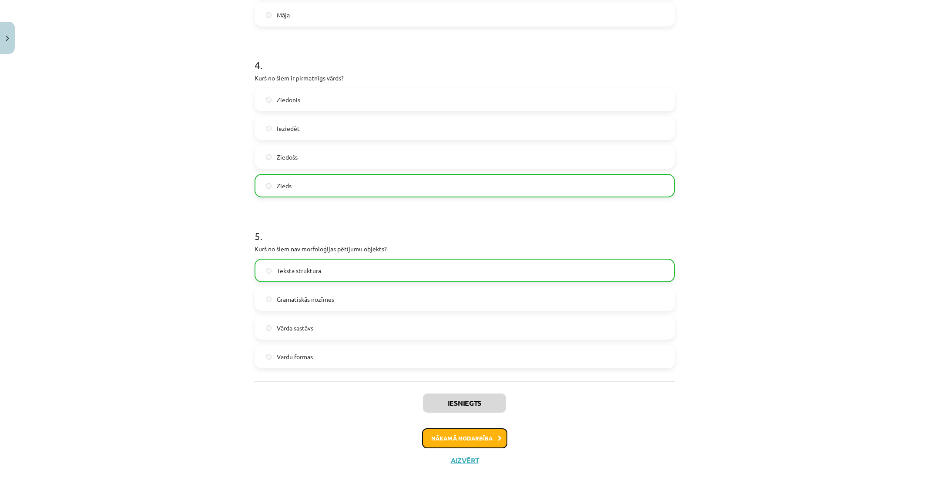
click at [483, 434] on button "Nākamā nodarbība" at bounding box center [464, 438] width 85 height 20
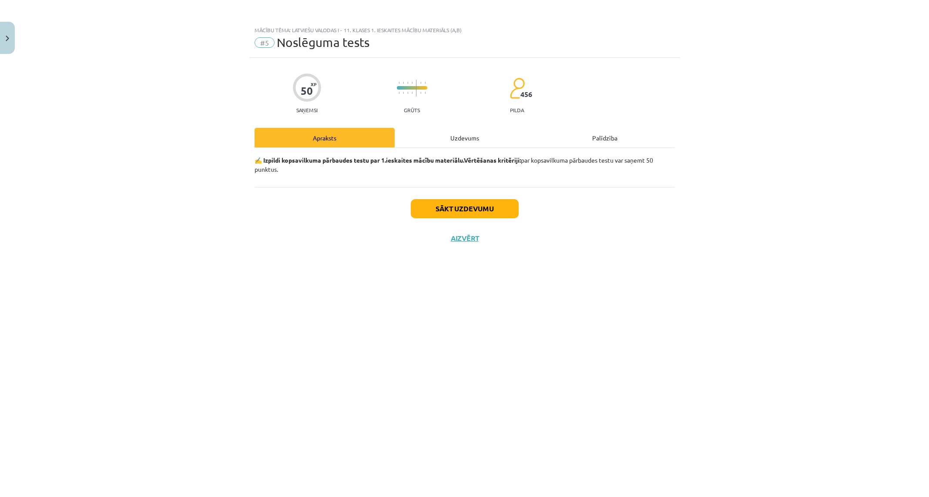
scroll to position [0, 0]
click at [474, 143] on div "Uzdevums" at bounding box center [464, 138] width 140 height 20
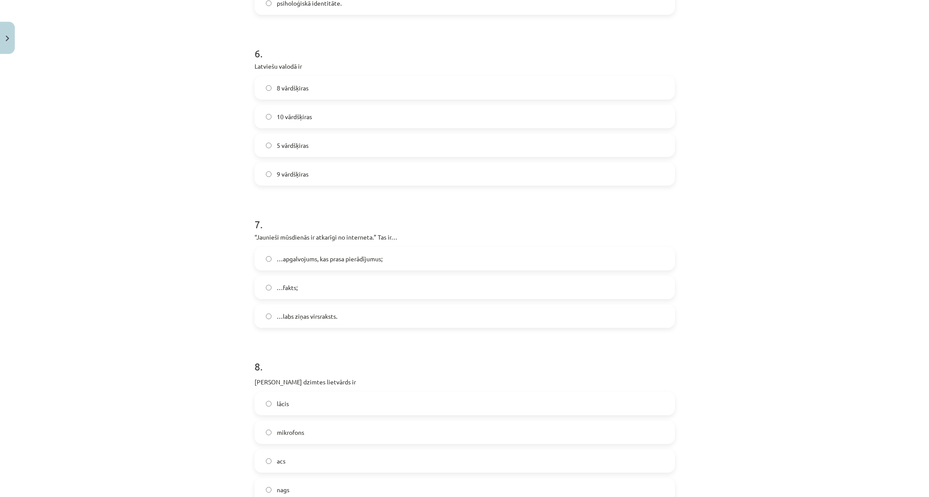
scroll to position [849, 0]
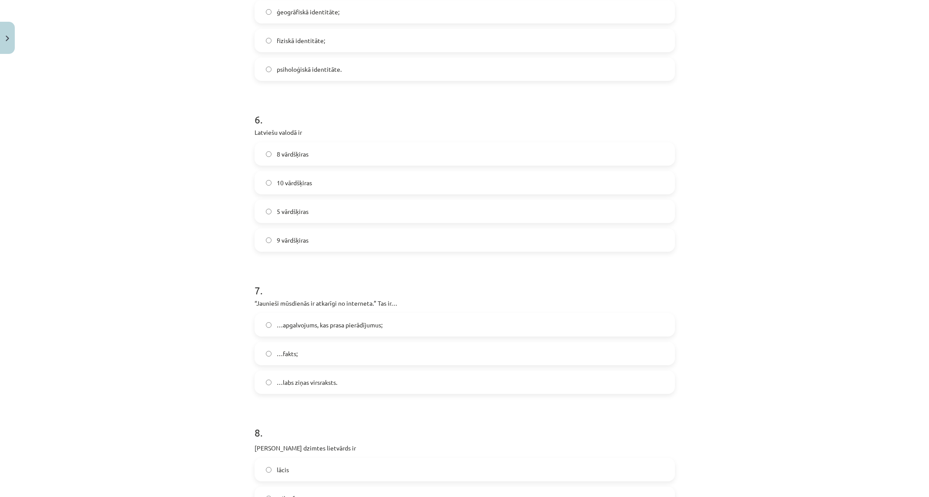
click at [320, 185] on label "10 vārdšķiras" at bounding box center [464, 183] width 418 height 22
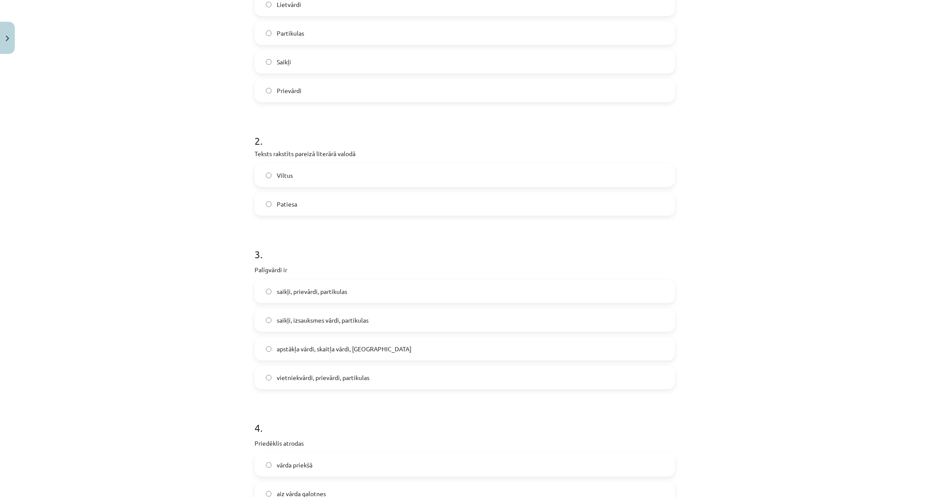
scroll to position [0, 0]
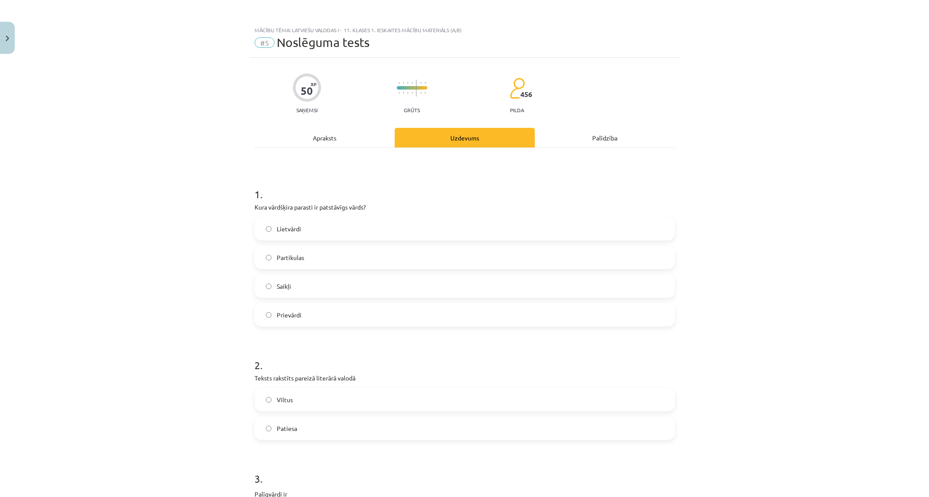
click at [301, 224] on label "Lietvārdi" at bounding box center [464, 229] width 418 height 22
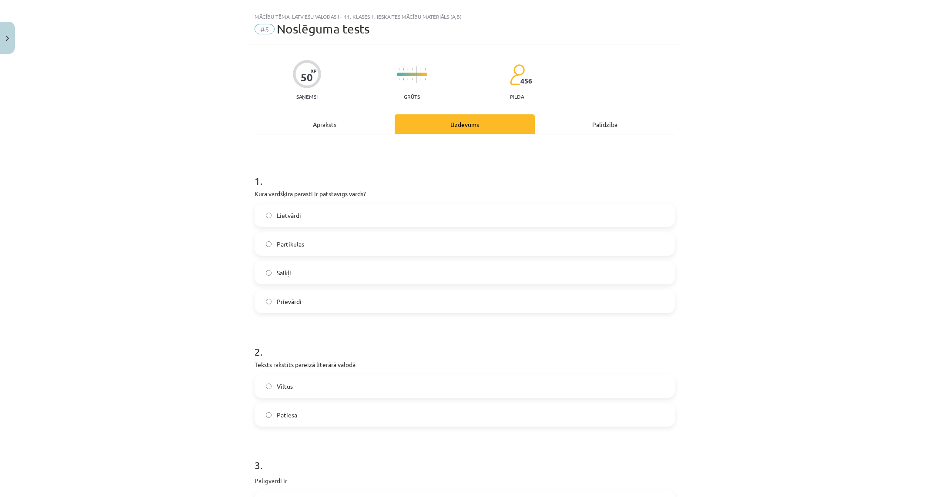
scroll to position [47, 0]
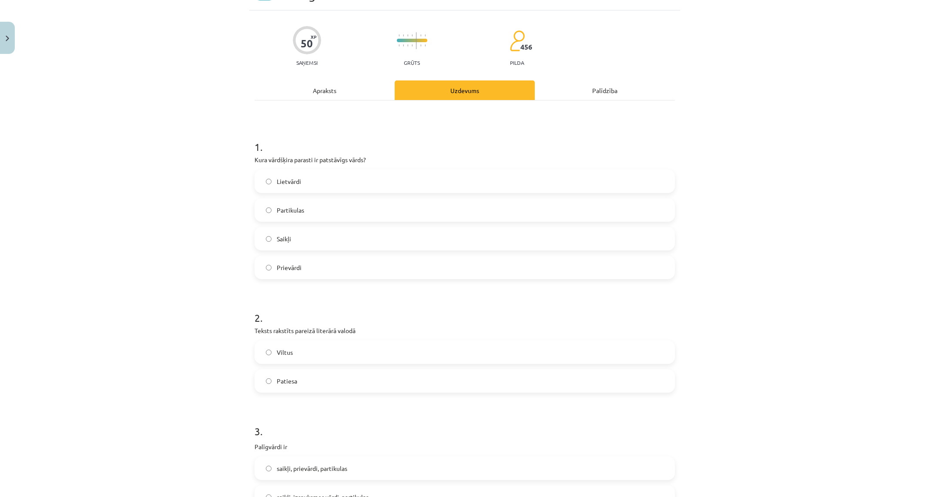
click at [355, 384] on label "Patiesa" at bounding box center [464, 381] width 418 height 22
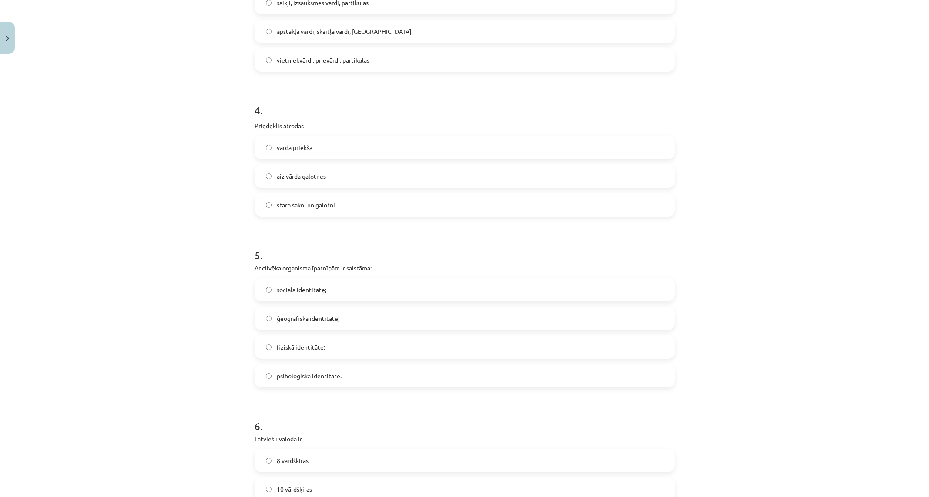
scroll to position [547, 0]
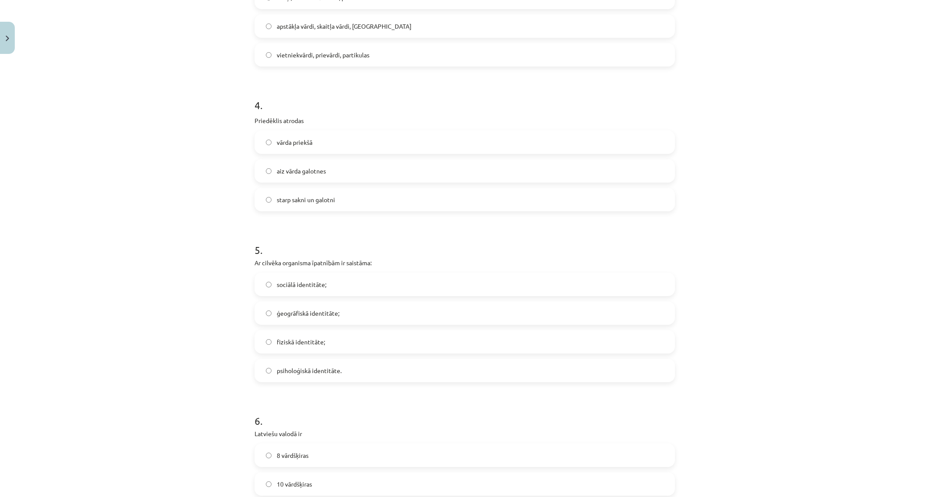
click at [366, 319] on label "ģeogrāfiskā identitāte;" at bounding box center [464, 313] width 418 height 22
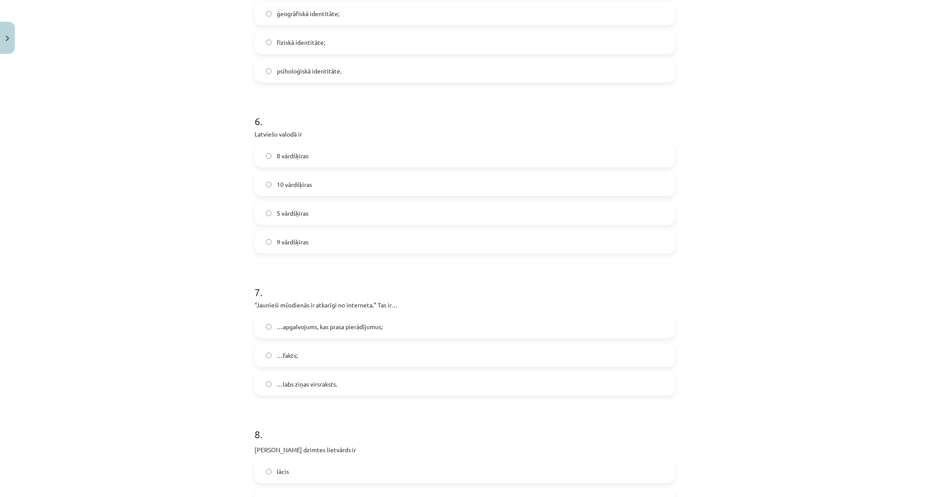
scroll to position [855, 0]
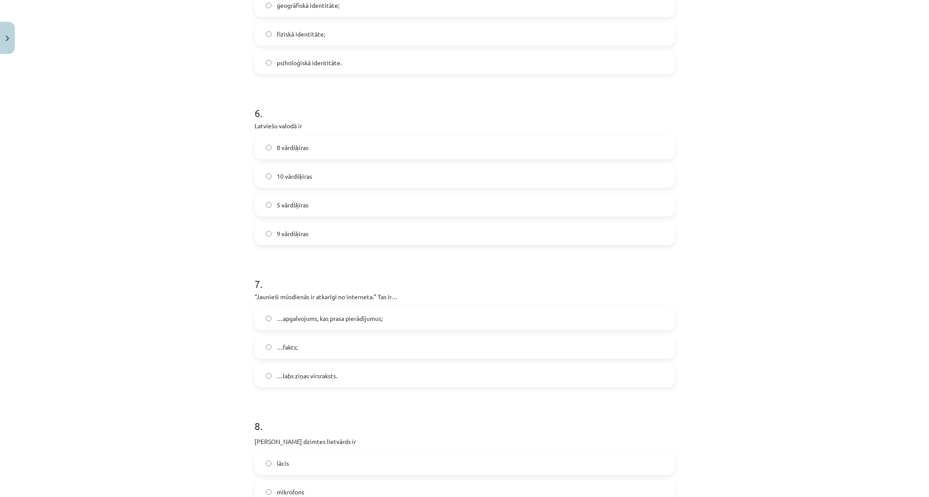
click at [335, 320] on span "…apgalvojums, kas prasa pierādījumus;" at bounding box center [330, 318] width 106 height 9
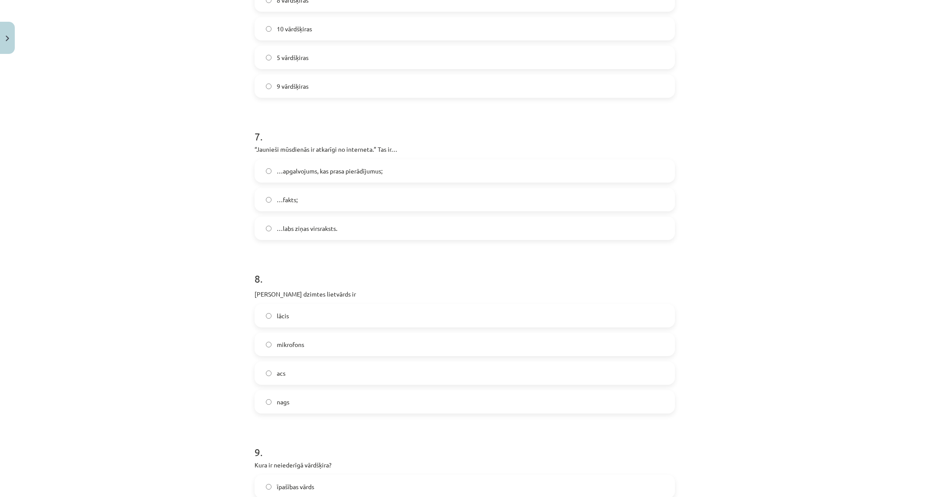
scroll to position [1090, 0]
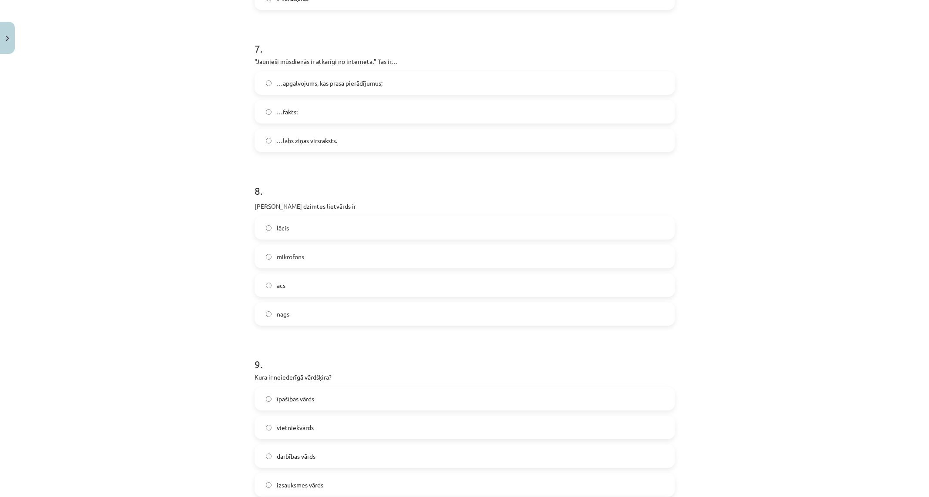
click at [320, 283] on label "acs" at bounding box center [464, 285] width 418 height 22
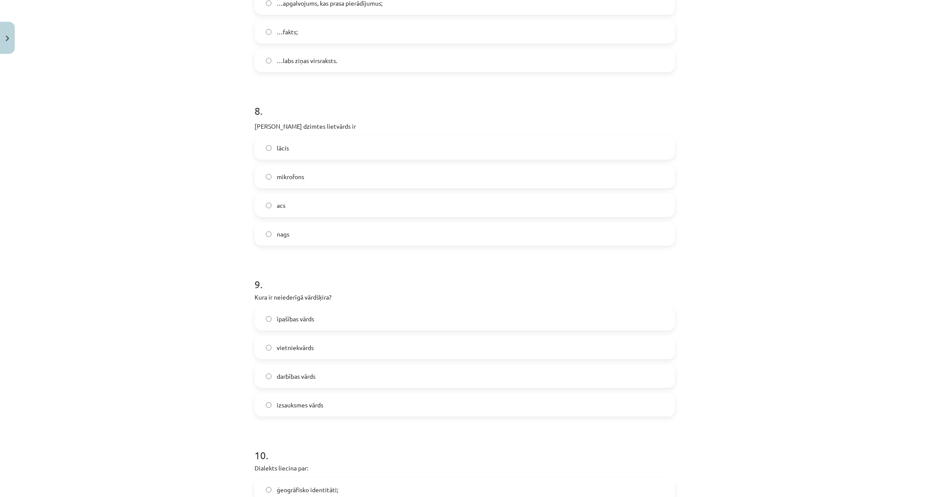
scroll to position [1200, 0]
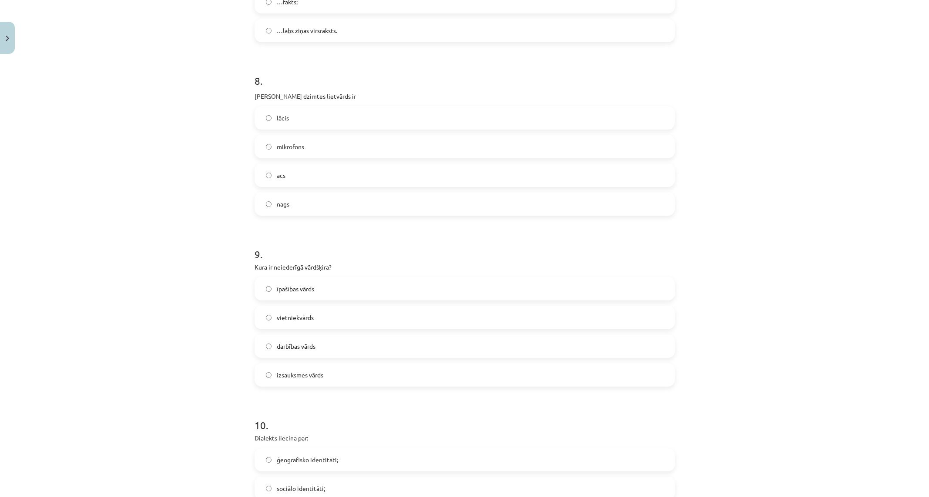
click at [312, 374] on span "izsauksmes vārds" at bounding box center [300, 375] width 47 height 9
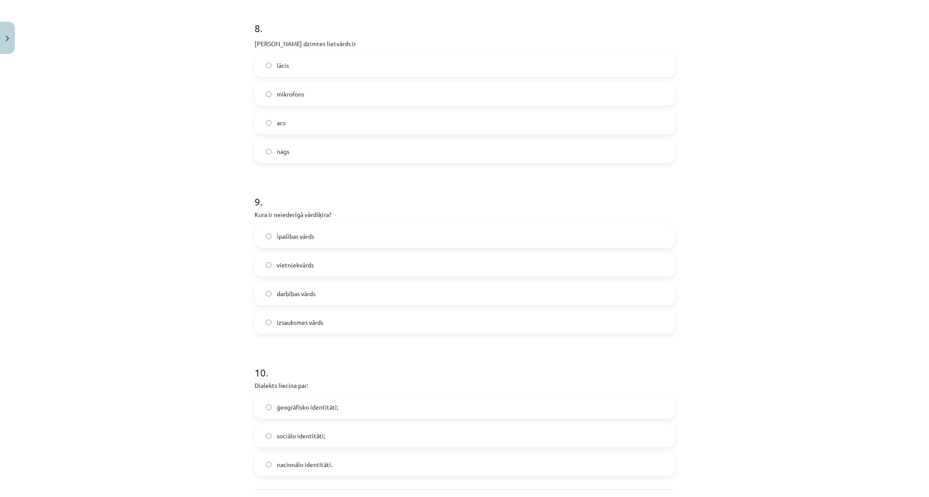
scroll to position [1333, 0]
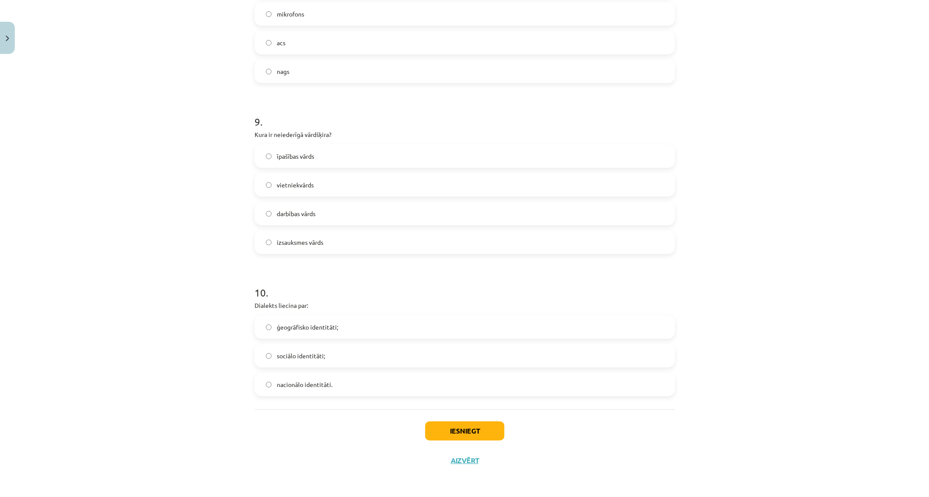
click at [340, 331] on label "ģeogrāfisko identitāti;" at bounding box center [464, 327] width 418 height 22
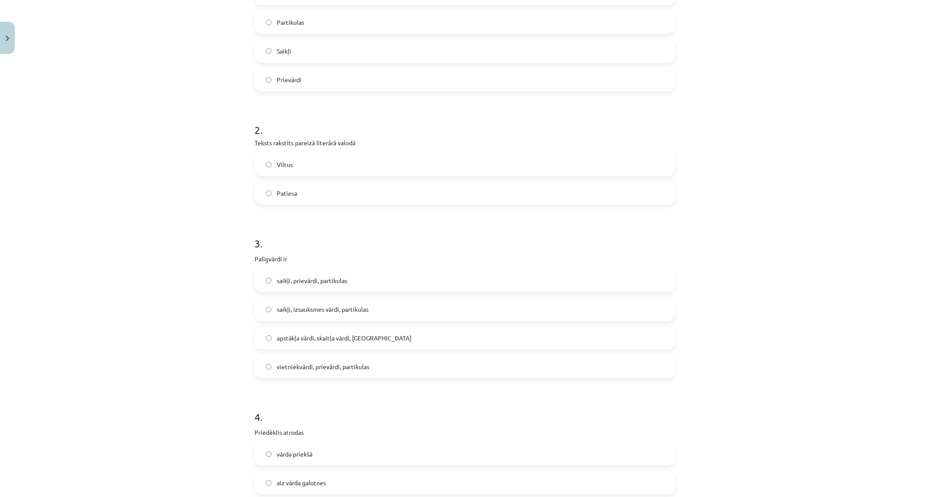
scroll to position [277, 0]
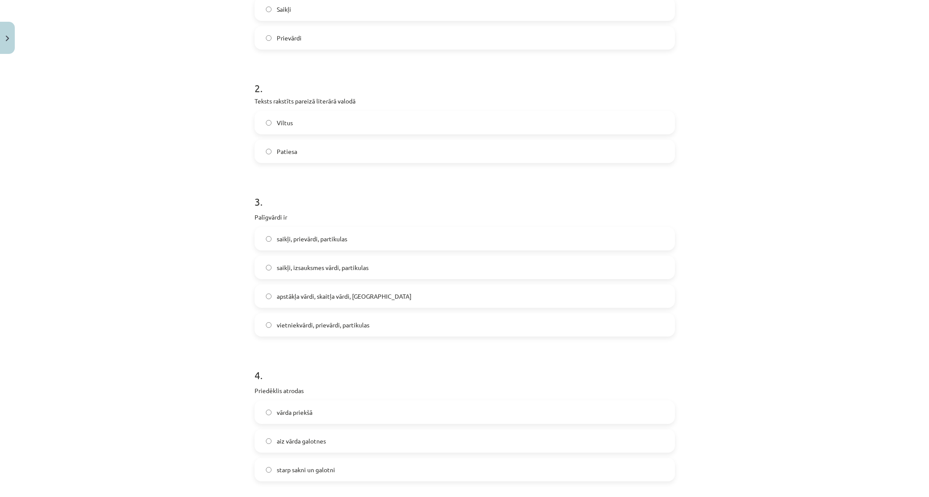
click at [325, 242] on span "saikļi, prievārdi, partikulas" at bounding box center [312, 238] width 70 height 9
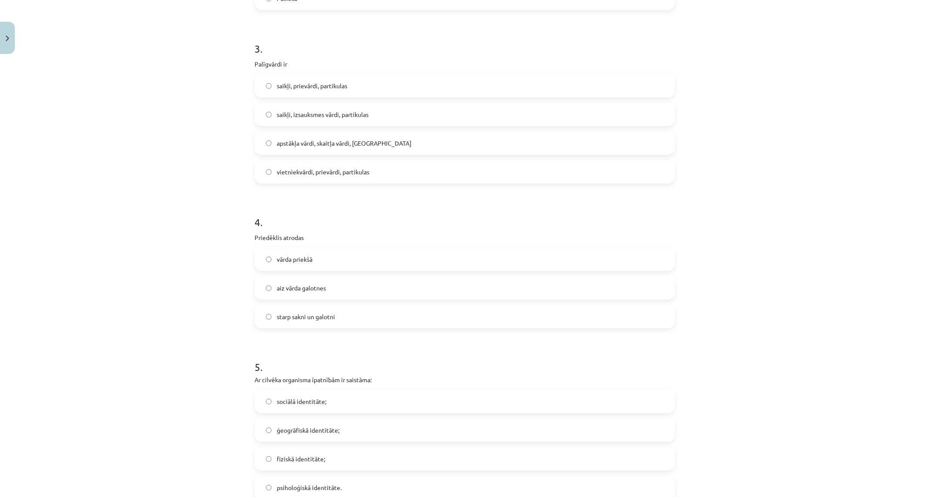
scroll to position [438, 0]
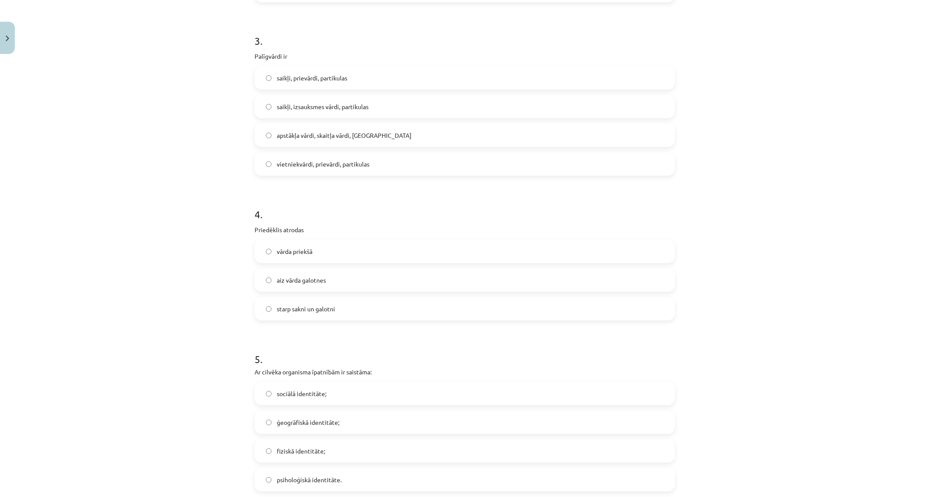
click at [380, 252] on label "vārda priekšā" at bounding box center [464, 252] width 418 height 22
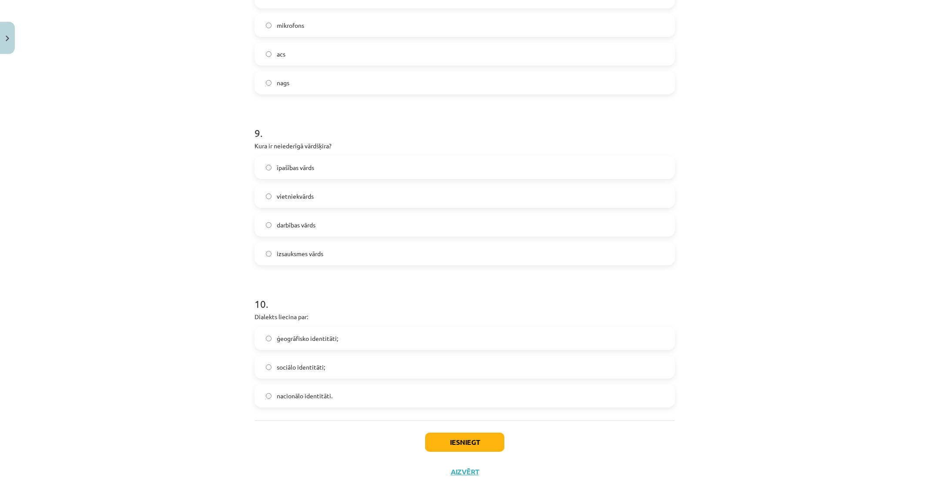
scroll to position [1333, 0]
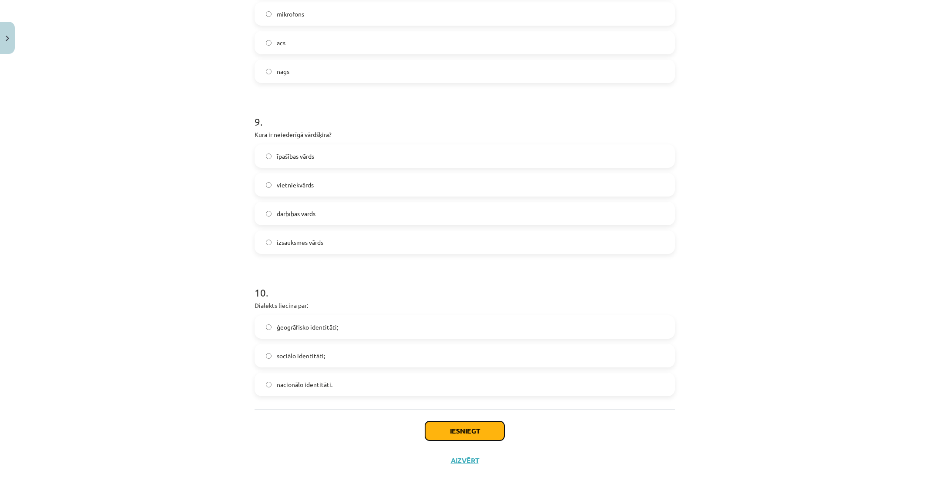
click at [471, 433] on button "Iesniegt" at bounding box center [464, 430] width 79 height 19
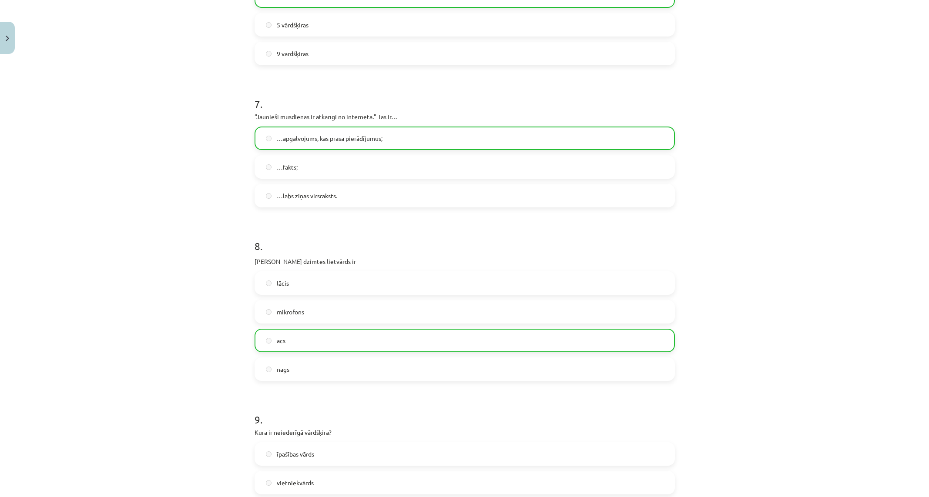
scroll to position [1361, 0]
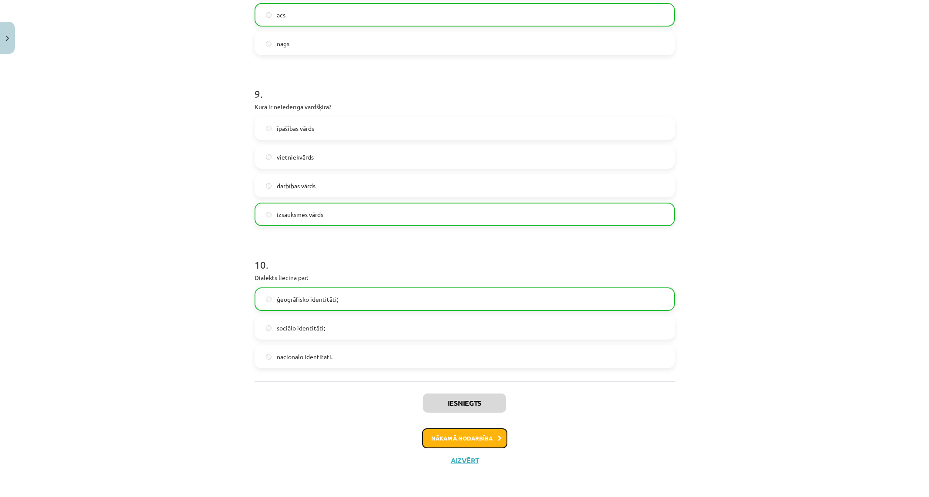
click at [493, 435] on button "Nākamā nodarbība" at bounding box center [464, 438] width 85 height 20
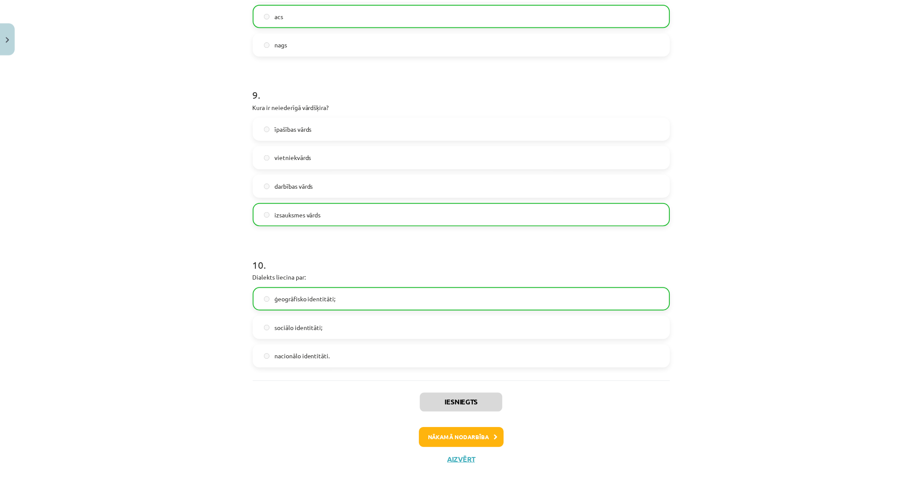
scroll to position [0, 0]
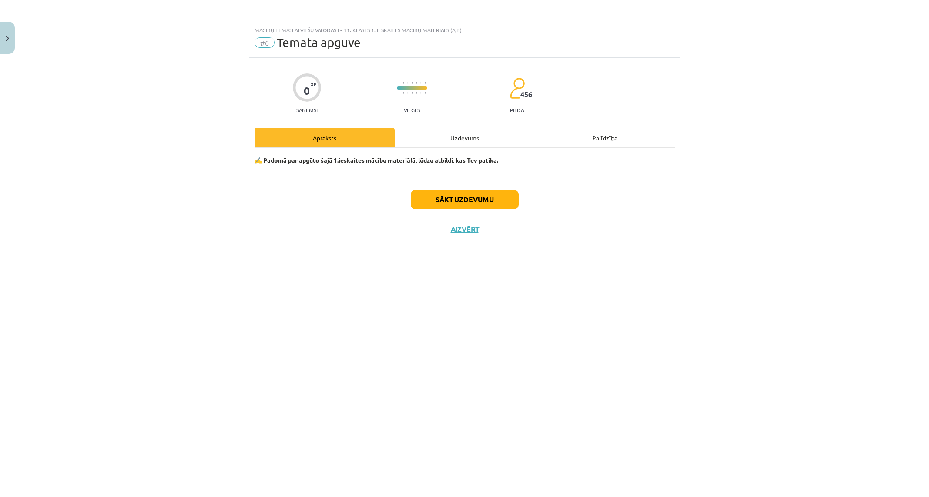
click at [466, 138] on div "Uzdevums" at bounding box center [464, 138] width 140 height 20
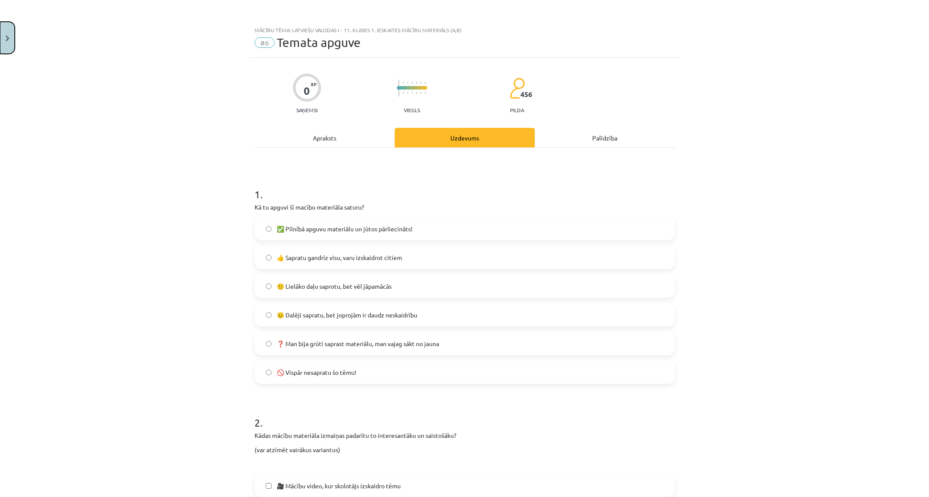
click at [13, 36] on button "Close" at bounding box center [7, 38] width 15 height 32
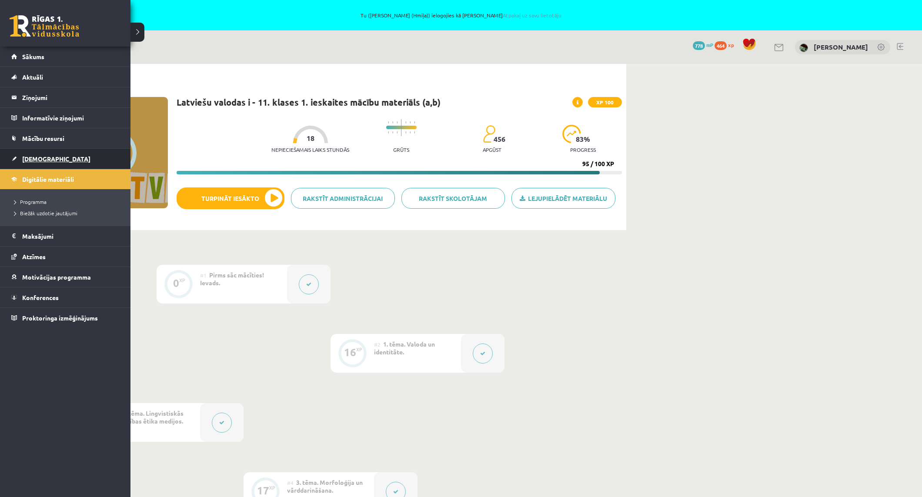
click at [32, 160] on span "[DEMOGRAPHIC_DATA]" at bounding box center [56, 159] width 68 height 8
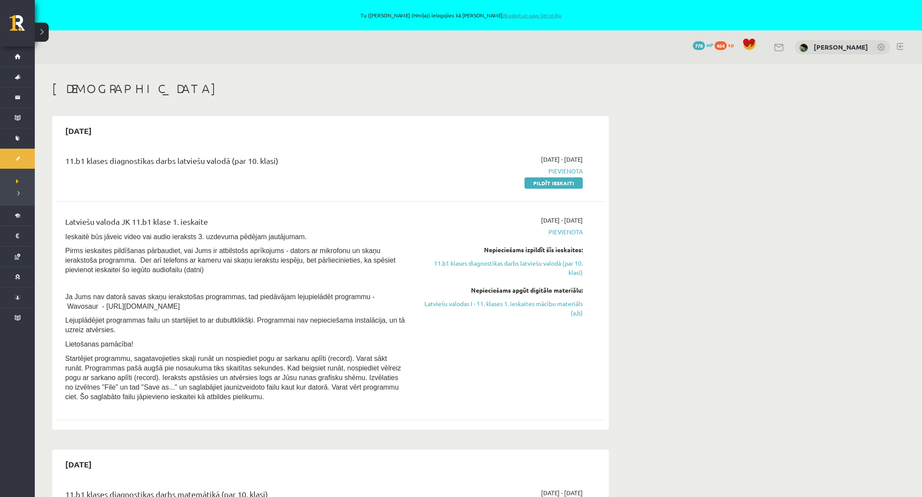
click at [503, 17] on link "Atpakaļ uz savu lietotāju" at bounding box center [532, 15] width 59 height 7
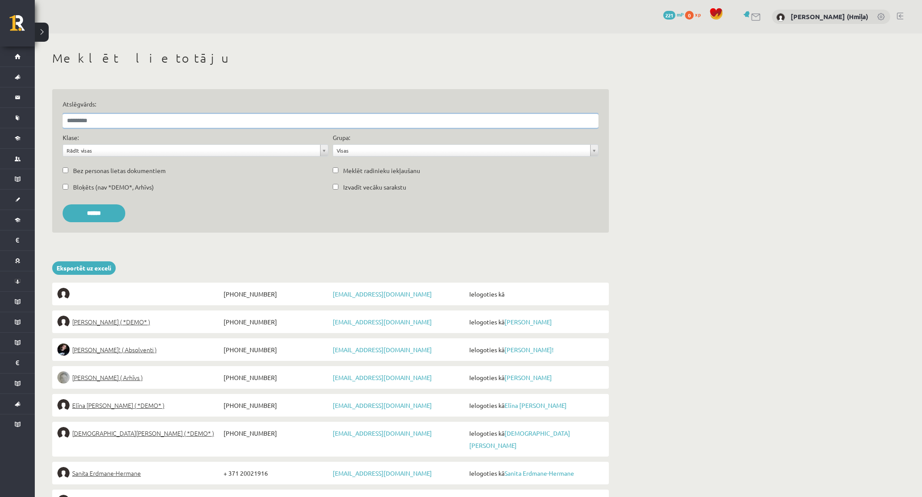
click at [166, 120] on input "Atslēgvārds:" at bounding box center [331, 121] width 536 height 14
paste input "**********"
type input "**********"
click at [63, 204] on input "******" at bounding box center [94, 213] width 63 height 18
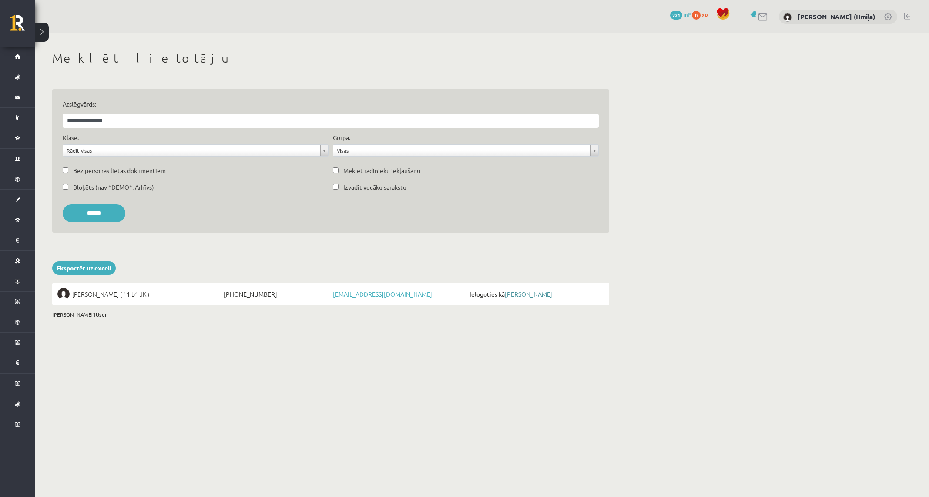
click at [541, 294] on link "[PERSON_NAME]" at bounding box center [528, 294] width 47 height 8
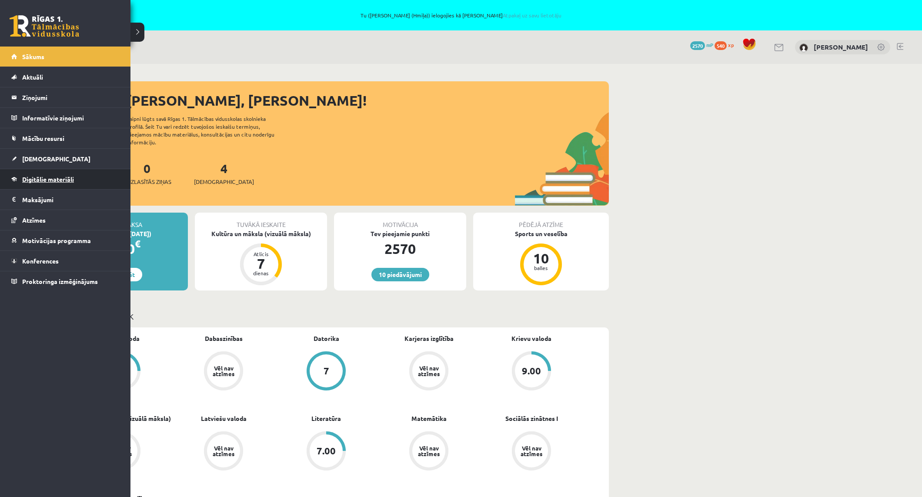
click at [47, 182] on span "Digitālie materiāli" at bounding box center [48, 179] width 52 height 8
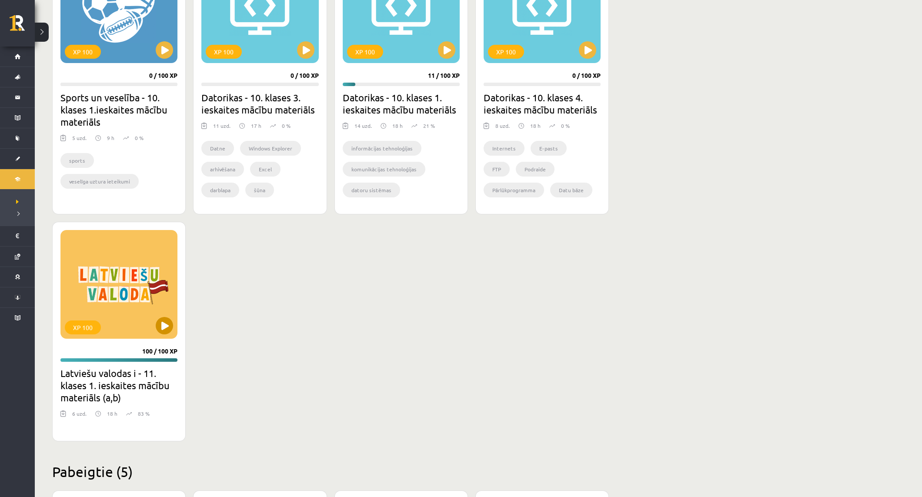
scroll to position [612, 0]
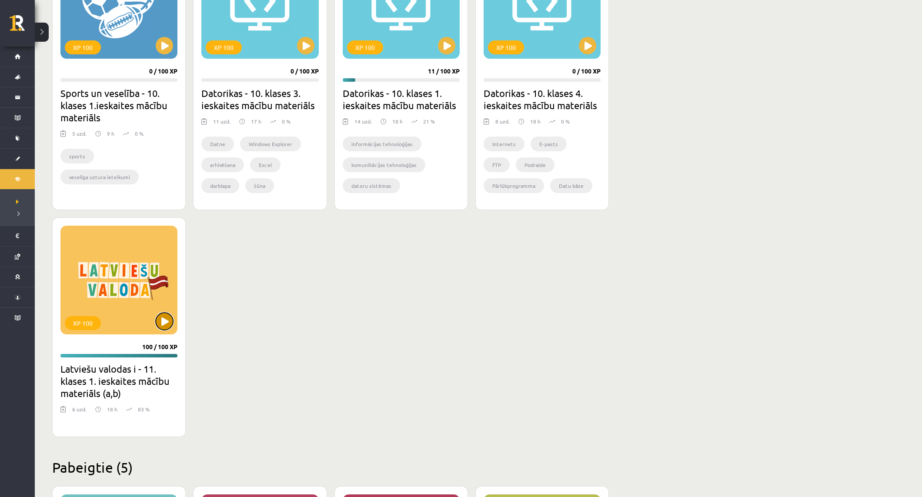
click at [165, 324] on button at bounding box center [164, 321] width 17 height 17
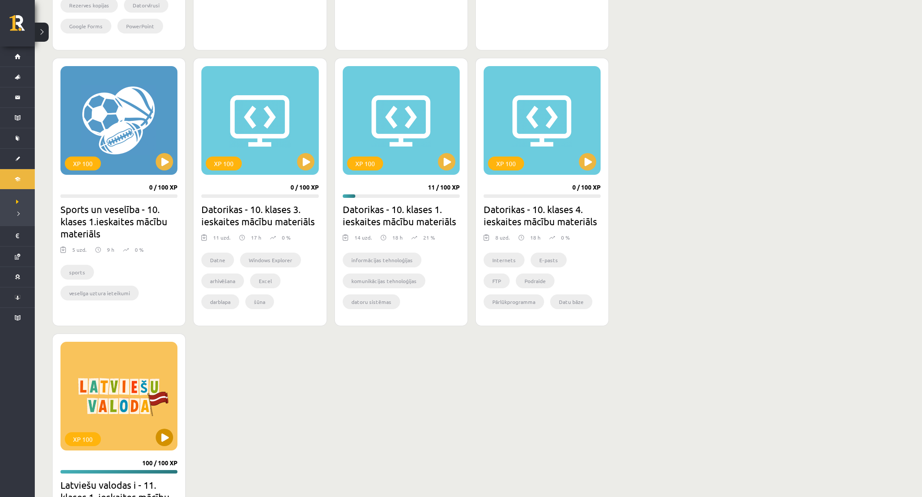
scroll to position [887, 0]
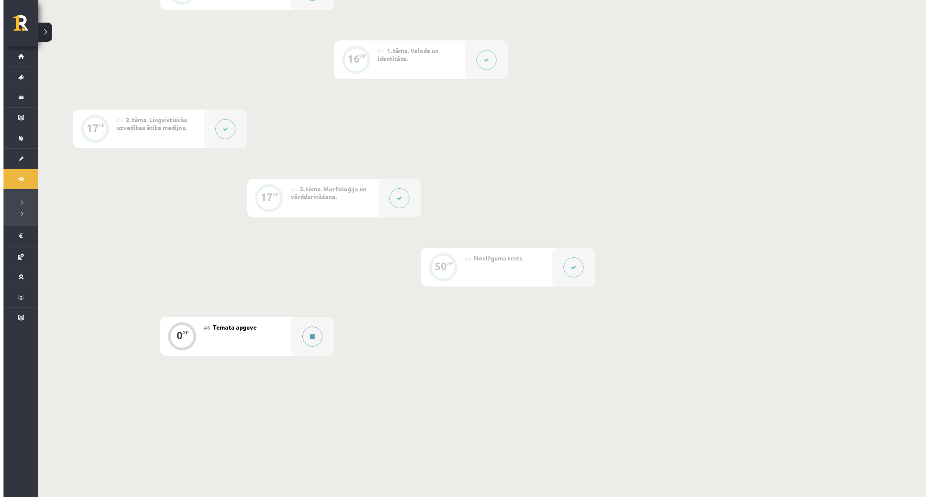
scroll to position [304, 0]
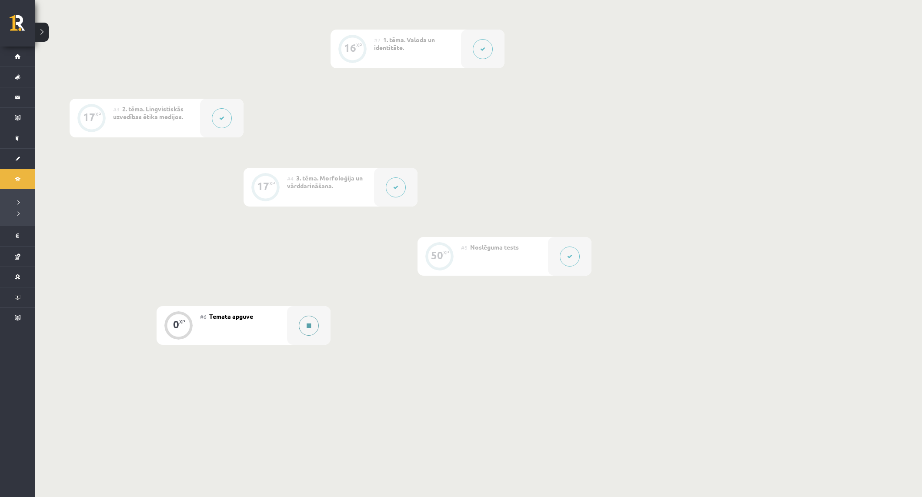
click at [311, 322] on button at bounding box center [309, 326] width 20 height 20
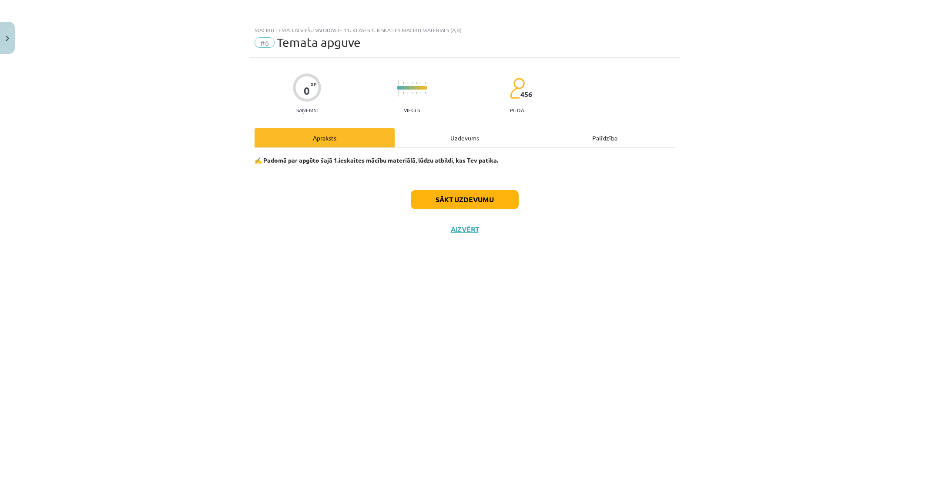
click at [460, 143] on div "Uzdevums" at bounding box center [464, 138] width 140 height 20
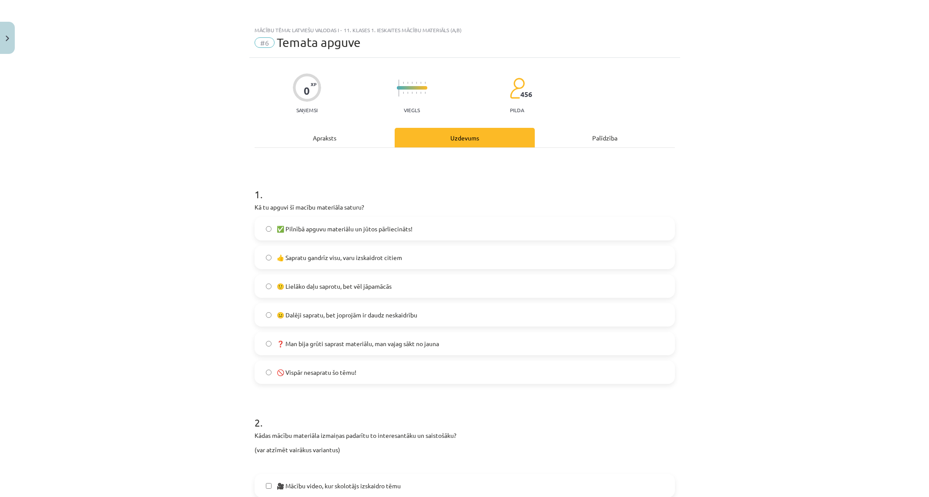
click at [290, 231] on span "✅ Pilnībā apguvu materiālu un jūtos pārliecināts!" at bounding box center [345, 228] width 136 height 9
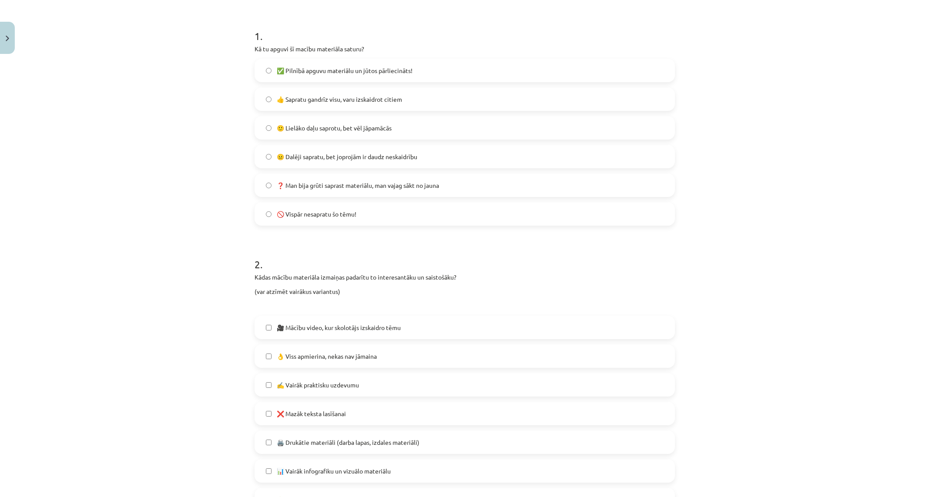
scroll to position [330, 0]
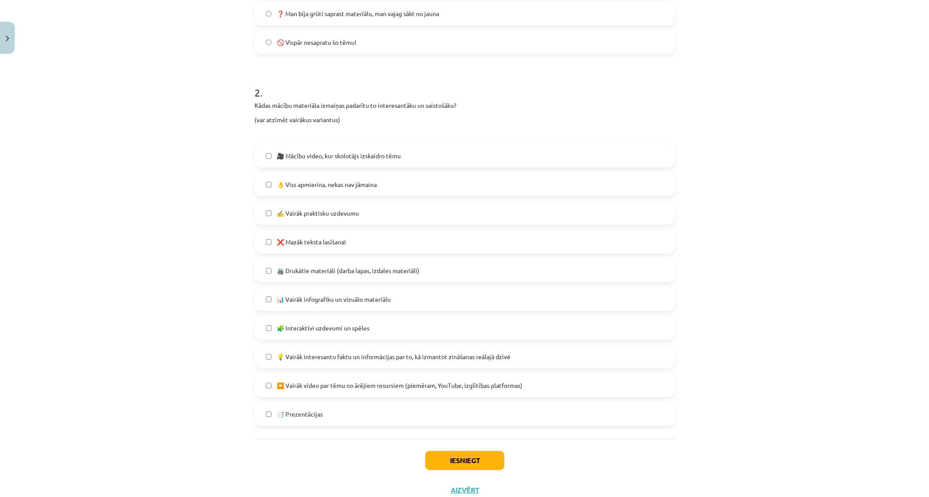
click at [291, 157] on span "🎥 Mācību video, kur skolotājs izskaidro tēmu" at bounding box center [339, 155] width 124 height 9
click at [290, 156] on span "🎥 Mācību video, kur skolotājs izskaidro tēmu" at bounding box center [339, 155] width 124 height 9
click at [285, 182] on span "👌 Viss apmierina, nekas nav jāmaina" at bounding box center [327, 184] width 100 height 9
click at [451, 454] on button "Iesniegt" at bounding box center [464, 460] width 79 height 19
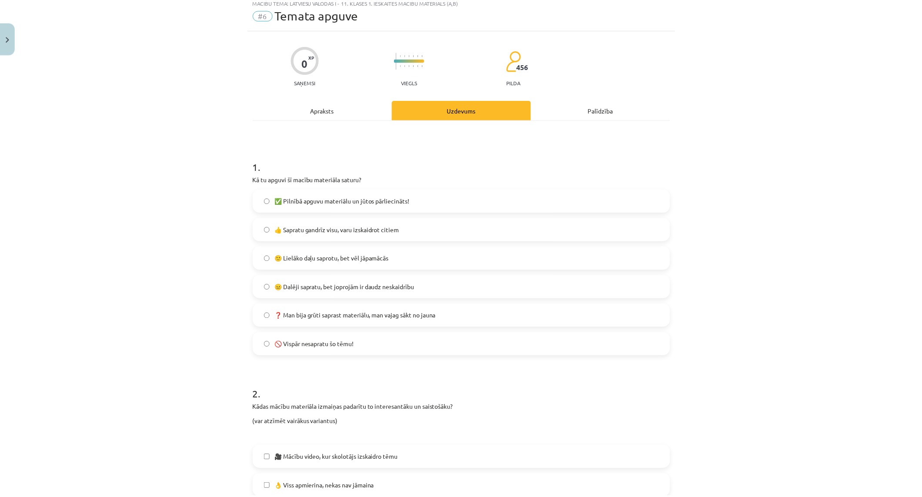
scroll to position [0, 0]
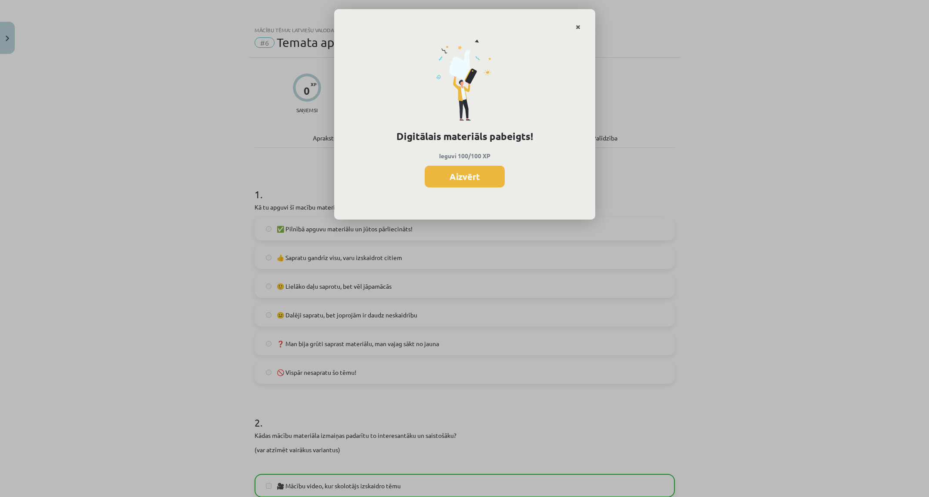
click at [580, 27] on link "Close" at bounding box center [577, 27] width 15 height 17
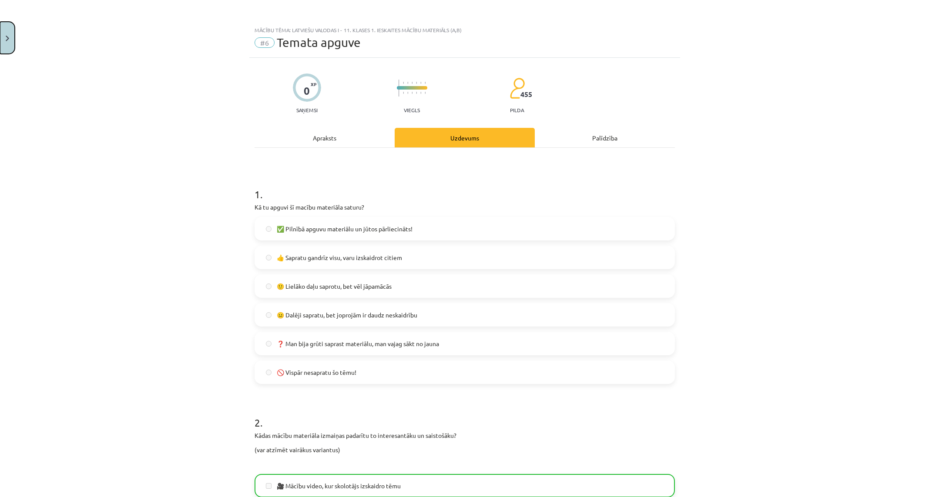
click at [8, 38] on img "Close" at bounding box center [7, 39] width 3 height 6
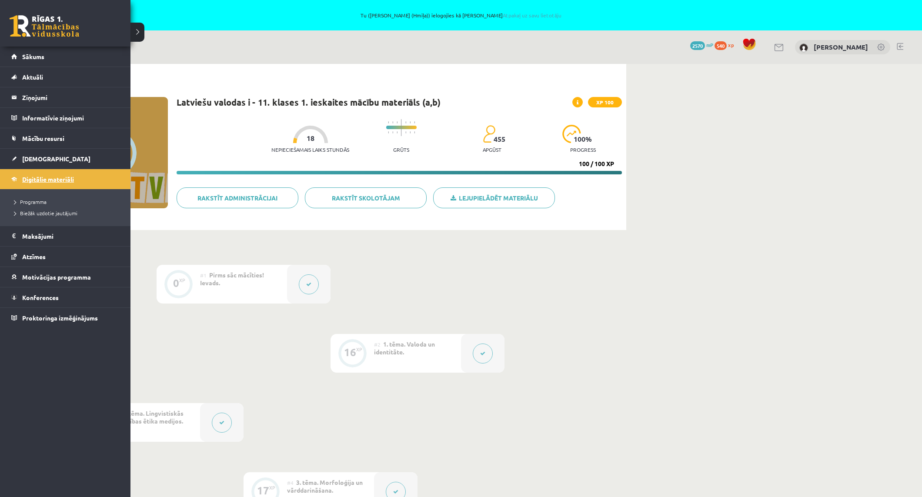
click at [32, 180] on span "Digitālie materiāli" at bounding box center [48, 179] width 52 height 8
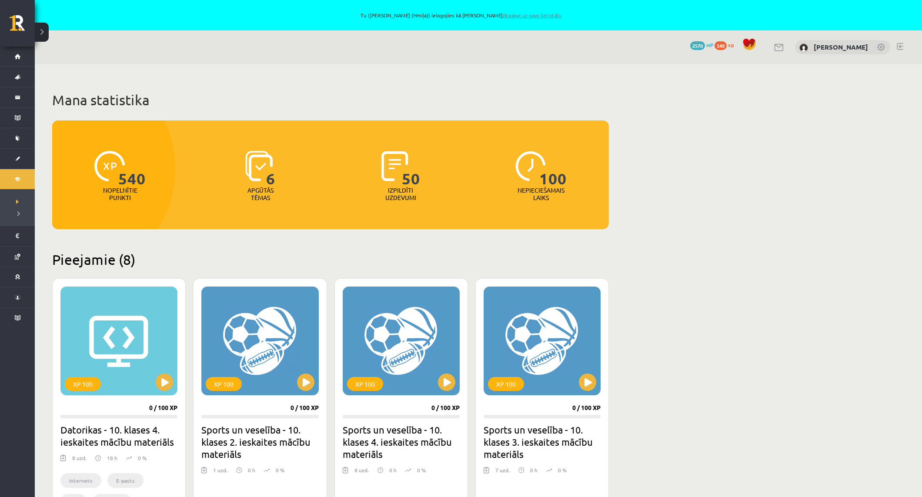
click at [546, 16] on link "Atpakaļ uz savu lietotāju" at bounding box center [532, 15] width 59 height 7
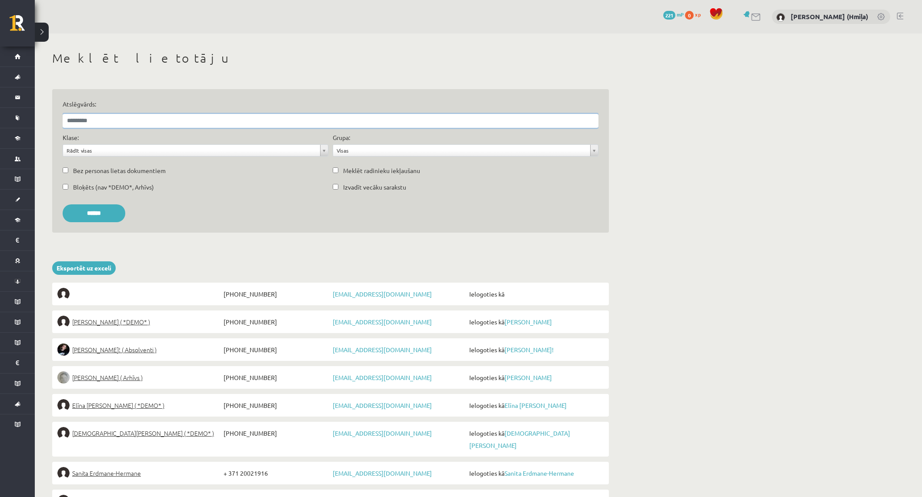
click at [351, 123] on input "Atslēgvārds:" at bounding box center [331, 121] width 536 height 14
paste input "**********"
type input "**********"
click at [63, 204] on input "******" at bounding box center [94, 213] width 63 height 18
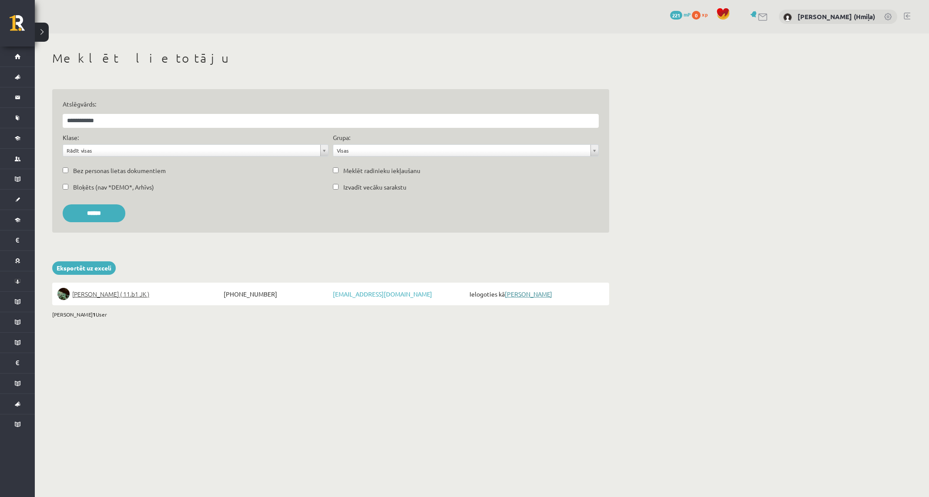
click at [530, 290] on link "[PERSON_NAME]" at bounding box center [528, 294] width 47 height 8
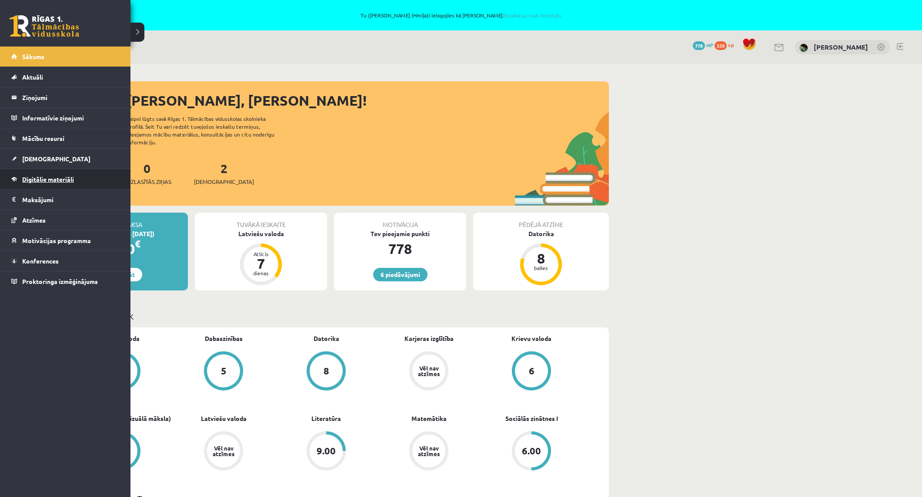
click at [19, 183] on link "Digitālie materiāli" at bounding box center [65, 179] width 108 height 20
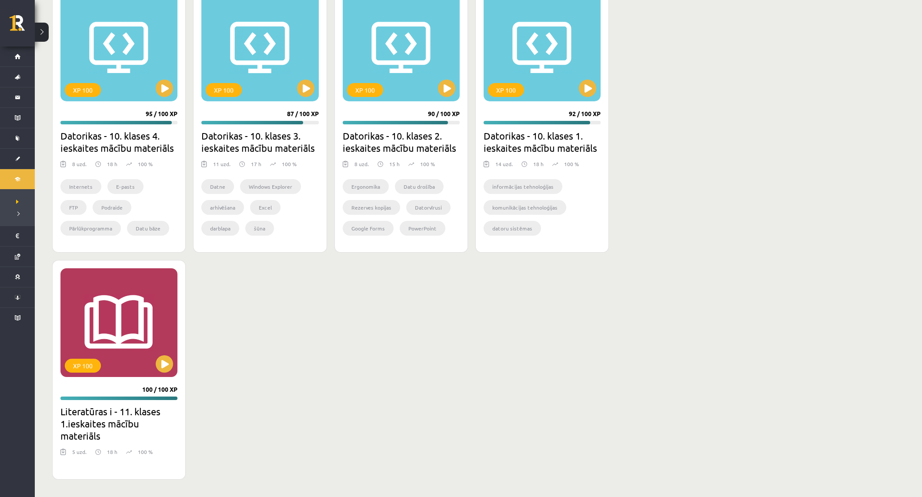
scroll to position [147, 0]
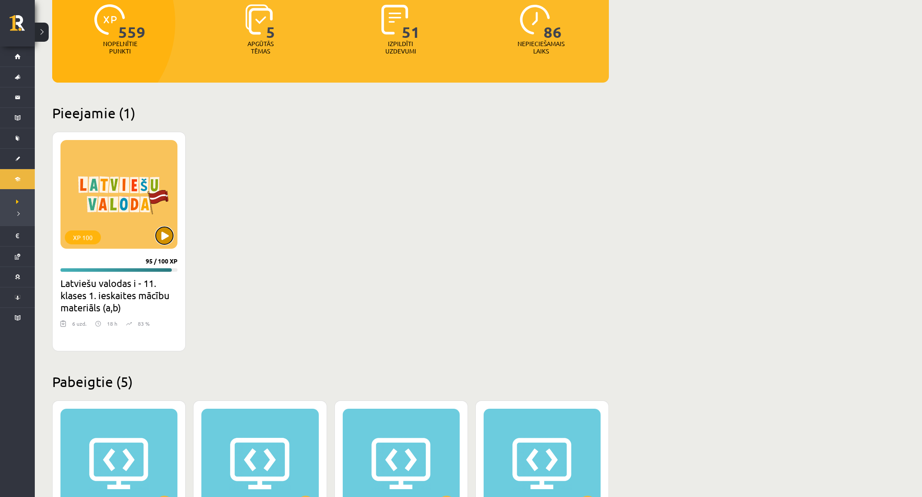
click at [169, 242] on button at bounding box center [164, 235] width 17 height 17
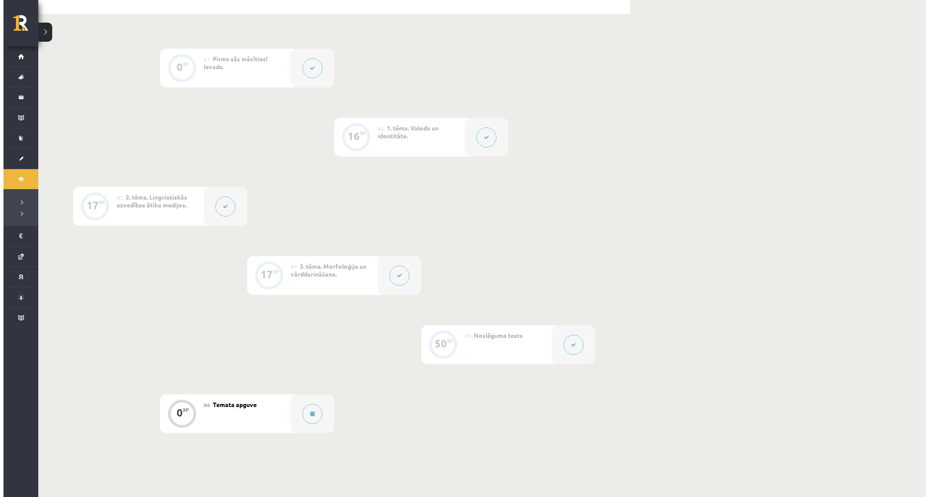
scroll to position [304, 0]
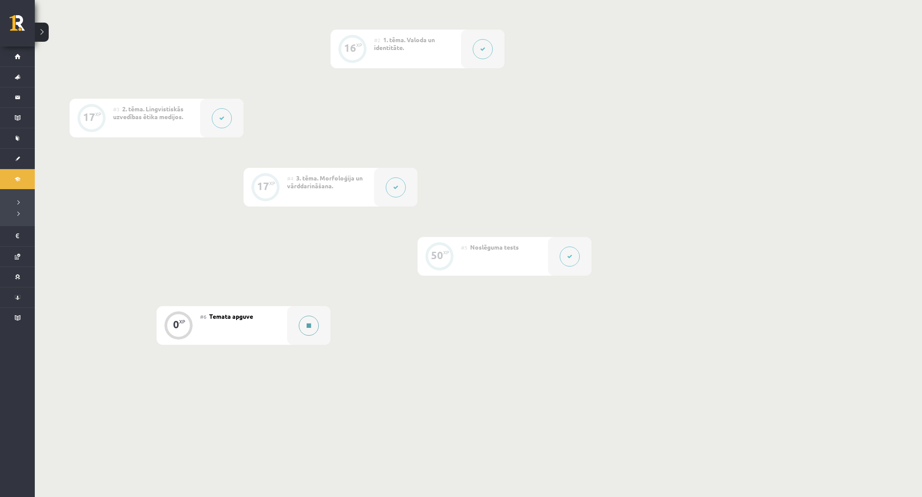
click at [315, 327] on button at bounding box center [309, 326] width 20 height 20
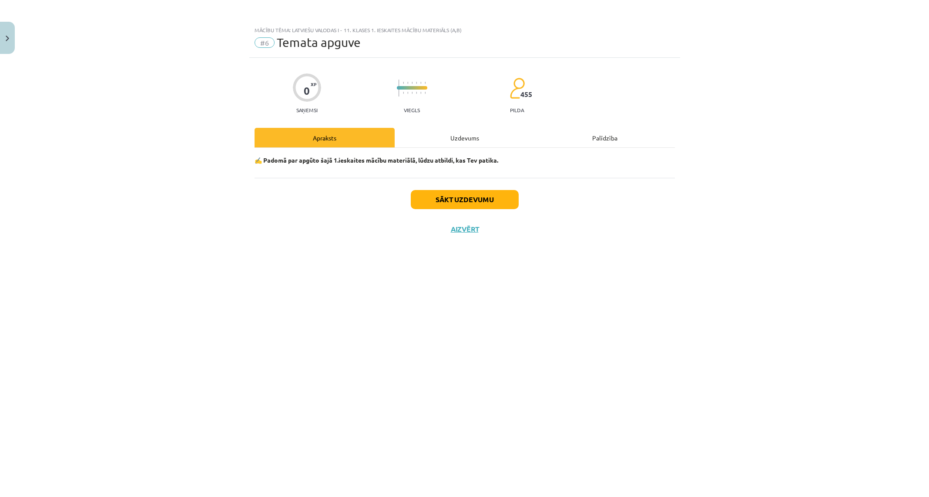
click at [478, 139] on div "Uzdevums" at bounding box center [464, 138] width 140 height 20
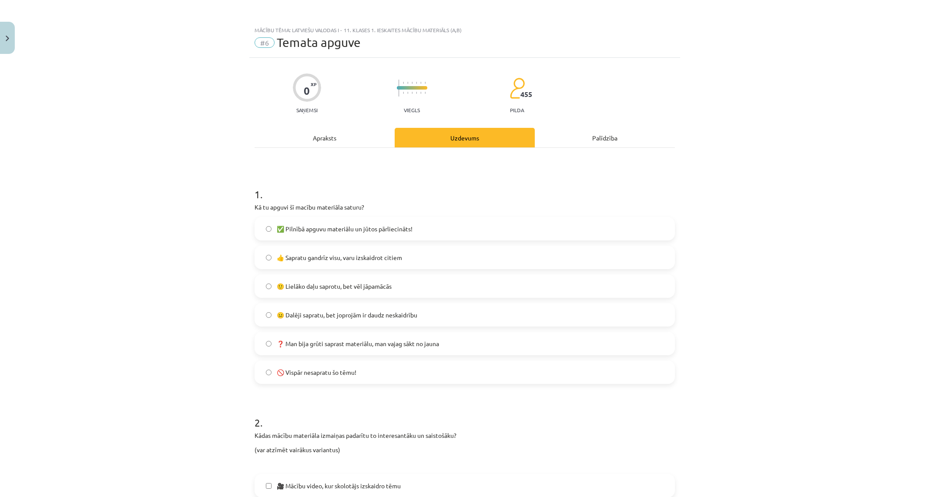
click at [277, 227] on span "✅ Pilnībā apguvu materiālu un jūtos pārliecināts!" at bounding box center [345, 228] width 136 height 9
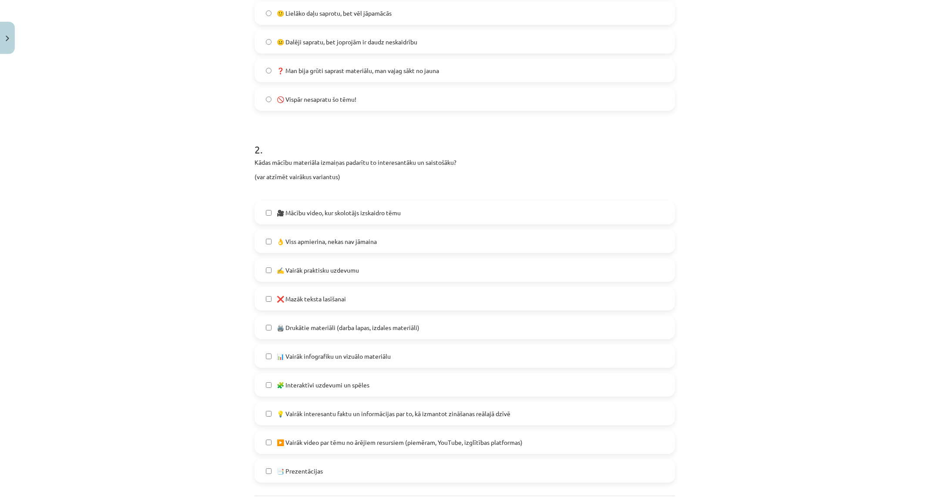
click at [287, 241] on span "👌 Viss apmierina, nekas nav jāmaina" at bounding box center [327, 241] width 100 height 9
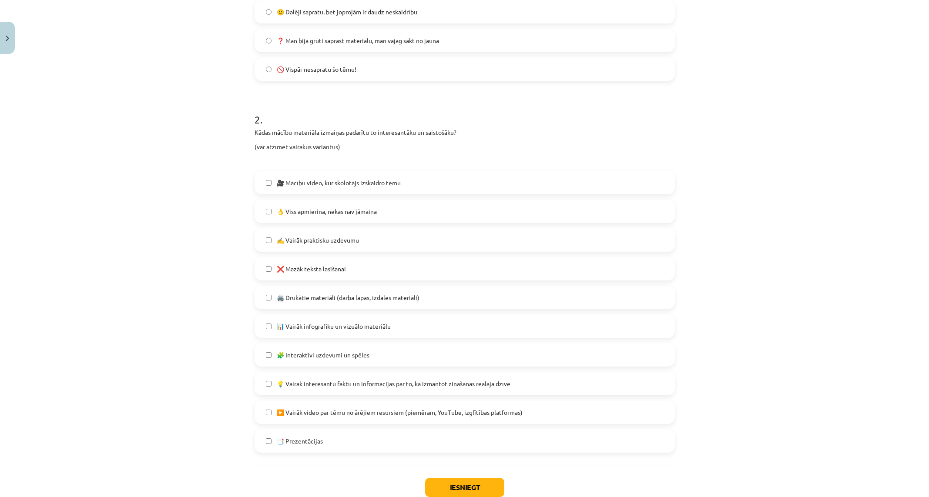
scroll to position [360, 0]
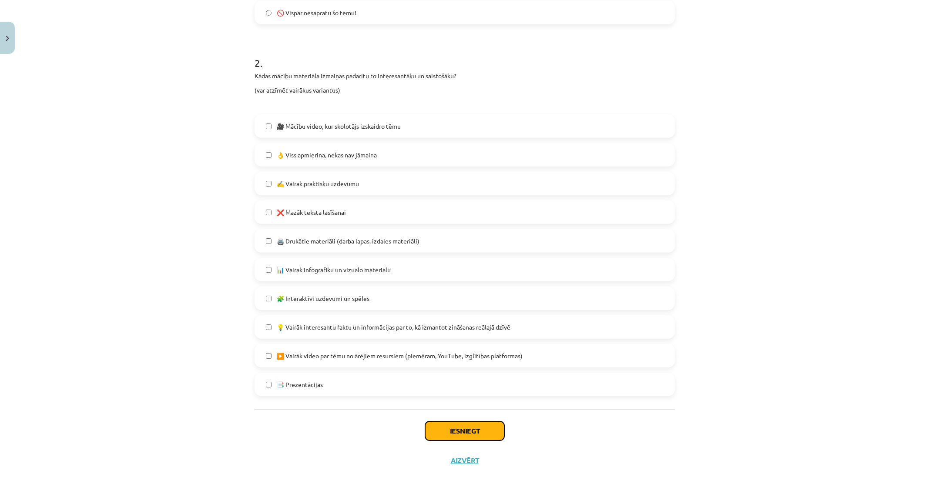
click at [441, 428] on button "Iesniegt" at bounding box center [464, 430] width 79 height 19
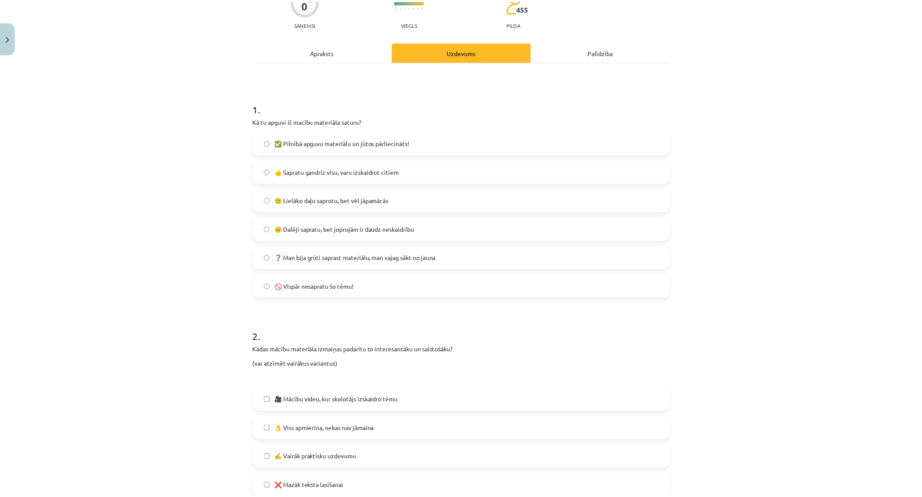
scroll to position [0, 0]
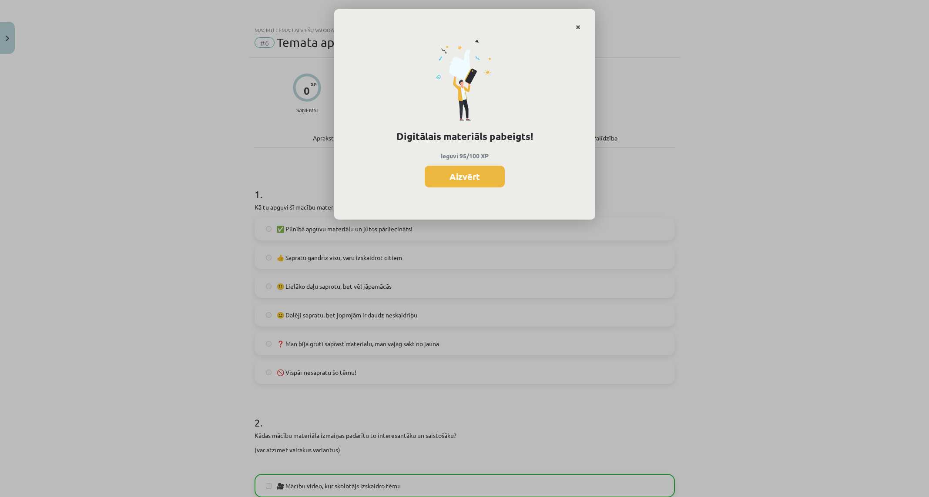
click at [578, 28] on icon "Close" at bounding box center [577, 27] width 5 height 6
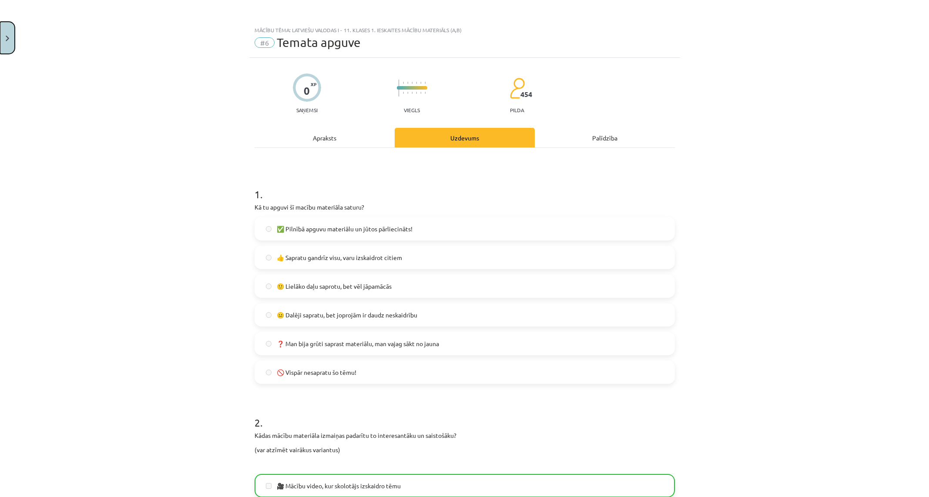
click at [11, 36] on button "Close" at bounding box center [7, 38] width 15 height 32
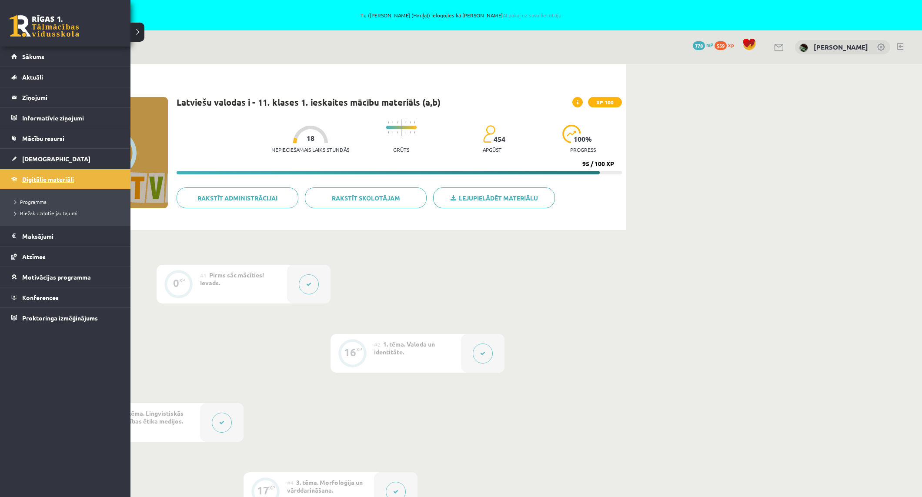
click at [30, 186] on link "Digitālie materiāli" at bounding box center [65, 179] width 108 height 20
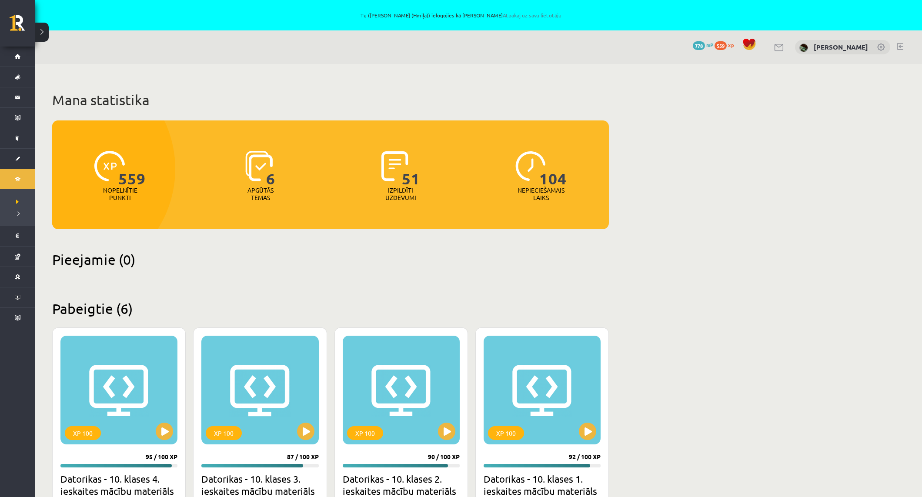
click at [514, 15] on link "Atpakaļ uz savu lietotāju" at bounding box center [532, 15] width 59 height 7
